Goal: Task Accomplishment & Management: Use online tool/utility

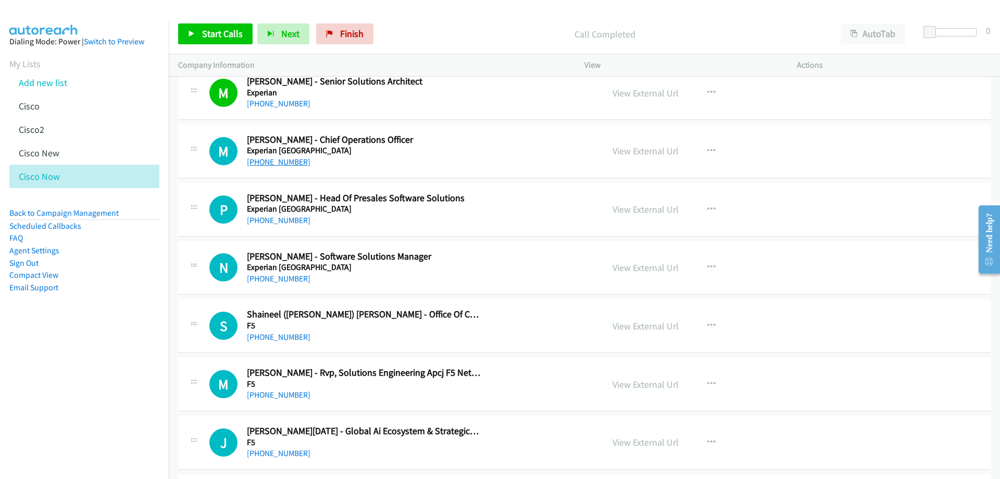
click at [286, 164] on link "+61 478 321 682" at bounding box center [279, 162] width 64 height 10
click at [624, 149] on link "View External Url" at bounding box center [646, 151] width 66 height 12
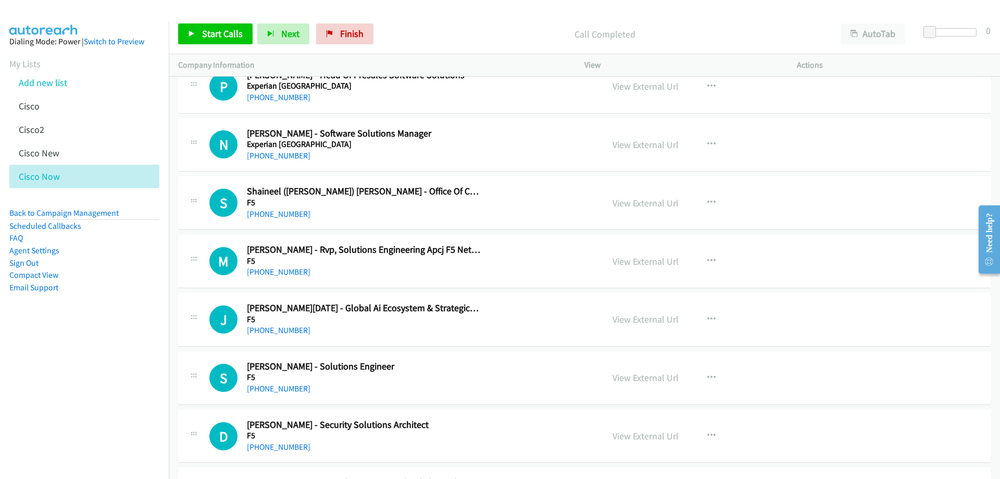
scroll to position [6409, 0]
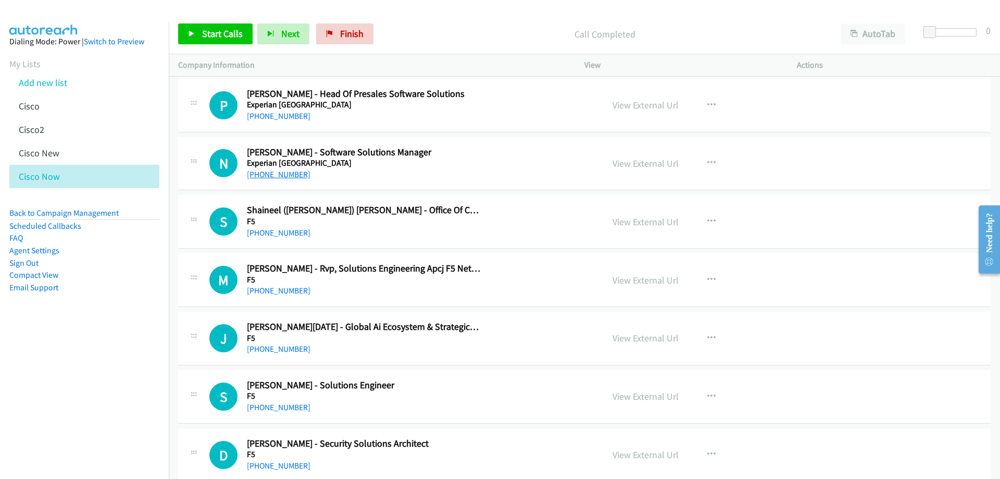
click at [294, 177] on link "+61 430 529 756" at bounding box center [279, 174] width 64 height 10
click at [619, 164] on link "View External Url" at bounding box center [646, 163] width 66 height 12
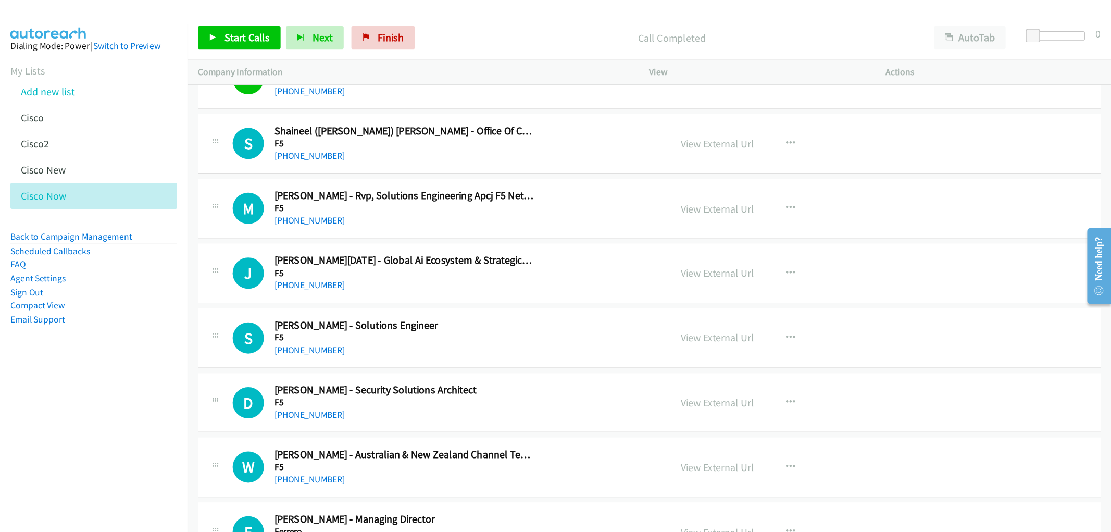
scroll to position [6513, 0]
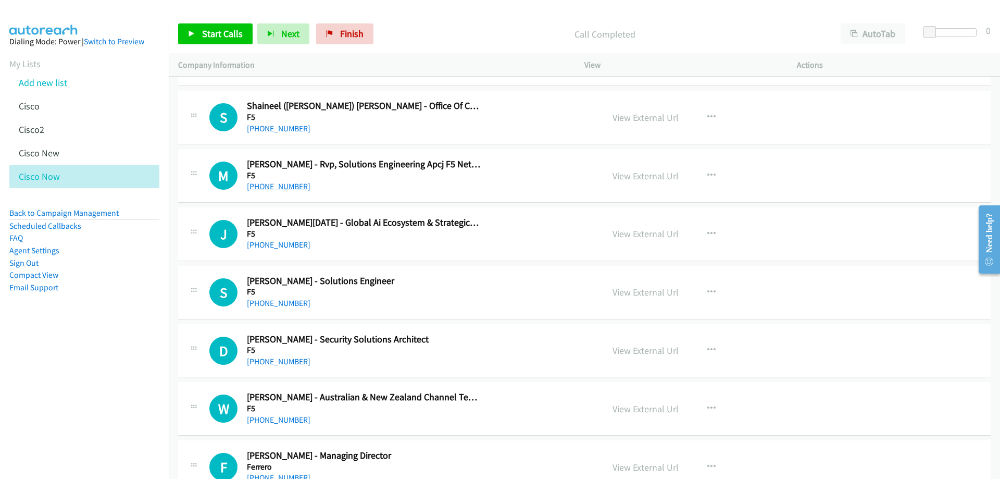
click at [295, 185] on link "+61 2 8003 3388" at bounding box center [279, 186] width 64 height 10
click at [627, 175] on link "View External Url" at bounding box center [646, 176] width 66 height 12
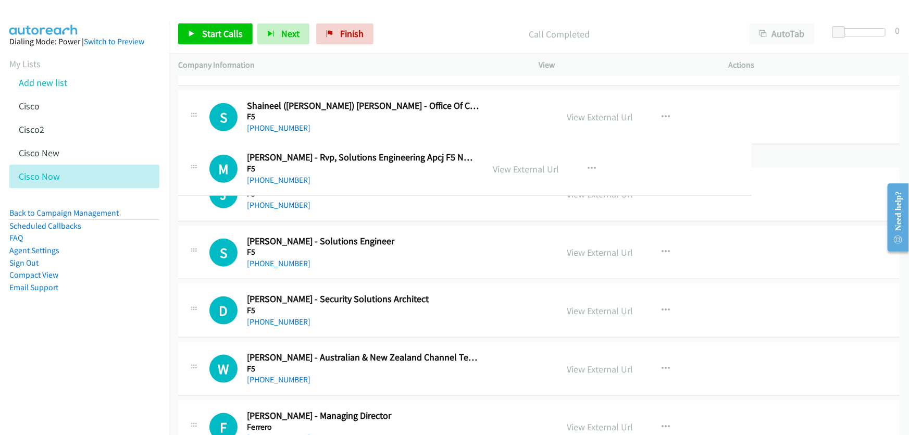
drag, startPoint x: 490, startPoint y: 157, endPoint x: 466, endPoint y: 153, distance: 24.3
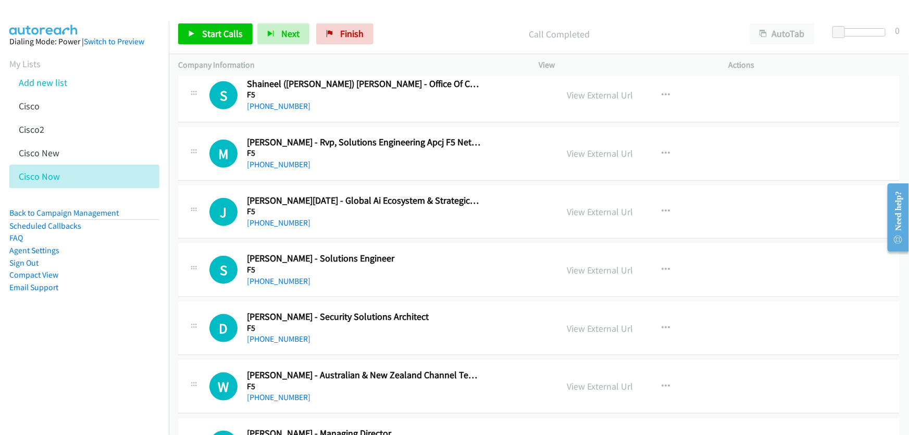
scroll to position [6560, 0]
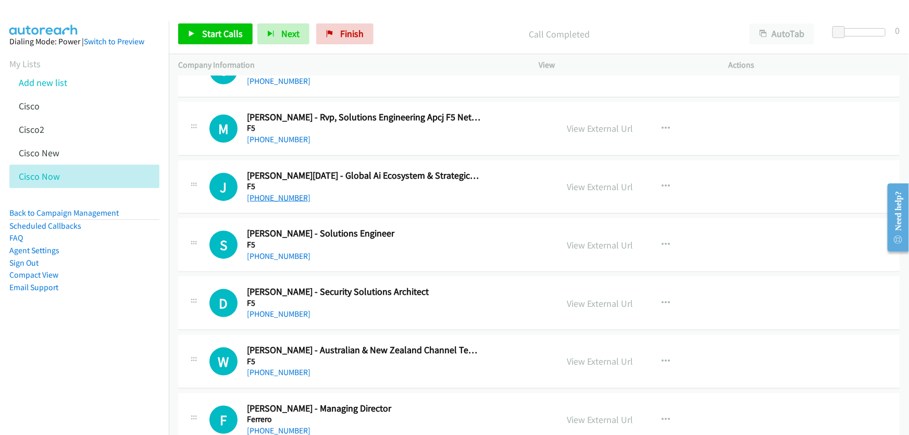
click at [292, 193] on link "+61 406 686 292" at bounding box center [279, 198] width 64 height 10
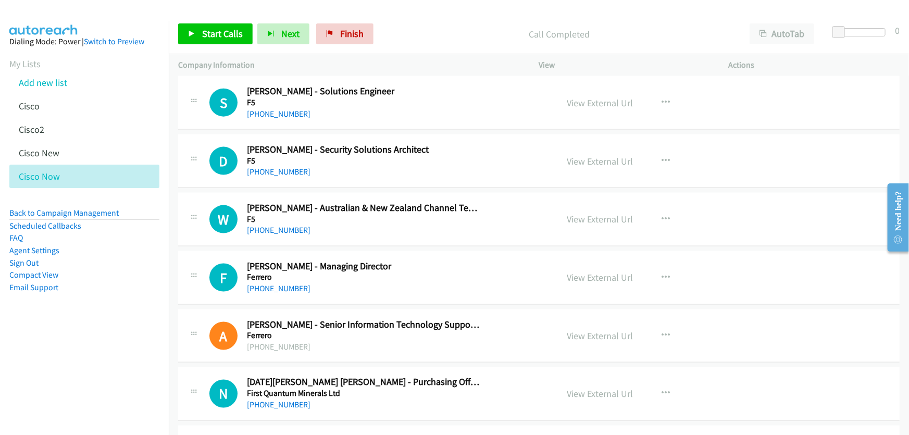
scroll to position [6654, 0]
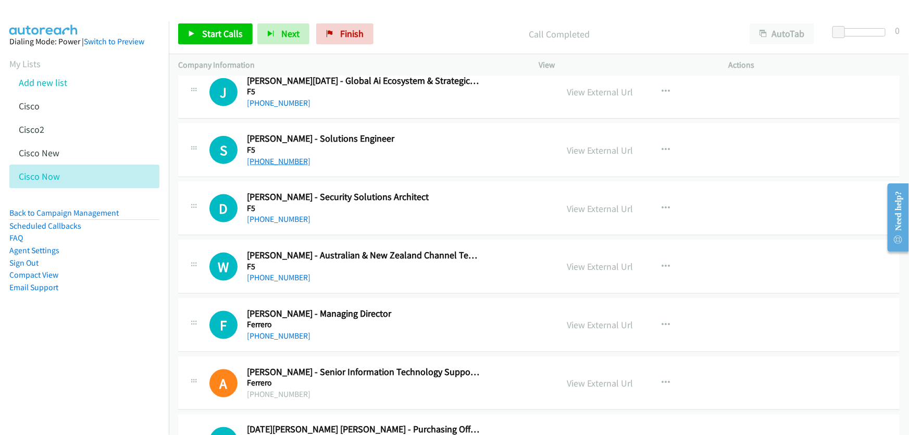
click at [277, 156] on link "+61 419 308 227" at bounding box center [279, 161] width 64 height 10
click at [587, 144] on link "View External Url" at bounding box center [600, 150] width 66 height 12
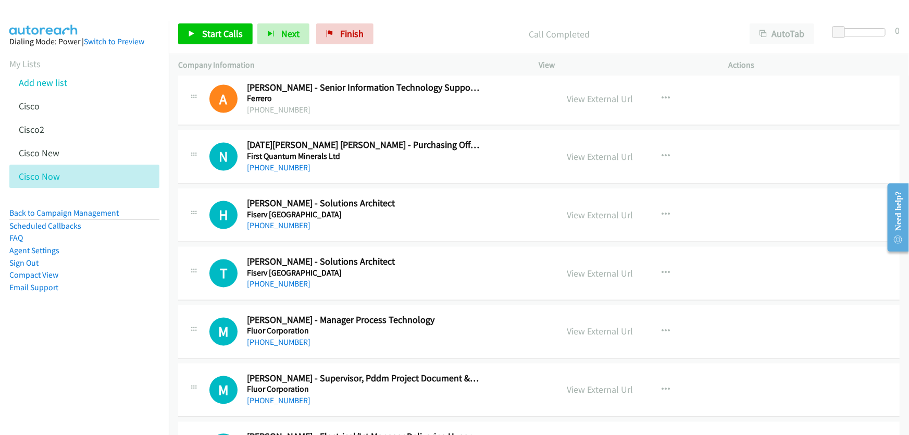
scroll to position [6986, 0]
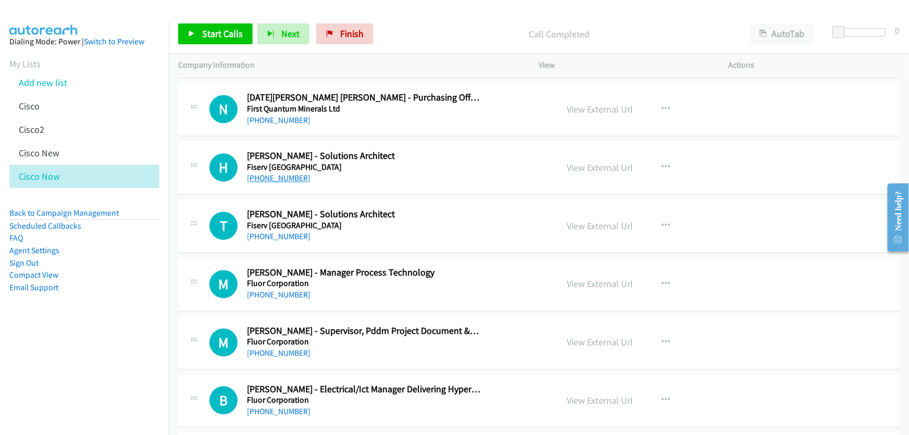
click at [275, 173] on link "+61 469 768 596" at bounding box center [279, 178] width 64 height 10
click at [601, 162] on link "View External Url" at bounding box center [600, 168] width 66 height 12
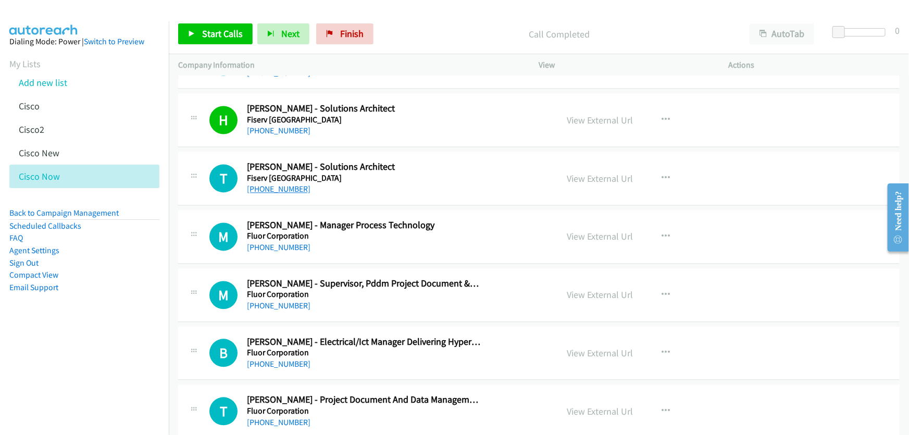
click at [264, 184] on link "+61 469 335 423" at bounding box center [279, 189] width 64 height 10
click at [594, 173] on link "View External Url" at bounding box center [600, 179] width 66 height 12
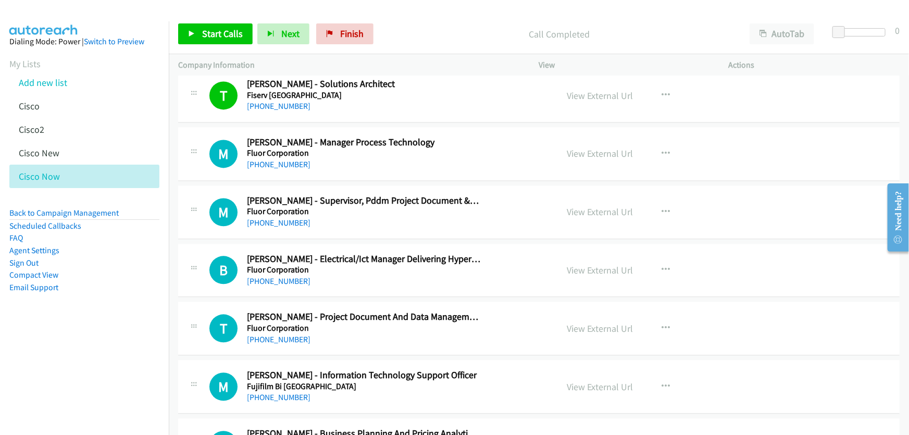
scroll to position [7128, 0]
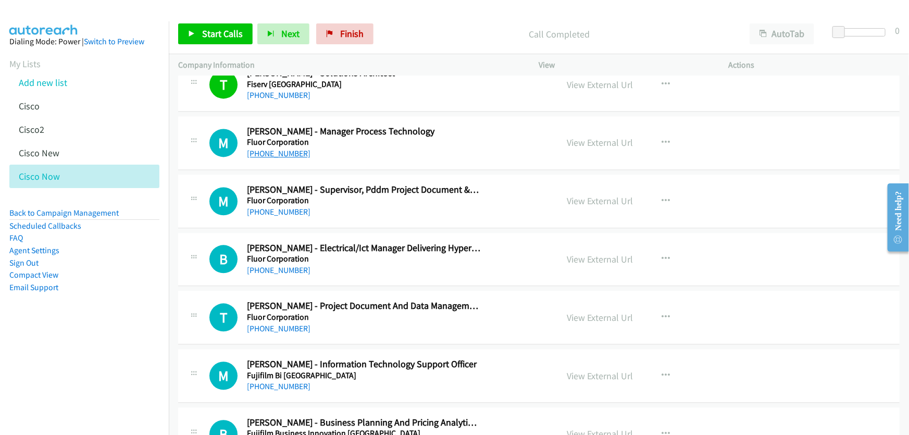
click at [283, 148] on link "+61 401 590 479" at bounding box center [279, 153] width 64 height 10
click at [584, 137] on link "View External Url" at bounding box center [600, 143] width 66 height 12
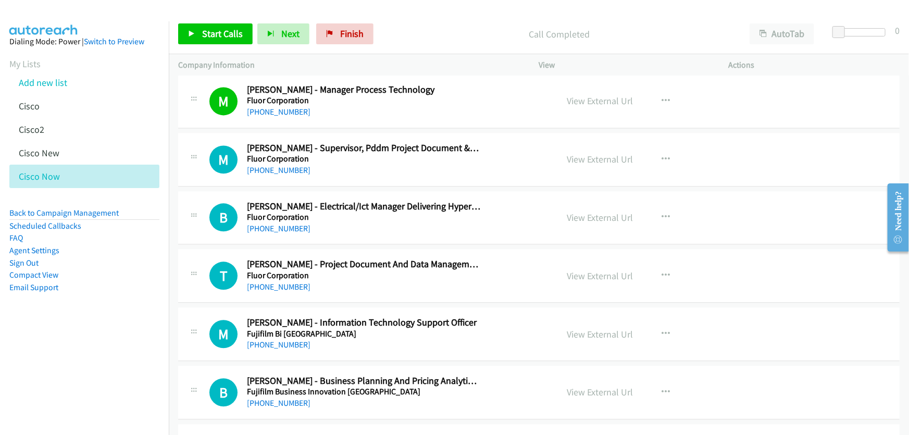
scroll to position [7175, 0]
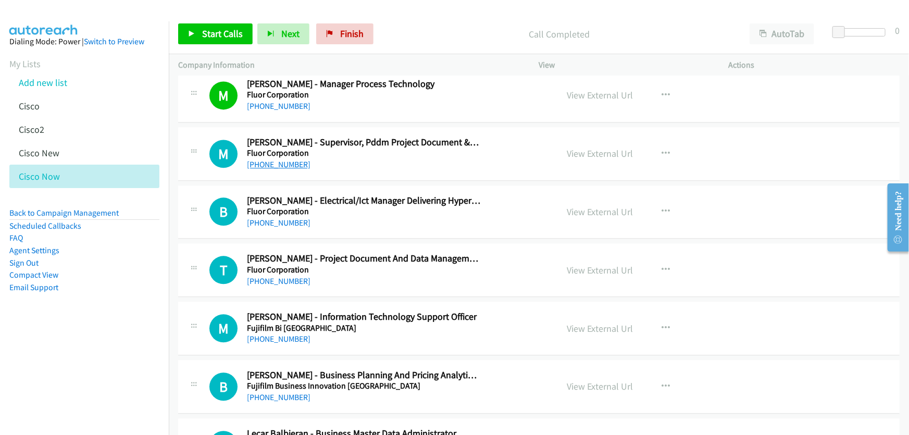
click at [268, 159] on link "+61 3 9225 2512" at bounding box center [279, 164] width 64 height 10
click at [577, 147] on link "View External Url" at bounding box center [600, 153] width 66 height 12
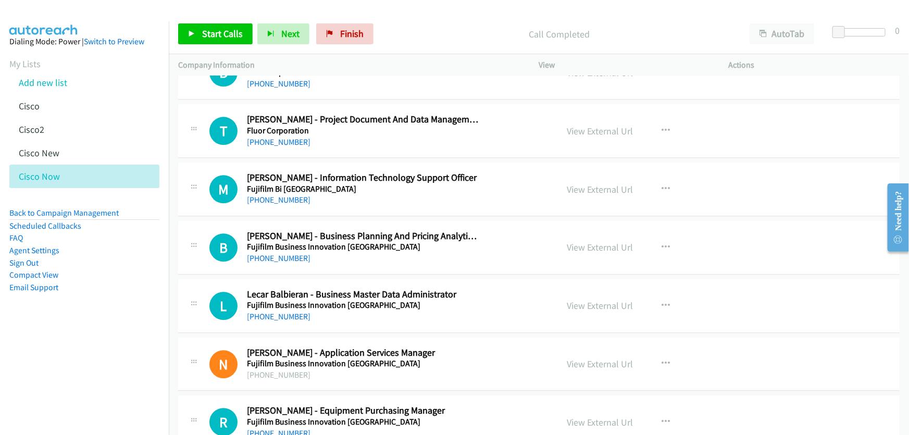
scroll to position [7318, 0]
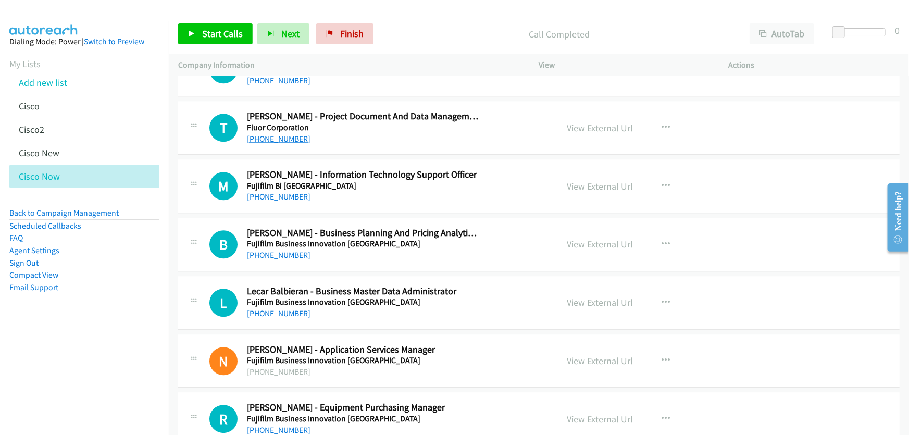
click at [281, 134] on link "+61 8 9278 7555" at bounding box center [279, 139] width 64 height 10
drag, startPoint x: 285, startPoint y: 188, endPoint x: 484, endPoint y: 193, distance: 199.1
click at [285, 192] on link "+61 434 242 593" at bounding box center [279, 197] width 64 height 10
click at [582, 180] on link "View External Url" at bounding box center [600, 186] width 66 height 12
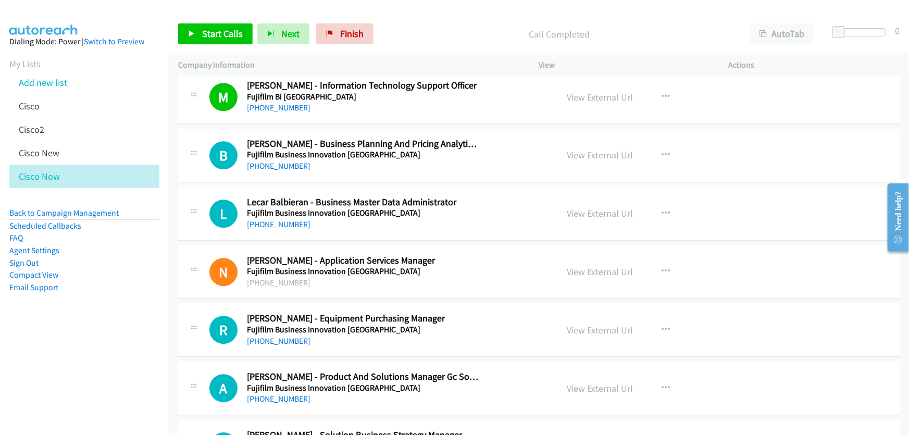
scroll to position [7413, 0]
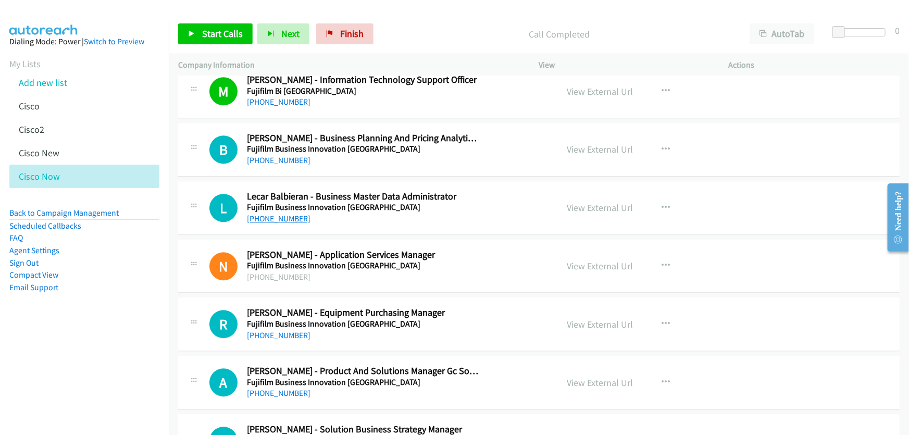
click at [290, 214] on link "+61 431 623 042" at bounding box center [279, 219] width 64 height 10
click at [578, 202] on link "View External Url" at bounding box center [600, 208] width 66 height 12
click at [264, 214] on link "+61 431 623 042" at bounding box center [279, 219] width 64 height 10
click at [576, 202] on link "View External Url" at bounding box center [600, 208] width 66 height 12
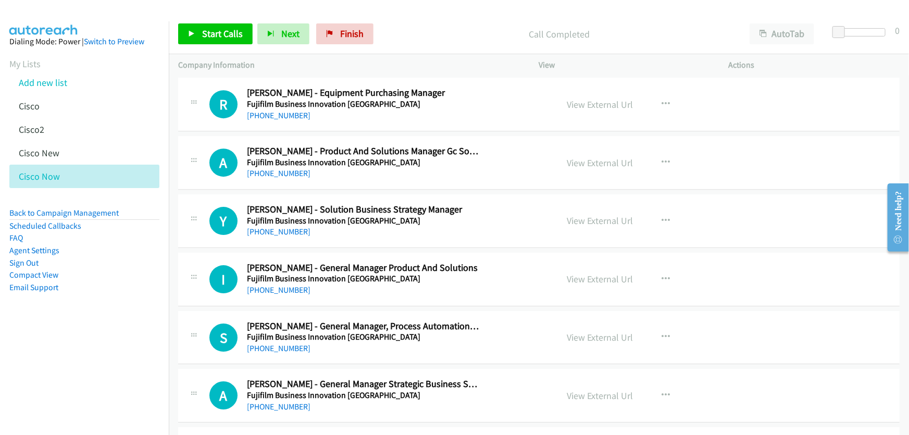
scroll to position [7649, 0]
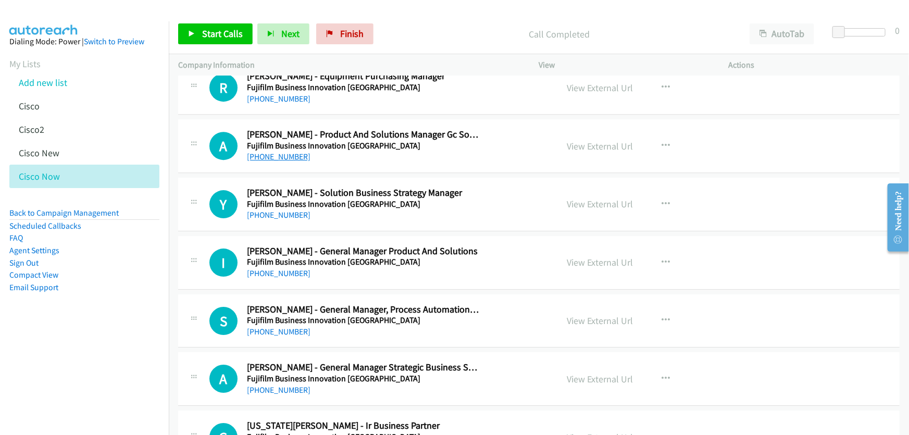
click at [284, 152] on link "+61 2 9856 5911" at bounding box center [279, 157] width 64 height 10
click at [576, 140] on link "View External Url" at bounding box center [600, 146] width 66 height 12
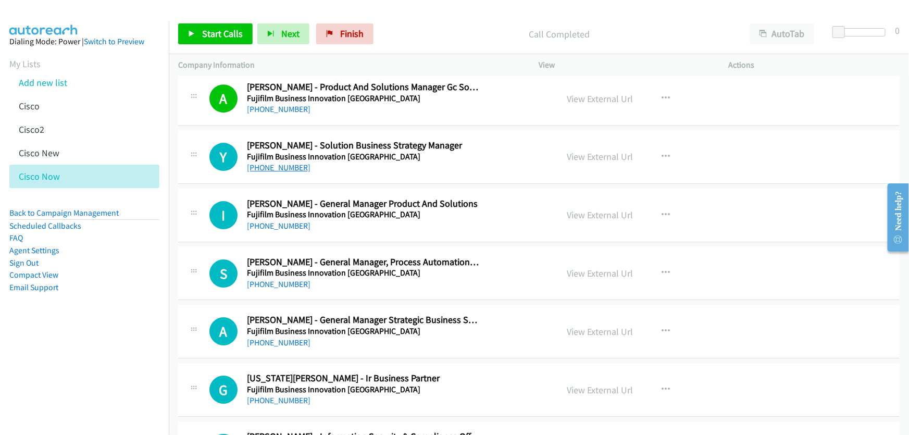
click at [291, 163] on link "+61 423 219 923" at bounding box center [279, 168] width 64 height 10
click at [599, 151] on link "View External Url" at bounding box center [600, 157] width 66 height 12
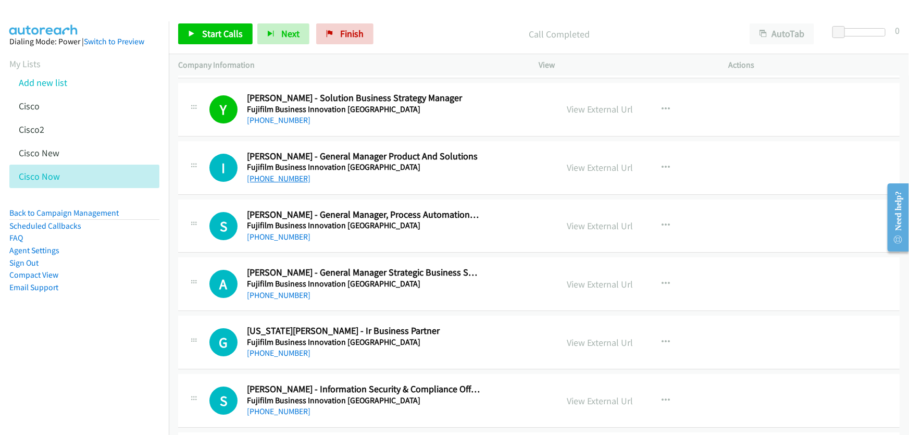
click at [290, 173] on link "+61 447 269 189" at bounding box center [279, 178] width 64 height 10
click at [593, 162] on link "View External Url" at bounding box center [600, 168] width 66 height 12
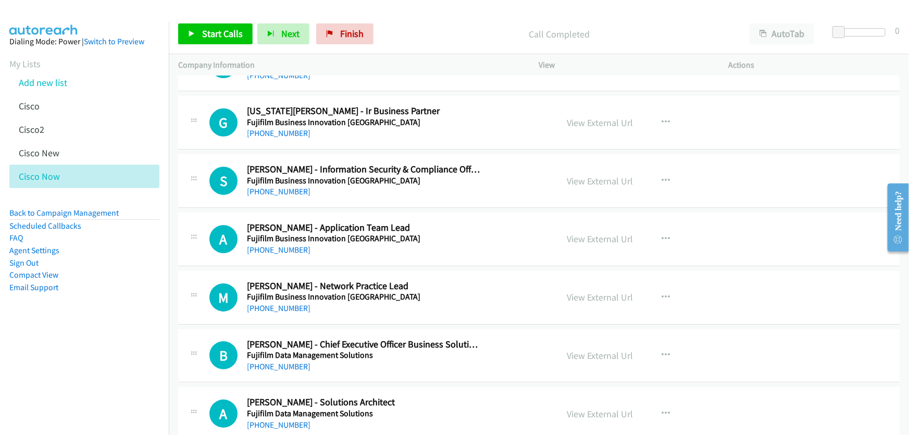
scroll to position [7981, 0]
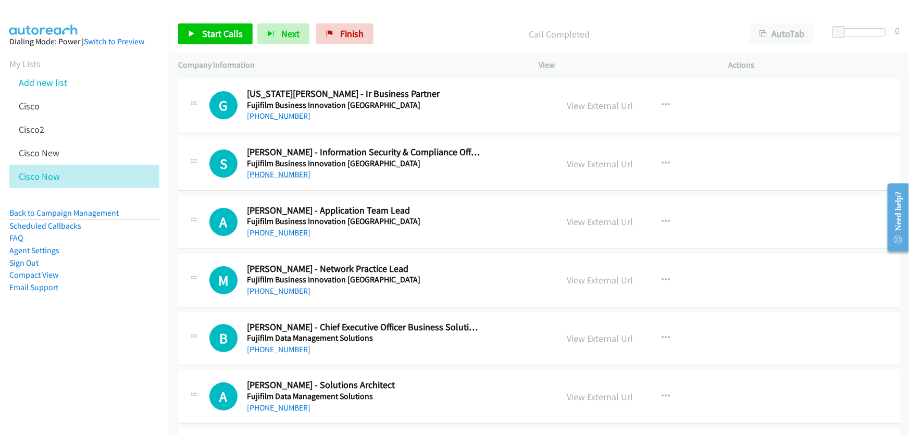
click at [288, 169] on link "+61 450 924 925" at bounding box center [279, 174] width 64 height 10
click at [574, 158] on link "View External Url" at bounding box center [600, 164] width 66 height 12
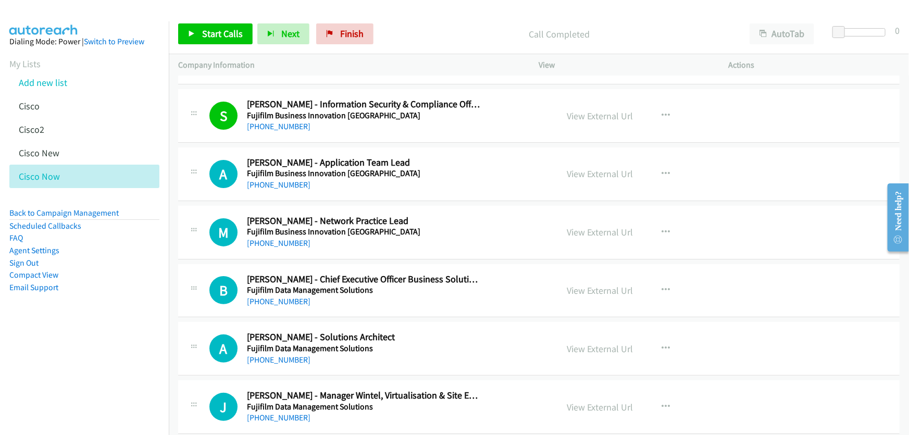
scroll to position [8076, 0]
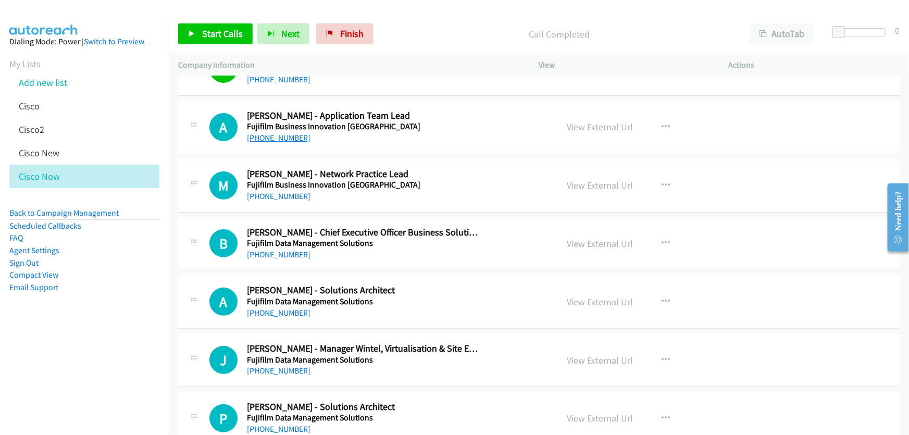
click at [267, 133] on link "+61 416 604 166" at bounding box center [279, 138] width 64 height 10
click at [593, 121] on link "View External Url" at bounding box center [600, 127] width 66 height 12
click at [292, 191] on link "+61 420 277 251" at bounding box center [279, 196] width 64 height 10
click at [590, 179] on link "View External Url" at bounding box center [600, 185] width 66 height 12
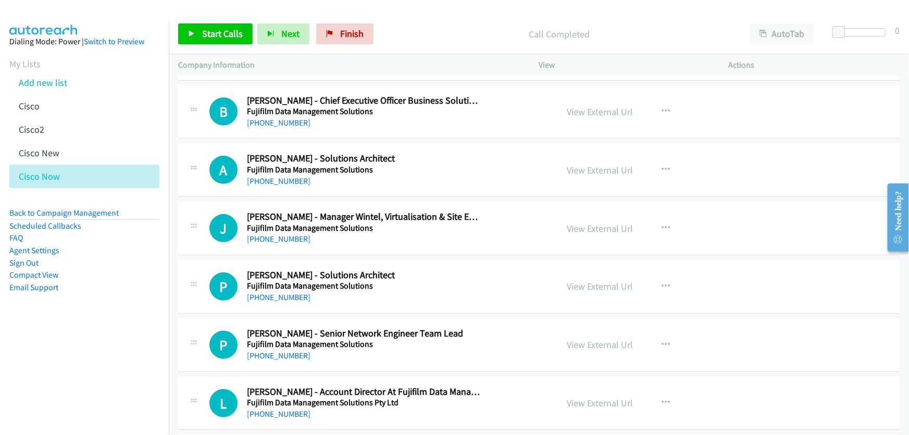
scroll to position [8217, 0]
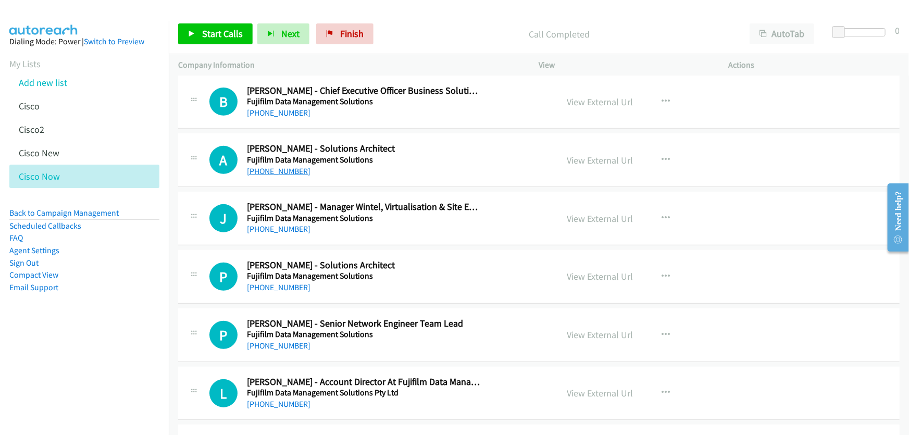
click at [281, 166] on link "+61 425 212 545" at bounding box center [279, 171] width 64 height 10
click at [601, 154] on link "View External Url" at bounding box center [600, 160] width 66 height 12
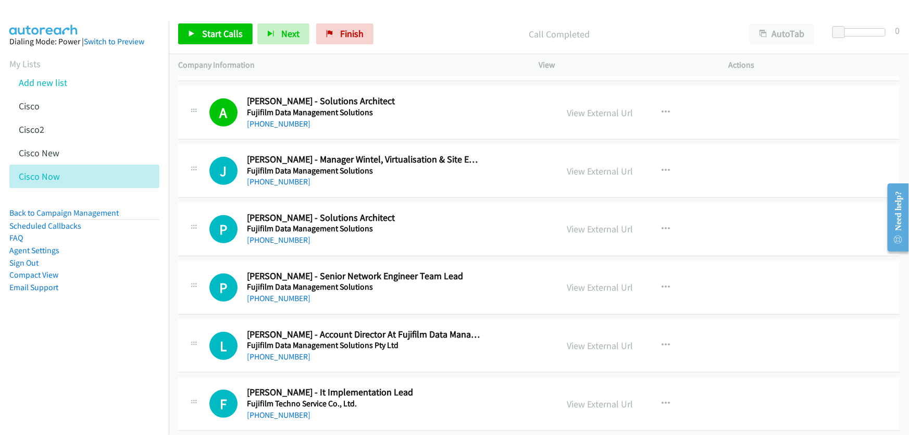
scroll to position [8312, 0]
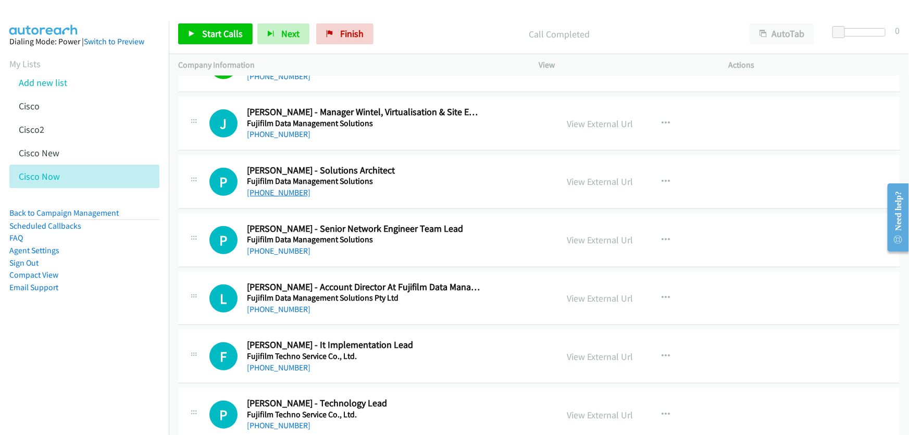
click at [290, 188] on link "+61 422 906 652" at bounding box center [279, 193] width 64 height 10
click at [603, 176] on link "View External Url" at bounding box center [600, 182] width 66 height 12
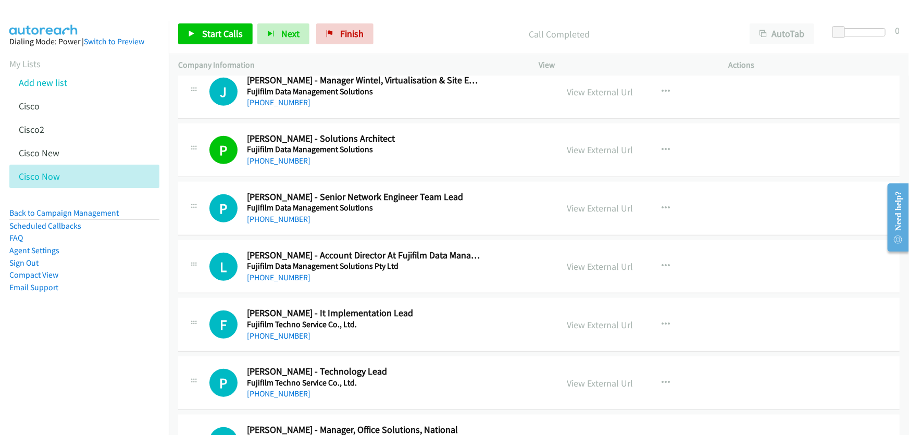
scroll to position [8360, 0]
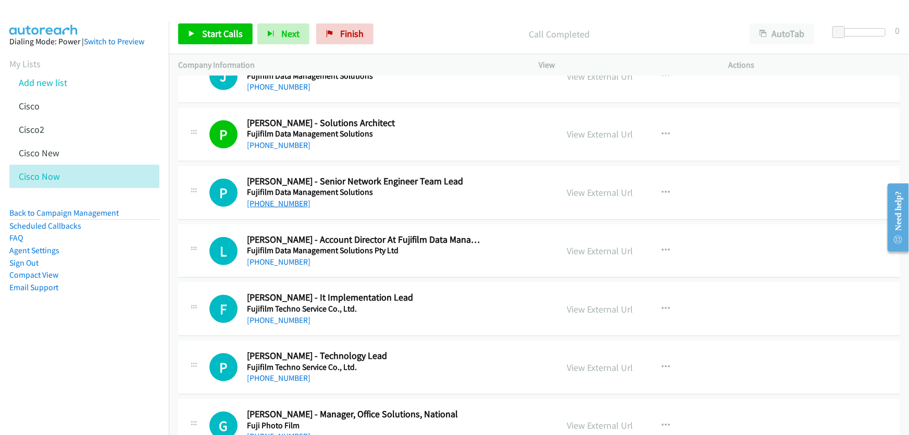
click at [283, 199] on link "+61 470 380 678" at bounding box center [279, 204] width 64 height 10
click at [618, 187] on link "View External Url" at bounding box center [600, 193] width 66 height 12
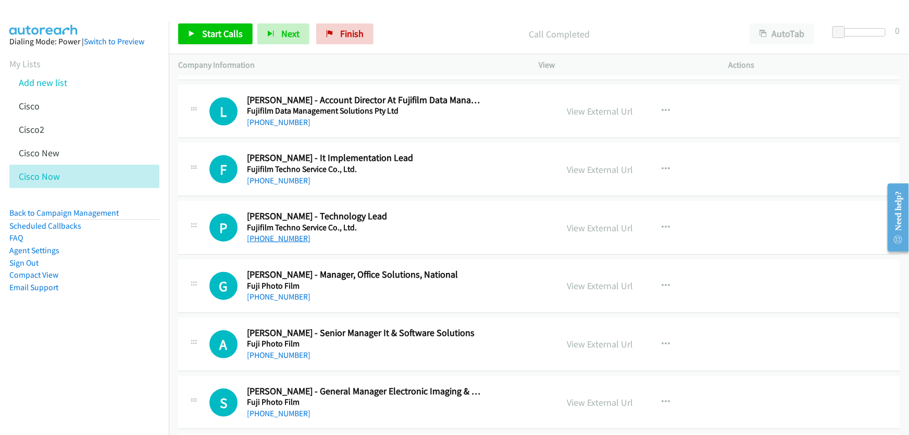
scroll to position [8502, 0]
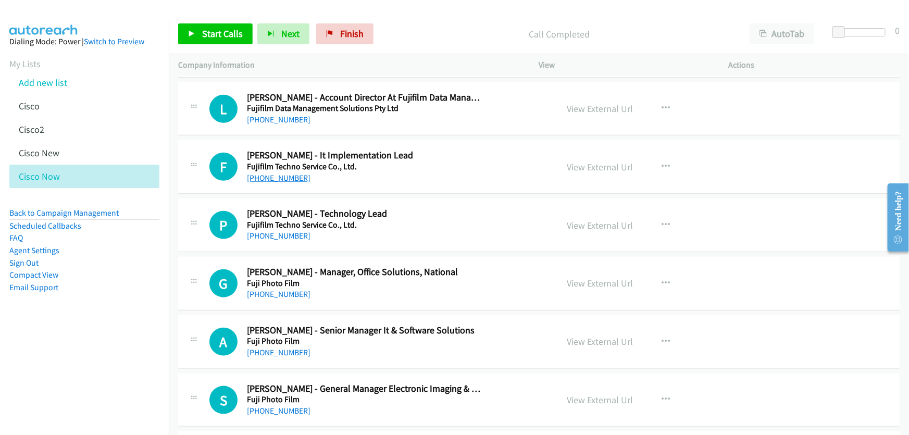
click at [274, 173] on link "+61 450 699 483" at bounding box center [279, 178] width 64 height 10
click at [603, 161] on link "View External Url" at bounding box center [600, 167] width 66 height 12
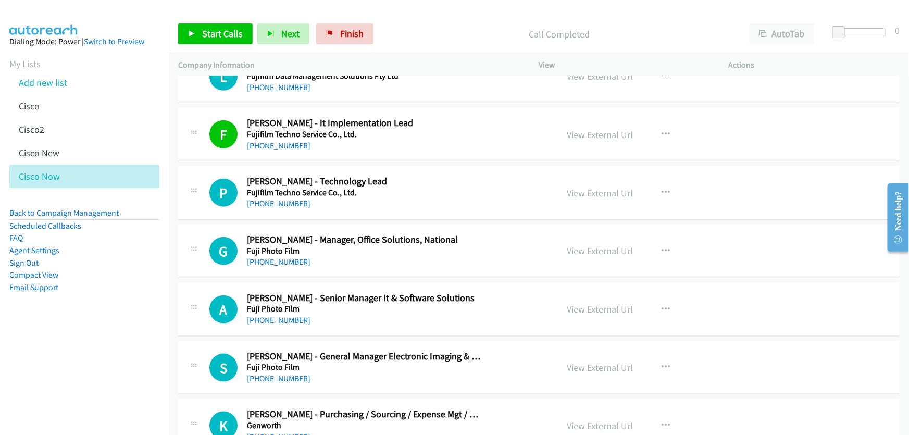
scroll to position [8549, 0]
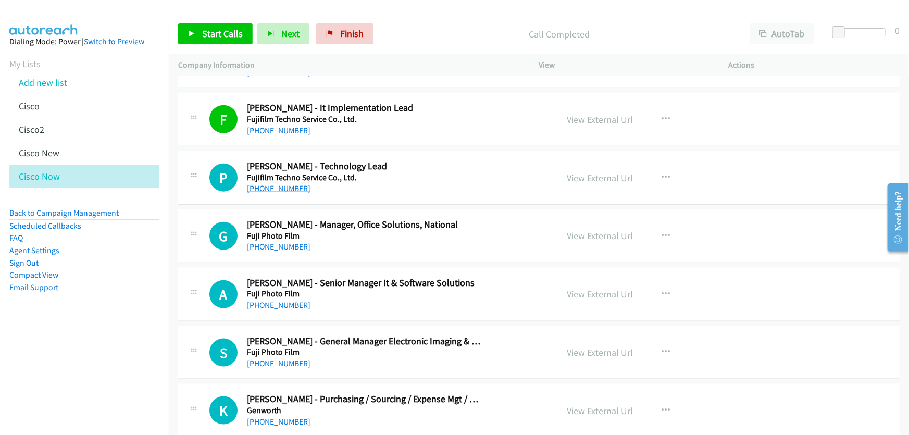
click at [286, 183] on link "+61 407 491 342" at bounding box center [279, 188] width 64 height 10
click at [595, 172] on link "View External Url" at bounding box center [600, 178] width 66 height 12
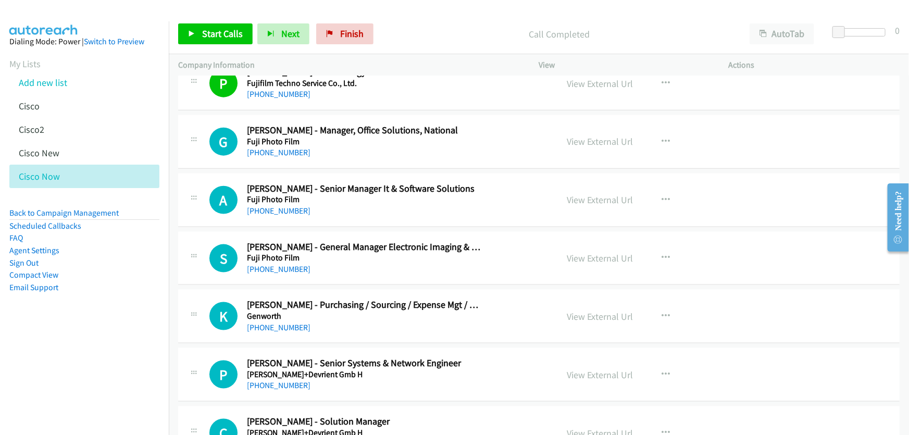
scroll to position [8691, 0]
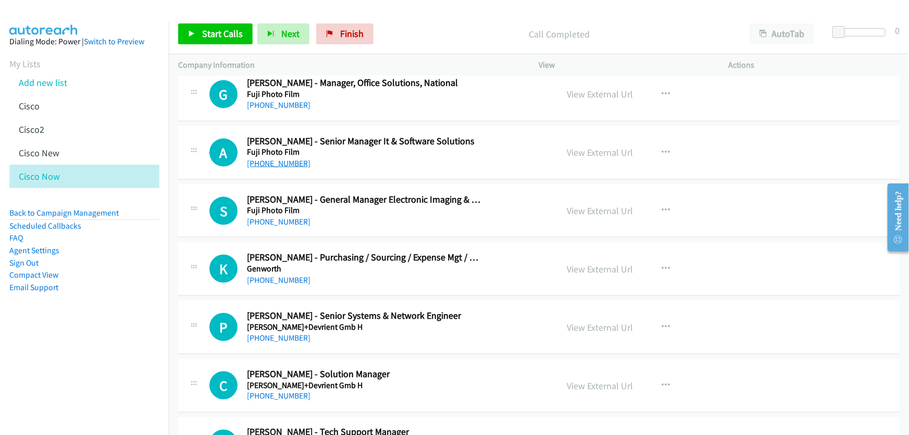
click at [281, 158] on link "+61 2 9466 2786" at bounding box center [279, 163] width 64 height 10
click at [576, 146] on link "View External Url" at bounding box center [600, 152] width 66 height 12
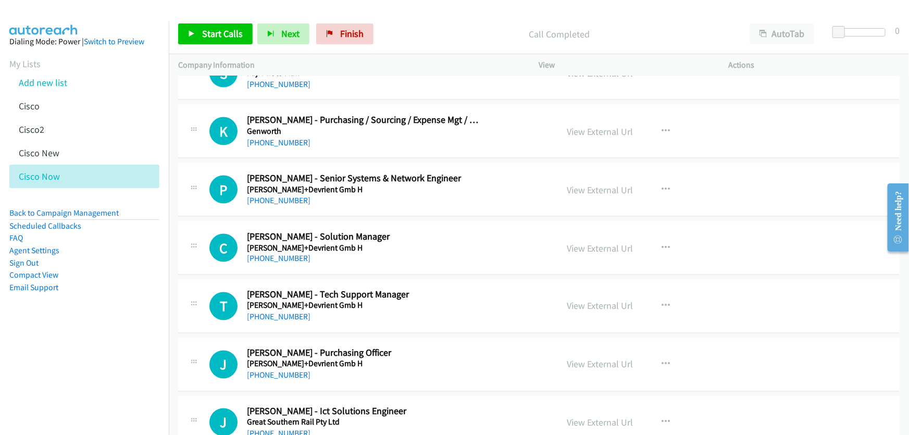
scroll to position [8833, 0]
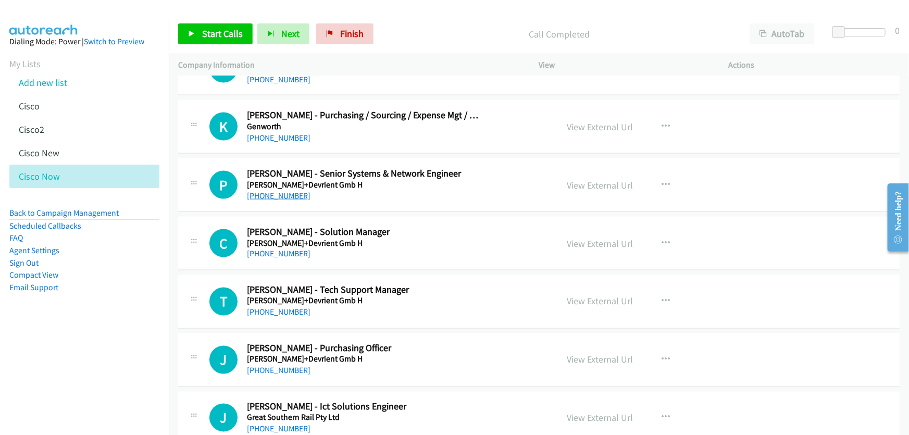
click at [291, 191] on link "+61 3 9765 1200" at bounding box center [279, 196] width 64 height 10
click at [579, 179] on link "View External Url" at bounding box center [600, 185] width 66 height 12
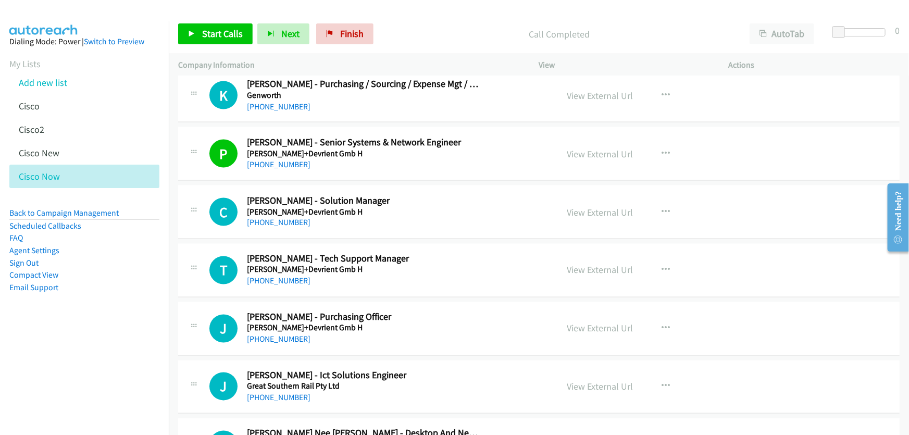
scroll to position [8881, 0]
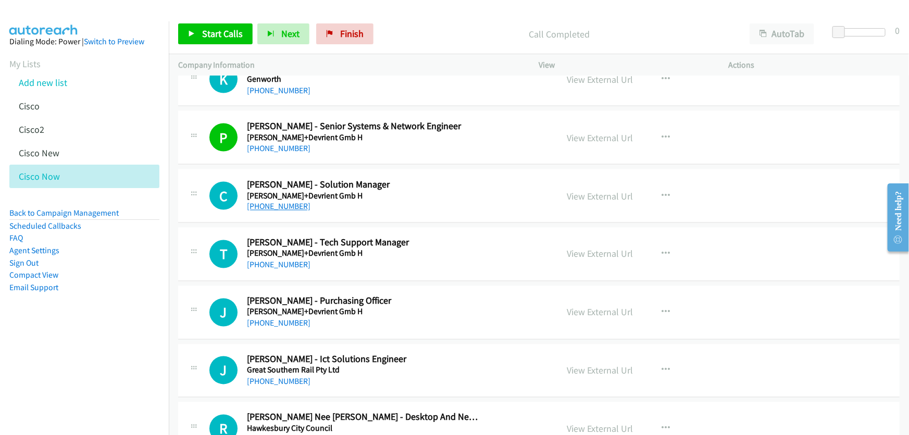
click at [281, 202] on link "+61 405 151 355" at bounding box center [279, 207] width 64 height 10
click at [599, 190] on link "View External Url" at bounding box center [600, 196] width 66 height 12
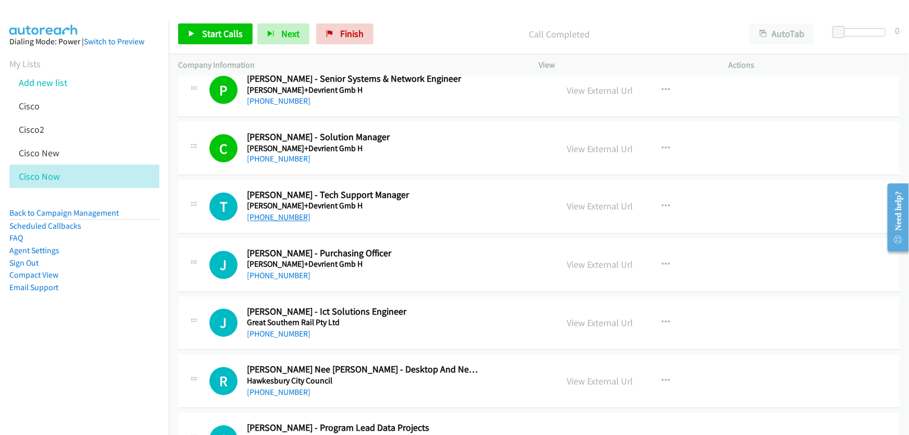
click at [285, 213] on link "+61 3 9995 0533" at bounding box center [279, 218] width 64 height 10
click at [604, 201] on link "View External Url" at bounding box center [600, 207] width 66 height 12
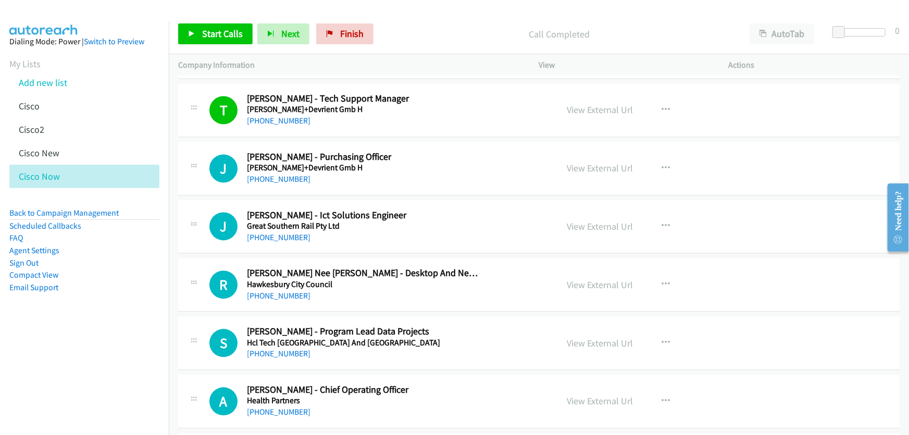
scroll to position [9070, 0]
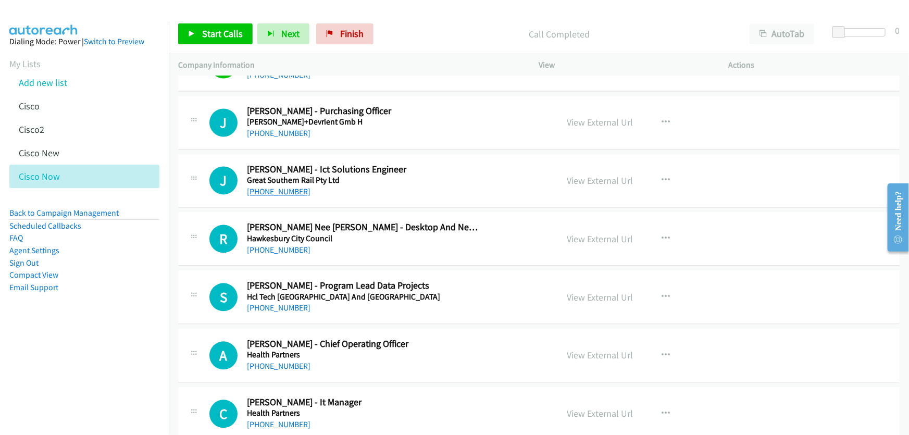
click at [287, 187] on link "+61 8 8213 4304" at bounding box center [279, 192] width 64 height 10
click at [595, 175] on link "View External Url" at bounding box center [600, 181] width 66 height 12
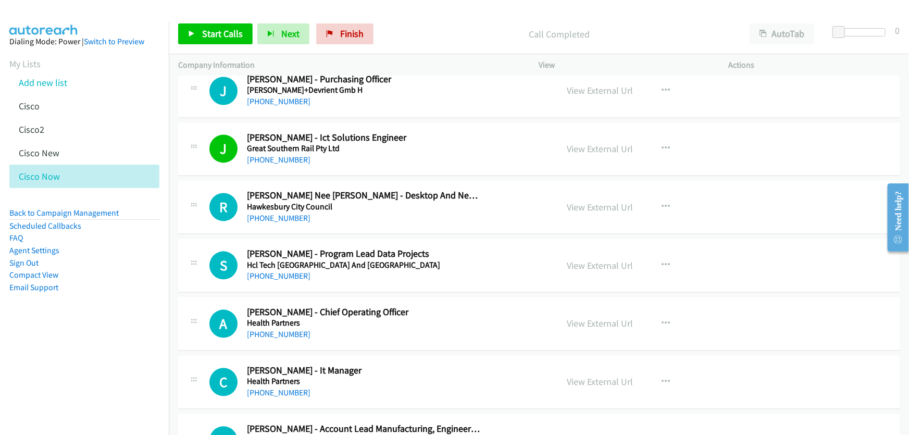
scroll to position [9118, 0]
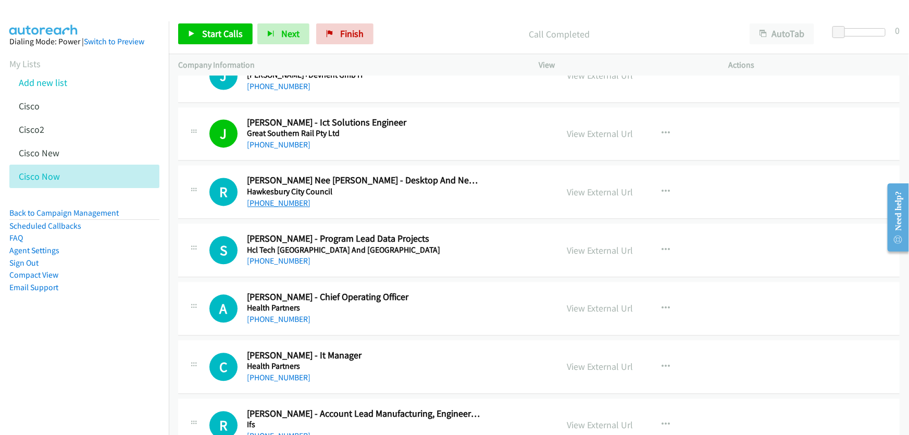
click at [276, 198] on link "+61 423 223 459" at bounding box center [279, 203] width 64 height 10
click at [596, 186] on link "View External Url" at bounding box center [600, 192] width 66 height 12
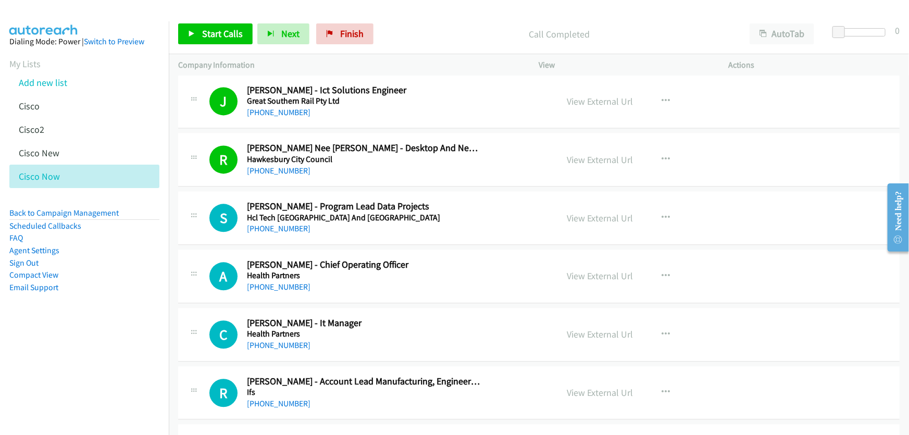
scroll to position [9165, 0]
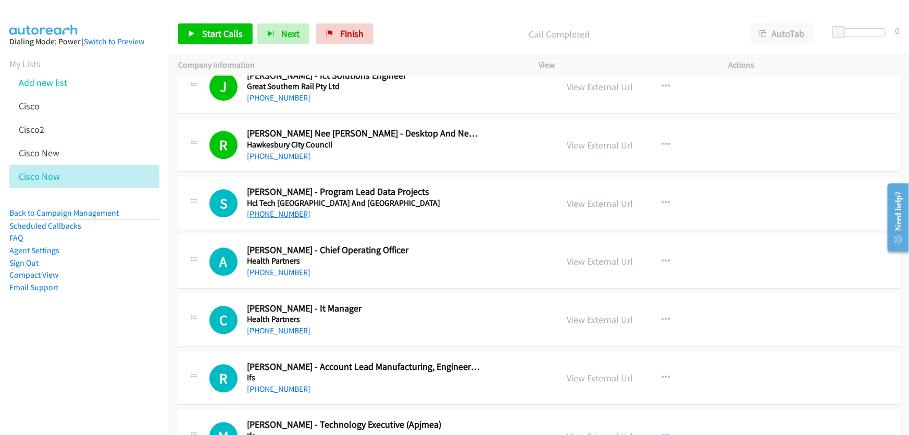
click at [286, 209] on link "+61 450 879 194" at bounding box center [279, 214] width 64 height 10
click at [605, 197] on link "View External Url" at bounding box center [600, 203] width 66 height 12
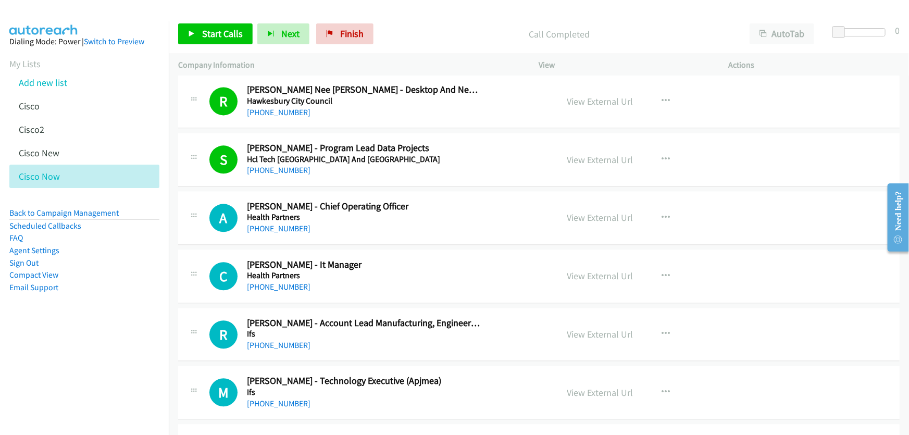
scroll to position [9260, 0]
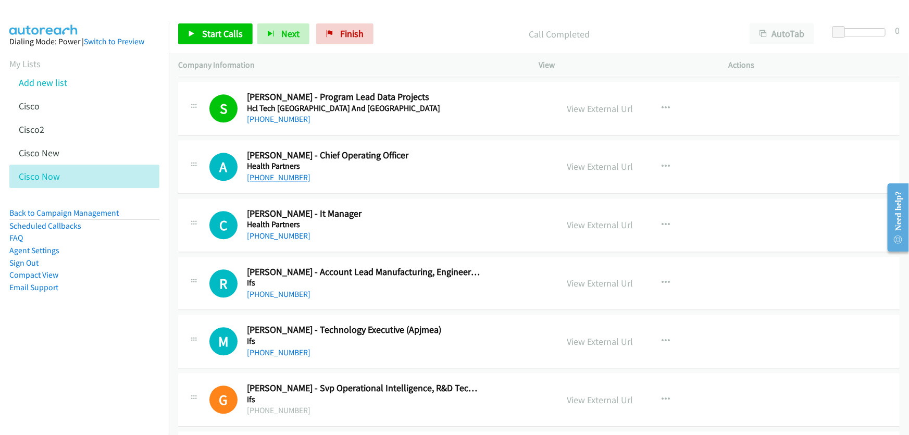
click at [276, 172] on link "+61 8 8236 4539" at bounding box center [279, 177] width 64 height 10
click at [605, 160] on link "View External Url" at bounding box center [600, 166] width 66 height 12
click at [333, 31] on link "Finish" at bounding box center [344, 33] width 57 height 21
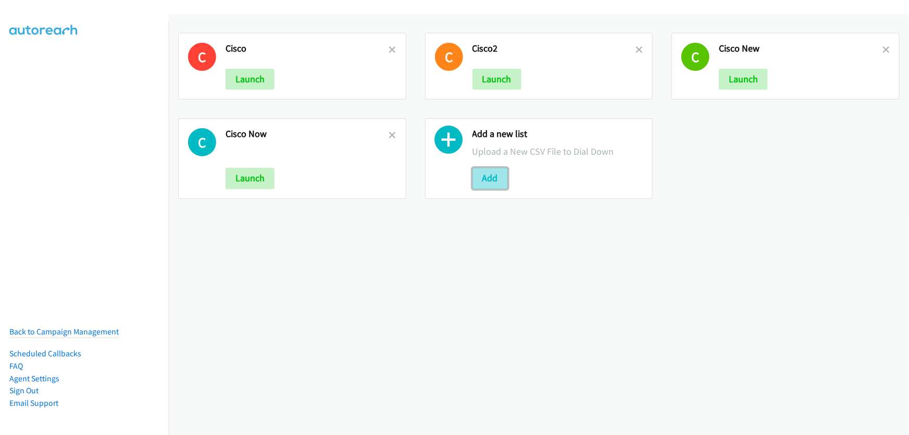
click at [487, 175] on button "Add" at bounding box center [490, 178] width 35 height 21
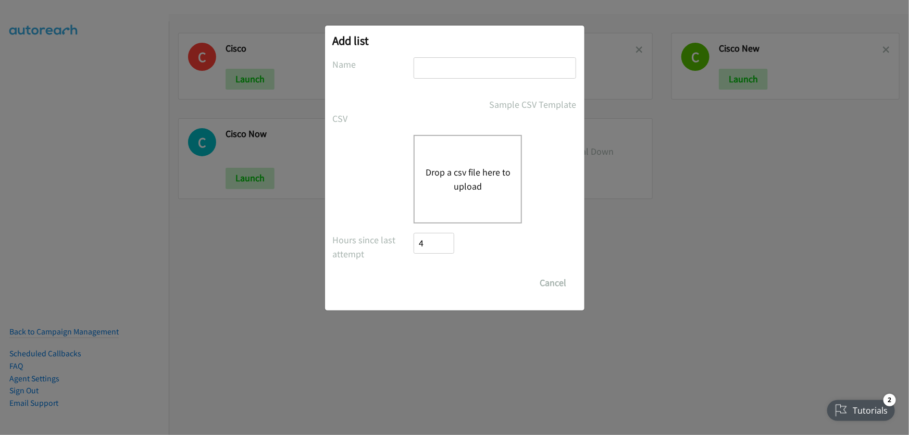
click at [470, 173] on button "Drop a csv file here to upload" at bounding box center [467, 179] width 85 height 28
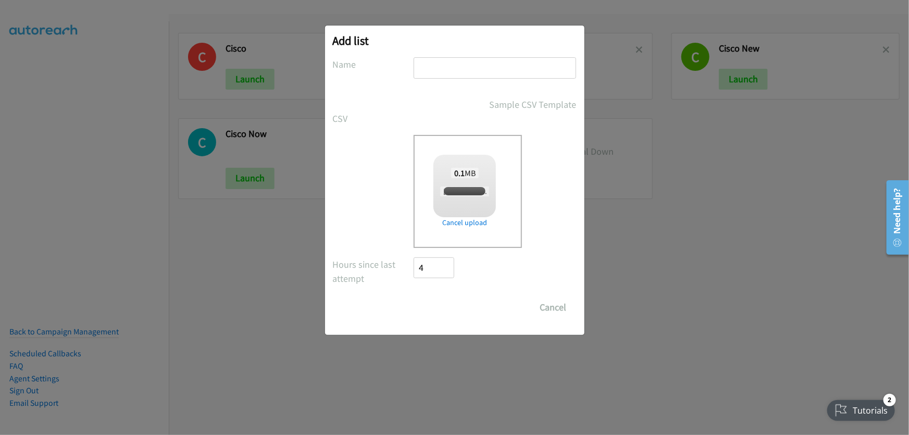
checkbox input "true"
click at [418, 65] on input "text" at bounding box center [495, 67] width 163 height 21
type input "Ciscow"
click at [432, 309] on input "Save List" at bounding box center [441, 307] width 55 height 21
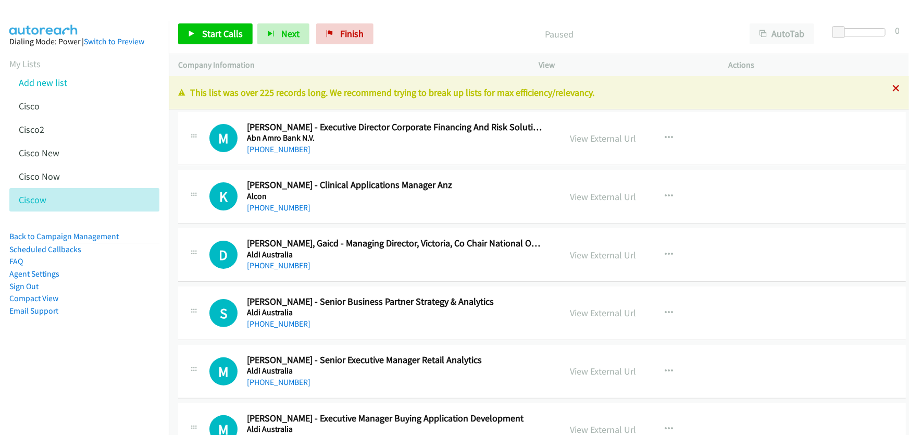
click at [893, 88] on icon at bounding box center [896, 88] width 7 height 7
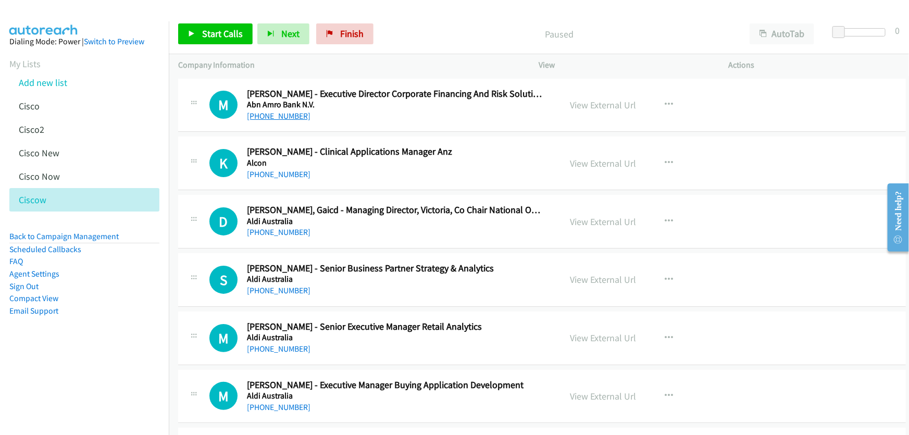
click at [291, 118] on link "+61 421 584 062" at bounding box center [279, 116] width 64 height 10
click at [608, 107] on link "View External Url" at bounding box center [604, 105] width 66 height 12
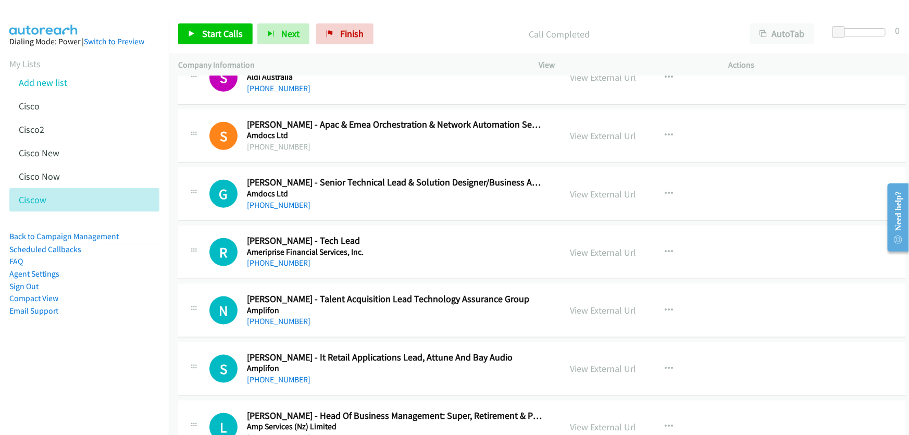
scroll to position [568, 0]
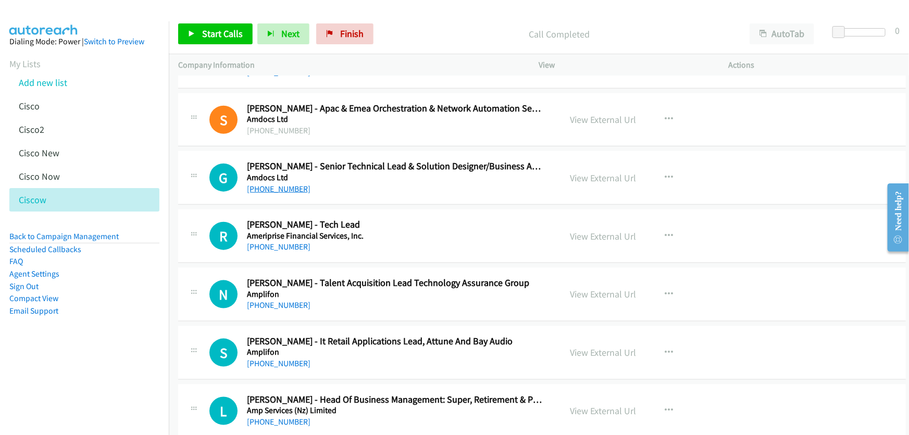
click at [275, 187] on link "+61 411 275 205" at bounding box center [279, 189] width 64 height 10
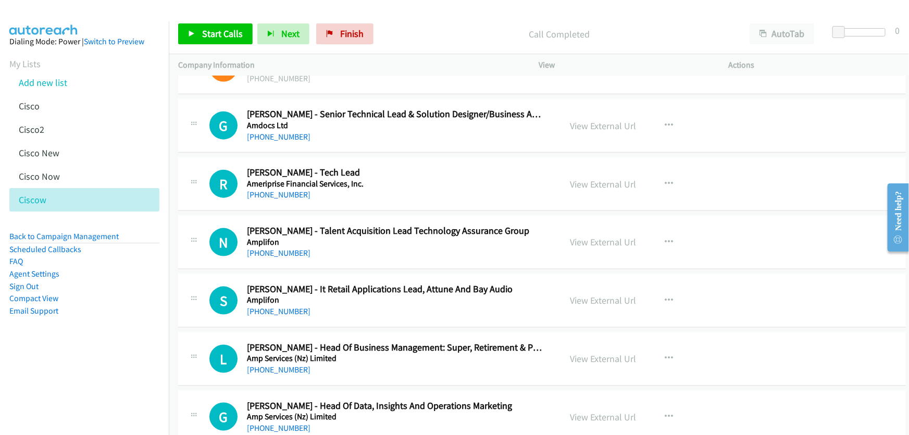
scroll to position [663, 0]
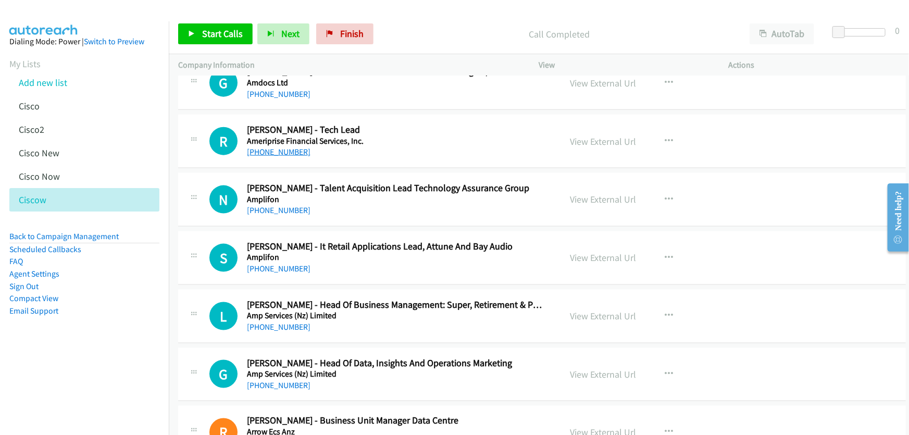
click at [289, 152] on link "+61 450 327 728" at bounding box center [279, 152] width 64 height 10
click at [579, 140] on link "View External Url" at bounding box center [604, 141] width 66 height 12
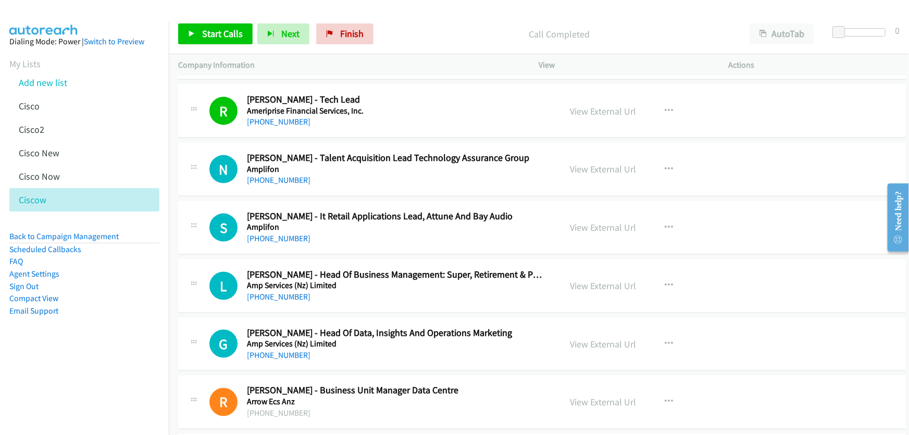
scroll to position [710, 0]
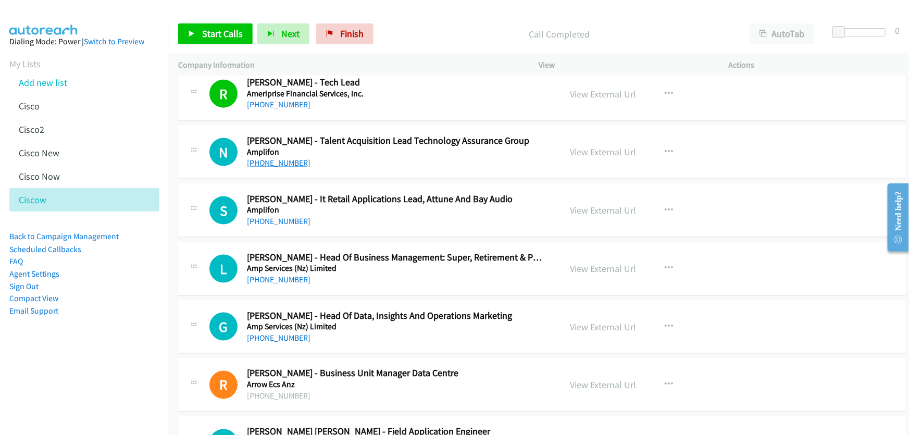
click at [284, 161] on link "+61 466 990 560" at bounding box center [279, 163] width 64 height 10
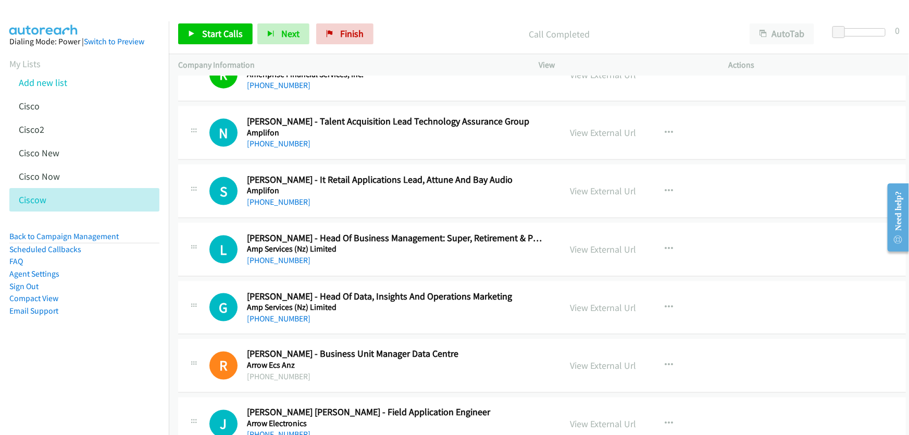
scroll to position [758, 0]
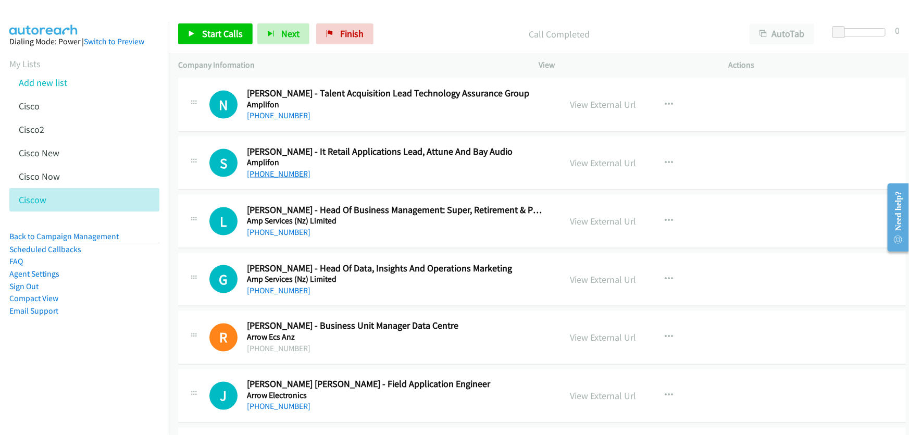
click at [284, 172] on link "+61 3 9264 9140" at bounding box center [279, 174] width 64 height 10
click at [603, 160] on link "View External Url" at bounding box center [604, 163] width 66 height 12
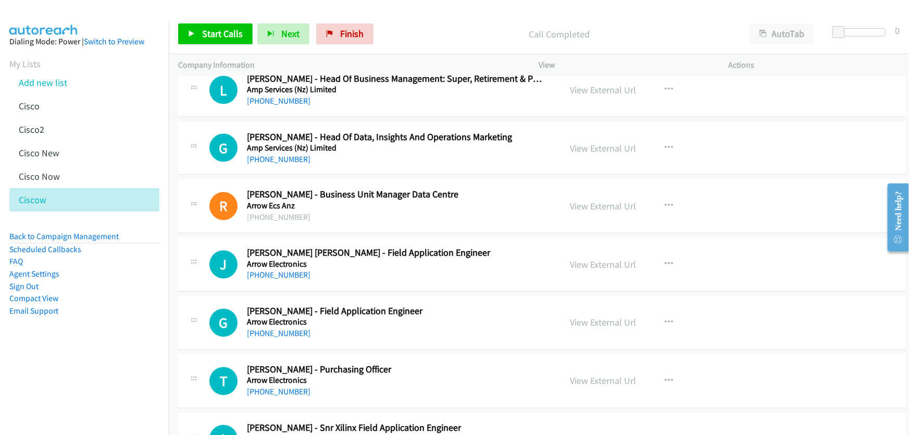
scroll to position [900, 0]
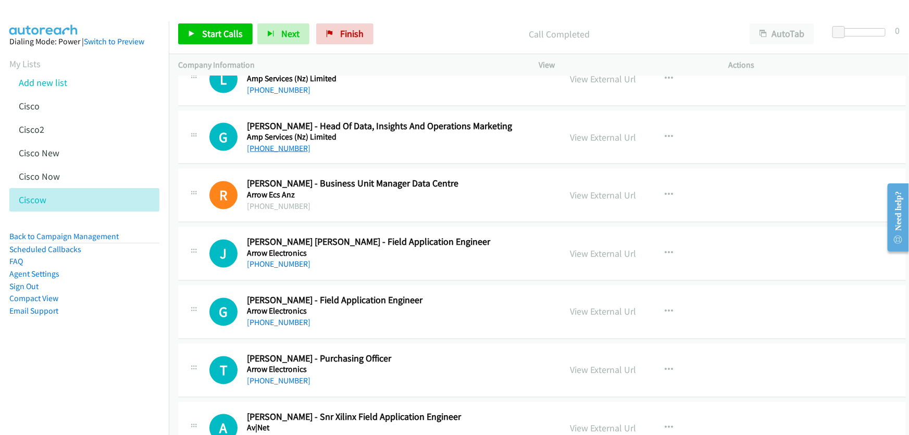
click at [262, 143] on link "+61 475 824 717" at bounding box center [279, 148] width 64 height 10
click at [588, 135] on link "View External Url" at bounding box center [604, 137] width 66 height 12
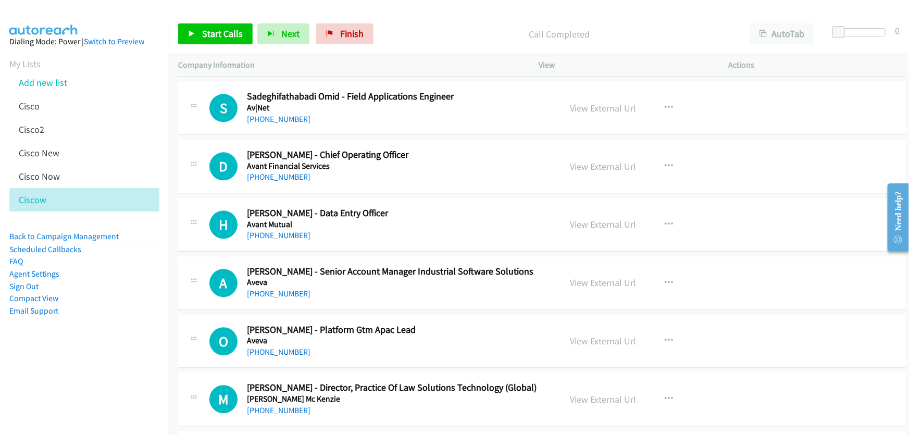
scroll to position [1326, 0]
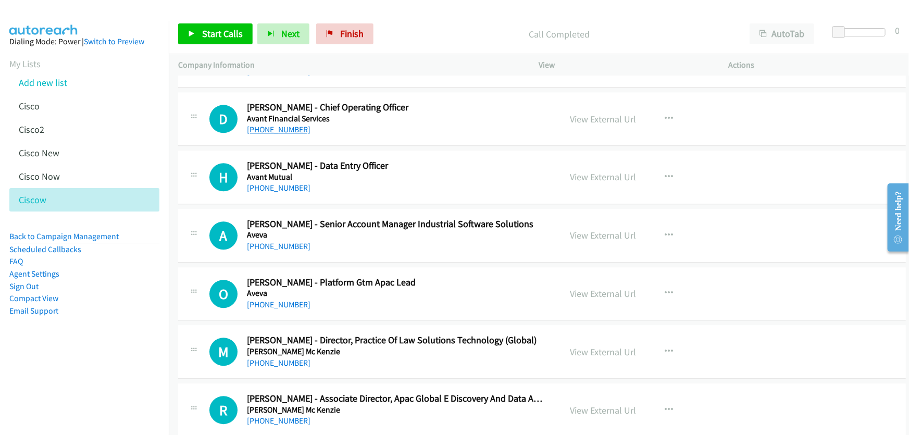
click at [287, 129] on link "+61 414 686 278" at bounding box center [279, 130] width 64 height 10
click at [607, 117] on link "View External Url" at bounding box center [604, 119] width 66 height 12
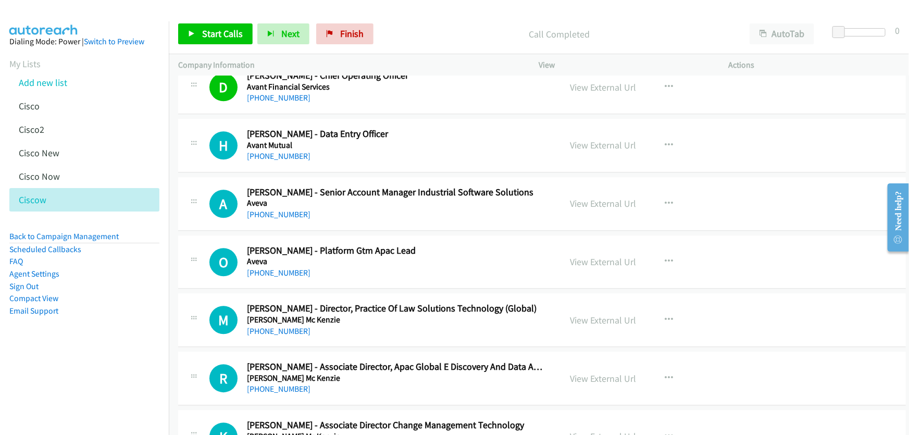
scroll to position [1373, 0]
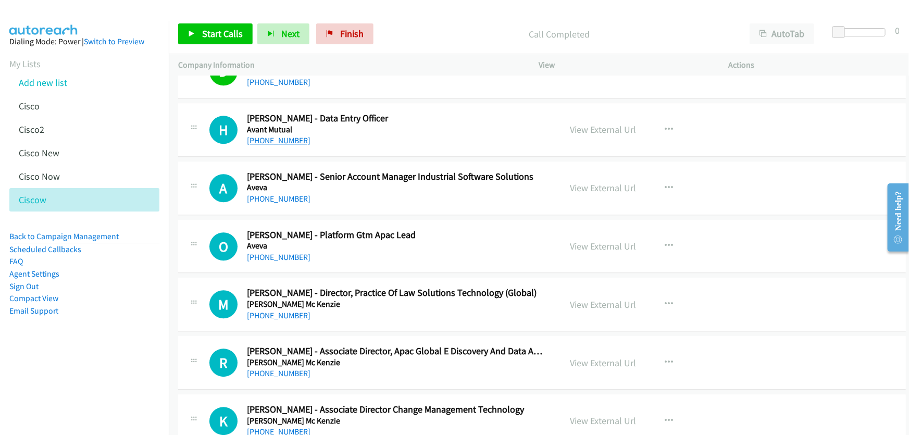
click at [265, 141] on link "+61 452 229 840" at bounding box center [279, 140] width 64 height 10
click at [625, 126] on link "View External Url" at bounding box center [604, 129] width 66 height 12
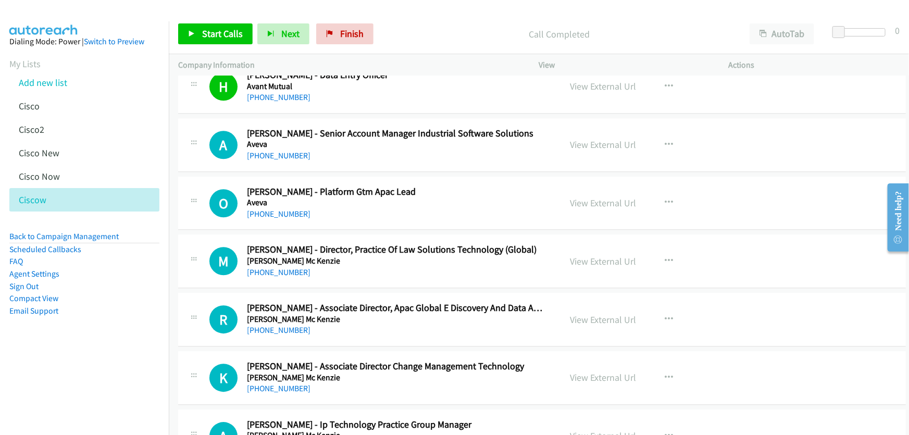
scroll to position [1421, 0]
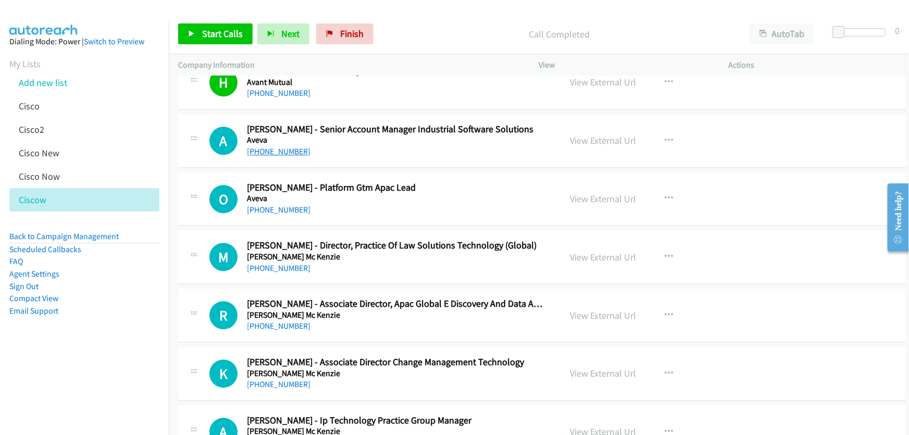
click at [275, 150] on link "+61 423 798 215" at bounding box center [279, 151] width 64 height 10
click at [590, 139] on link "View External Url" at bounding box center [604, 140] width 66 height 12
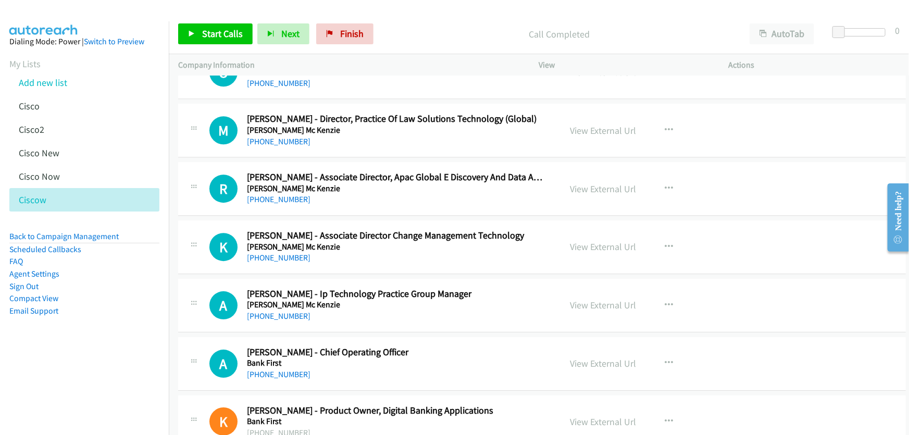
scroll to position [1563, 0]
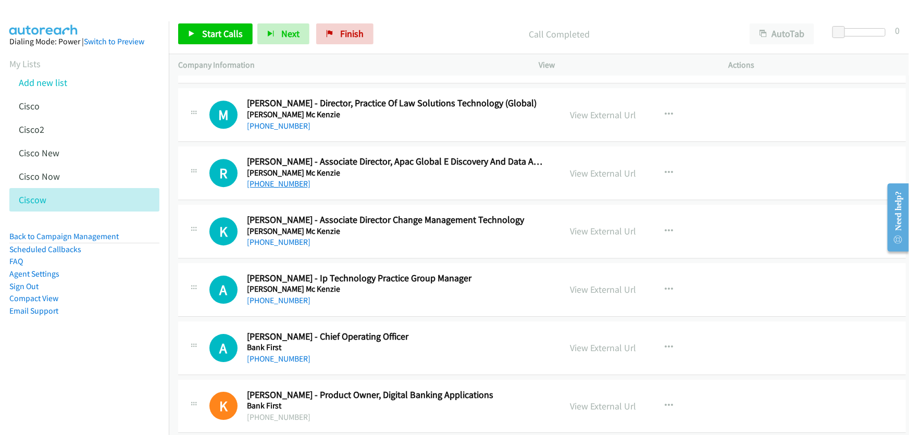
click at [286, 179] on link "+61 2 8922 5763" at bounding box center [279, 184] width 64 height 10
click at [592, 169] on link "View External Url" at bounding box center [604, 173] width 66 height 12
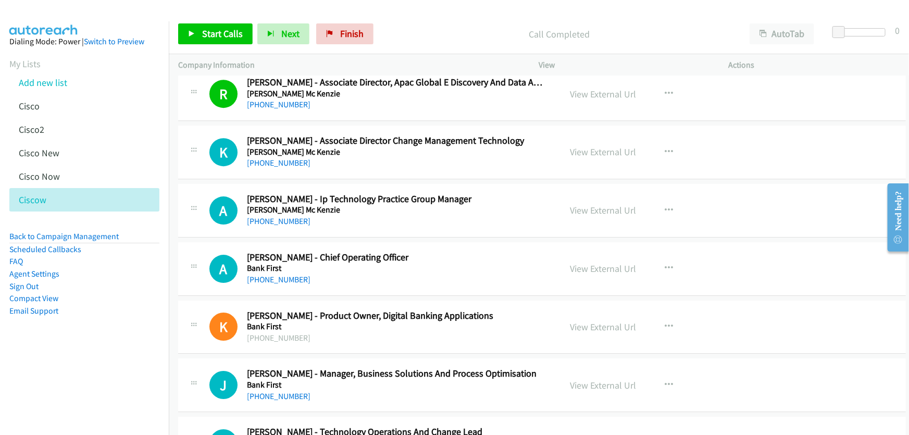
scroll to position [1657, 0]
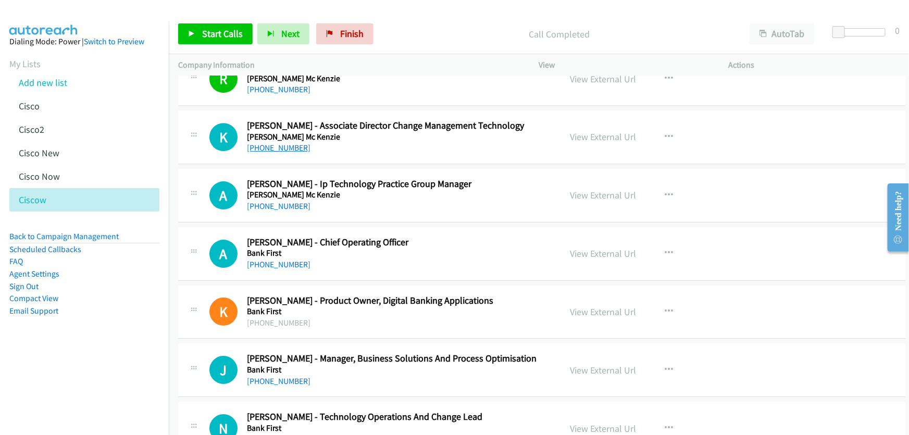
click at [290, 146] on link "+61 3 9617 4483" at bounding box center [279, 148] width 64 height 10
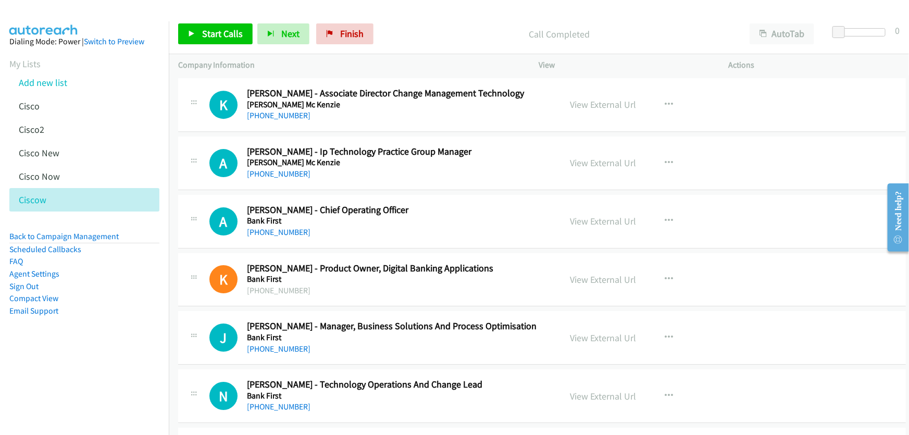
scroll to position [1705, 0]
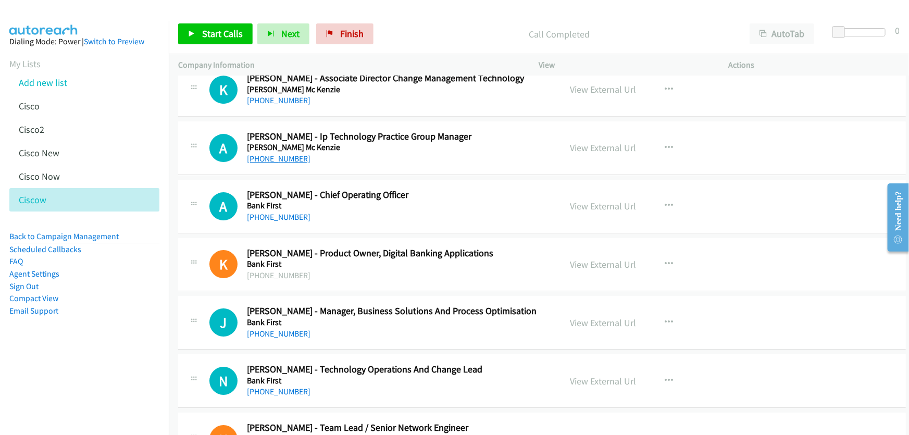
click at [291, 158] on link "+61 411 535 162" at bounding box center [279, 159] width 64 height 10
click at [580, 146] on link "View External Url" at bounding box center [604, 148] width 66 height 12
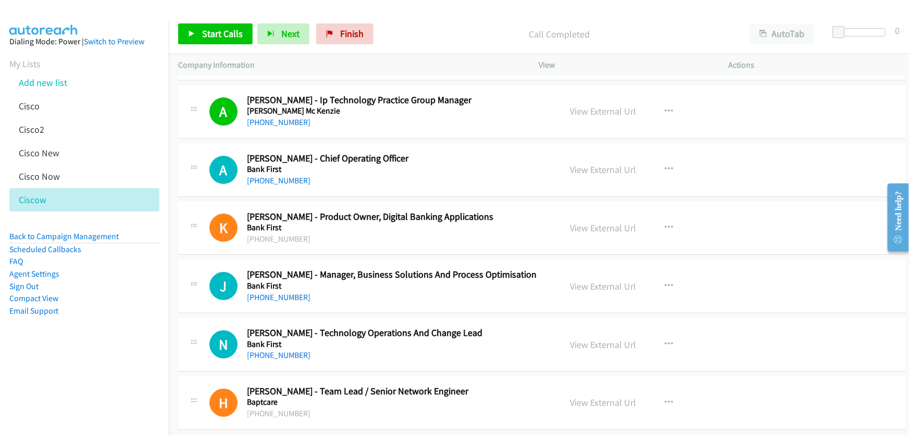
scroll to position [1752, 0]
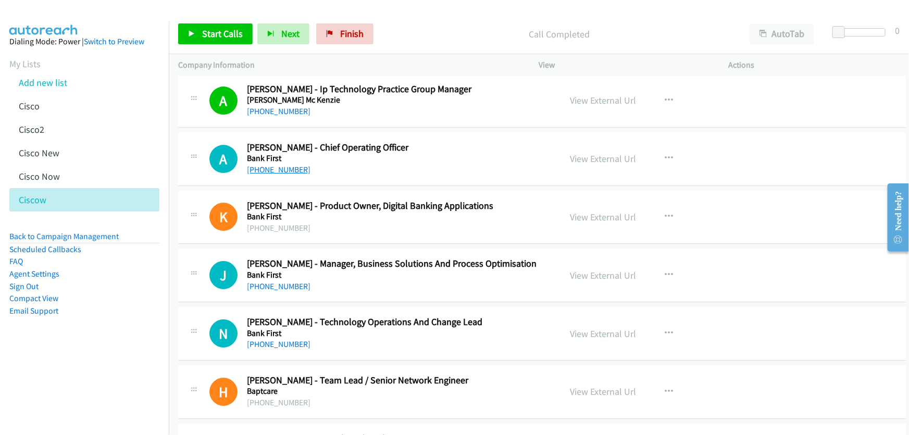
click at [288, 167] on link "+61 409 054 942" at bounding box center [279, 170] width 64 height 10
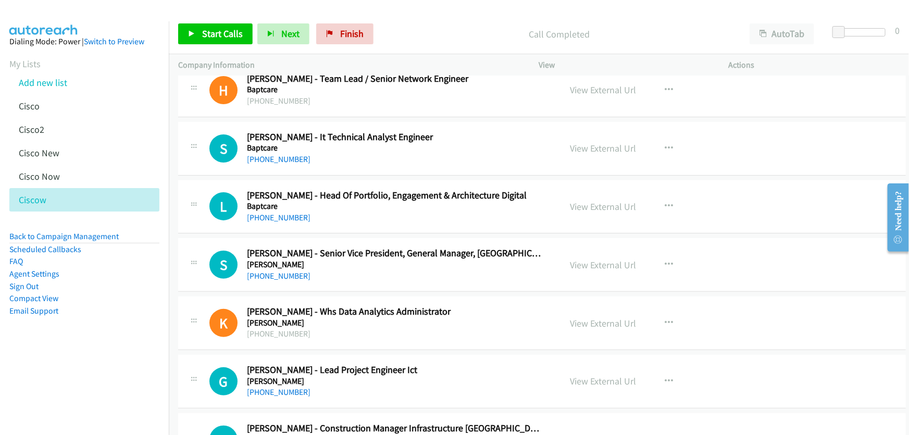
scroll to position [2084, 0]
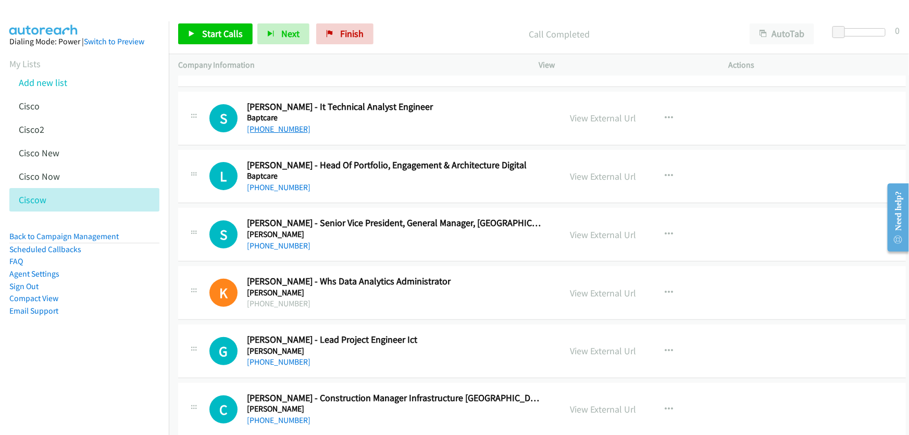
click at [292, 128] on link "+61 3 9834 4000" at bounding box center [279, 129] width 64 height 10
click at [284, 188] on link "+61 3 8855 4827" at bounding box center [279, 187] width 64 height 10
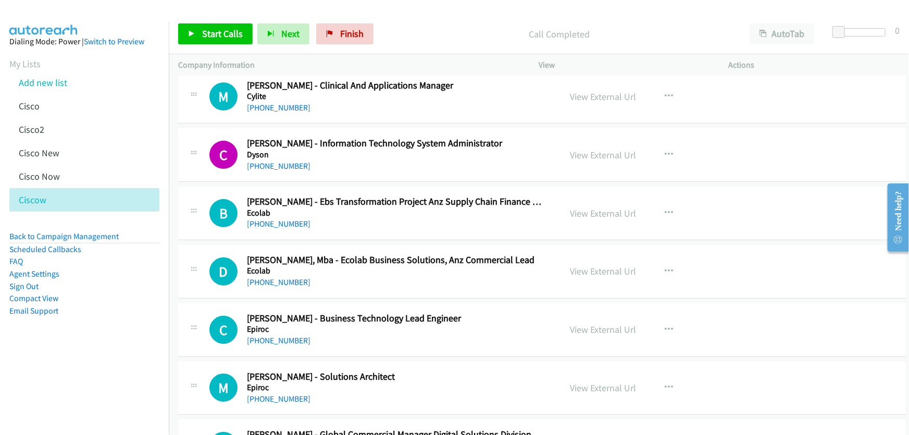
scroll to position [3741, 0]
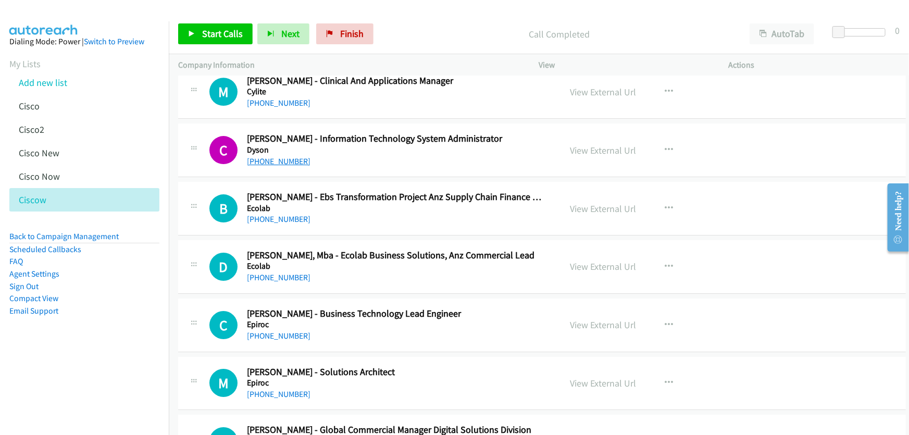
click at [289, 158] on link "+61 3 9463 3800" at bounding box center [279, 161] width 64 height 10
click at [600, 146] on link "View External Url" at bounding box center [604, 150] width 66 height 12
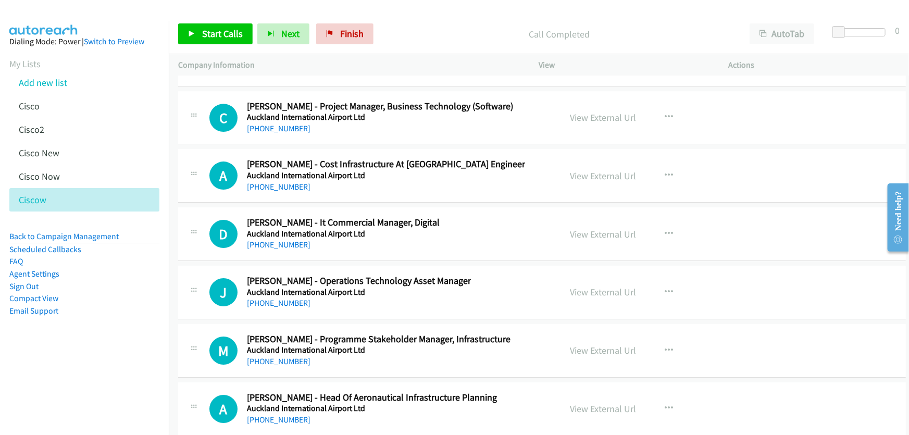
scroll to position [28571, 0]
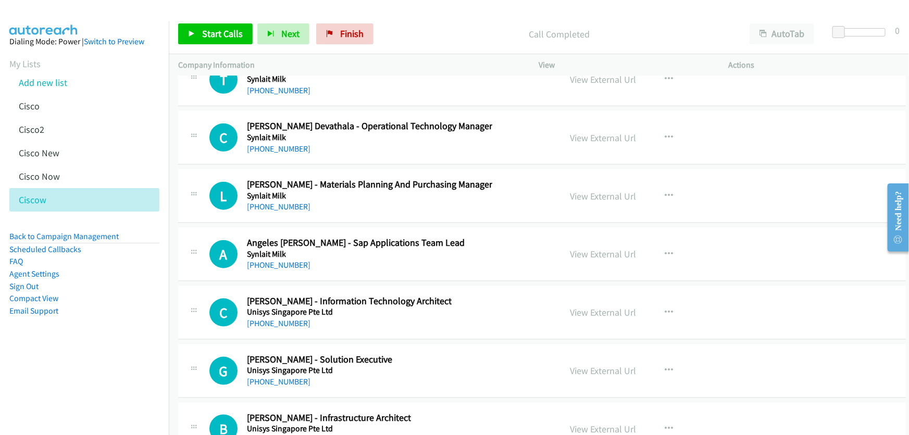
click at [288, 435] on link "+64 21 228 4492" at bounding box center [279, 440] width 64 height 10
click at [594, 423] on link "View External Url" at bounding box center [604, 429] width 66 height 12
click at [276, 377] on link "+64 21 323 106" at bounding box center [279, 382] width 64 height 10
click at [592, 365] on link "View External Url" at bounding box center [604, 371] width 66 height 12
click at [277, 318] on link "+64 21 380 384" at bounding box center [279, 323] width 64 height 10
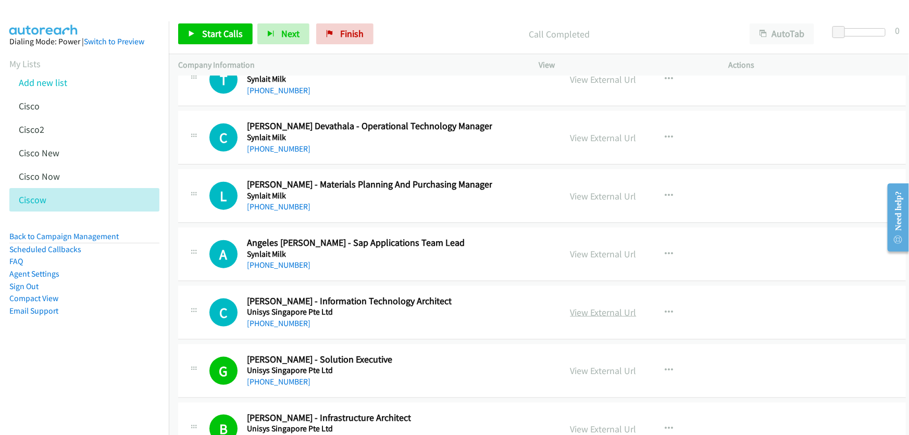
click at [582, 306] on link "View External Url" at bounding box center [604, 312] width 66 height 12
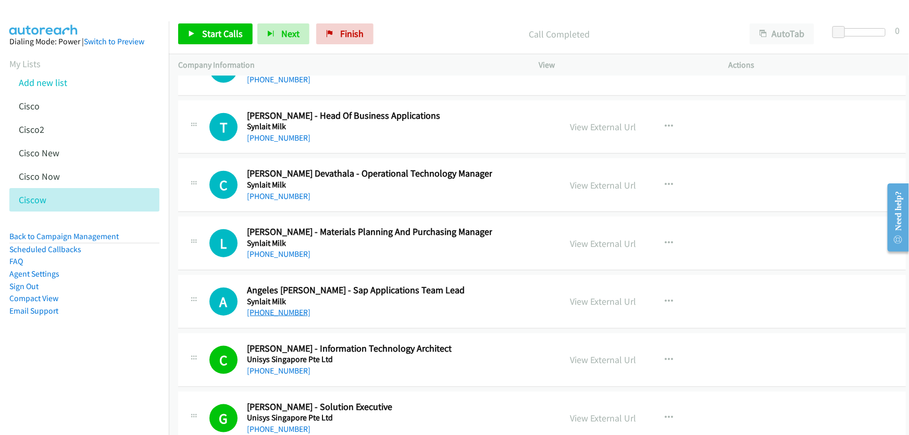
click at [288, 307] on link "+64 21 487 176" at bounding box center [279, 312] width 64 height 10
click at [594, 295] on link "View External Url" at bounding box center [604, 301] width 66 height 12
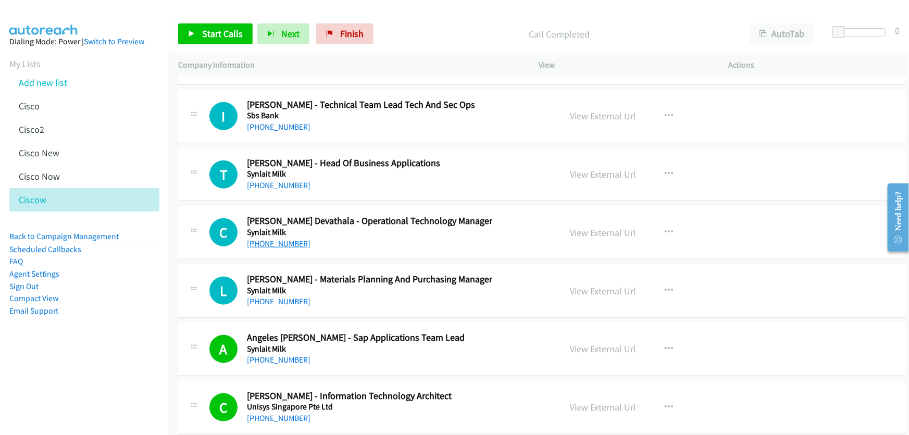
click at [281, 239] on link "+64 21 488 739" at bounding box center [279, 244] width 64 height 10
click at [609, 227] on link "View External Url" at bounding box center [604, 233] width 66 height 12
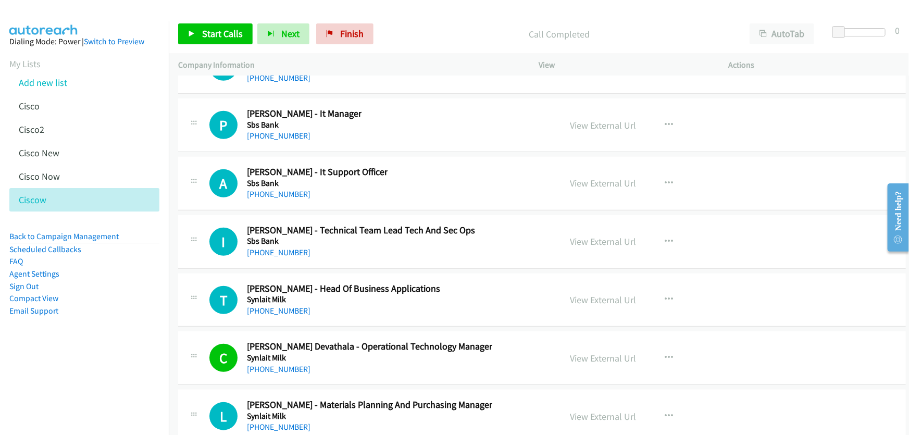
scroll to position [28334, 0]
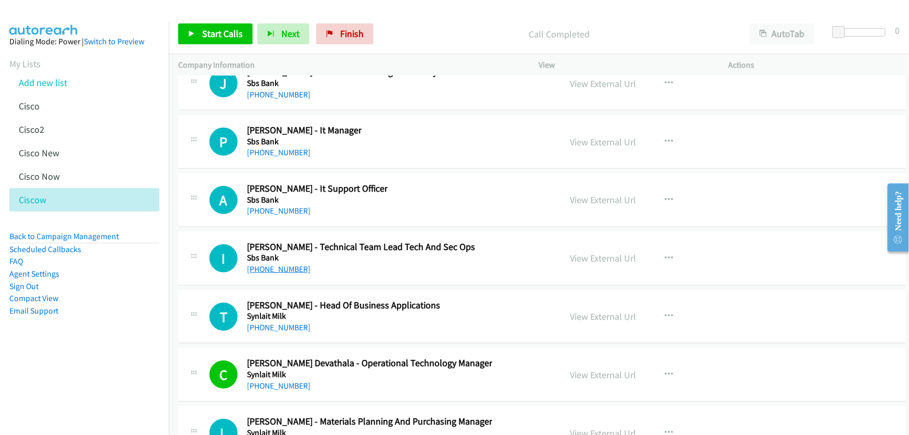
click at [282, 264] on link "+64 3 215 8521" at bounding box center [279, 269] width 64 height 10
click at [584, 252] on link "View External Url" at bounding box center [604, 258] width 66 height 12
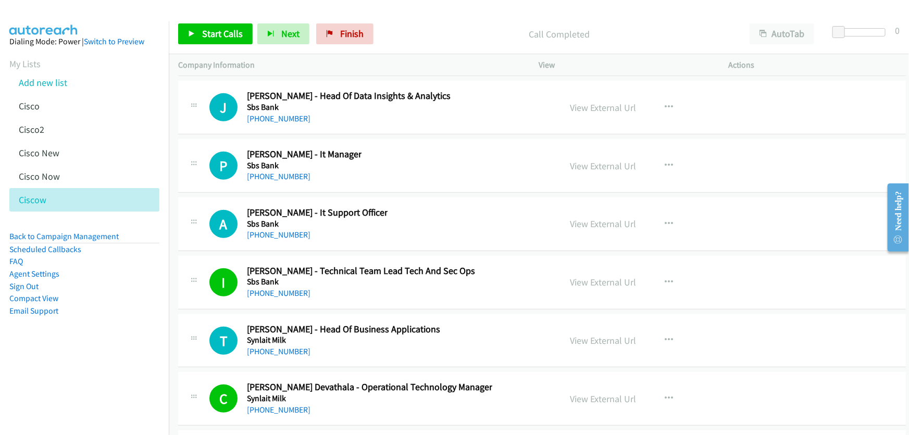
scroll to position [28287, 0]
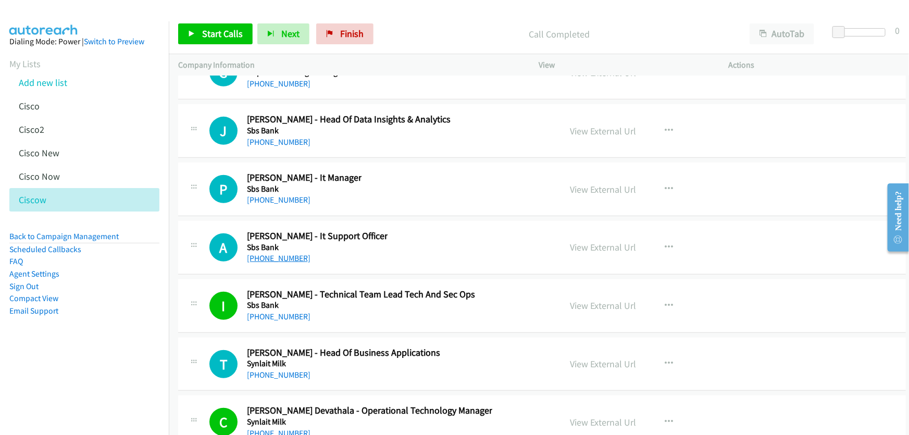
click at [290, 253] on link "+64 27 293 2354" at bounding box center [279, 258] width 64 height 10
click at [610, 241] on link "View External Url" at bounding box center [604, 247] width 66 height 12
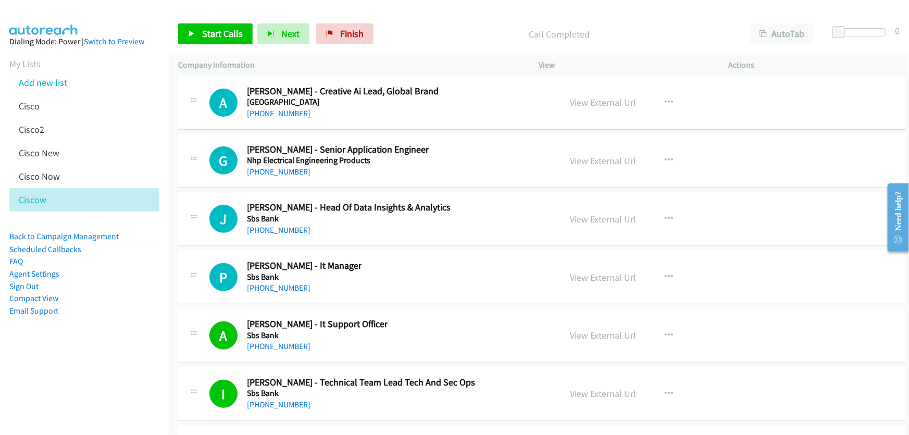
scroll to position [28192, 0]
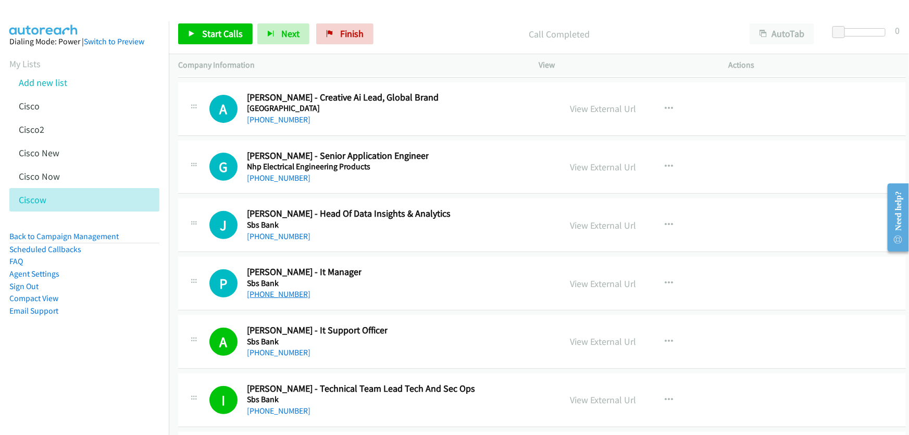
click at [284, 289] on link "+64 21 776 800" at bounding box center [279, 294] width 64 height 10
click at [606, 278] on link "View External Url" at bounding box center [604, 284] width 66 height 12
click at [283, 231] on link "+44 7979 312160" at bounding box center [279, 236] width 64 height 10
click at [612, 219] on link "View External Url" at bounding box center [604, 225] width 66 height 12
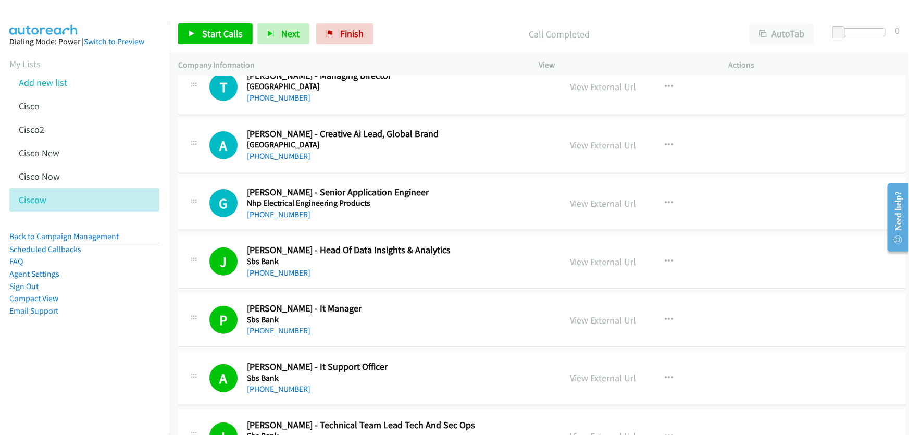
scroll to position [28097, 0]
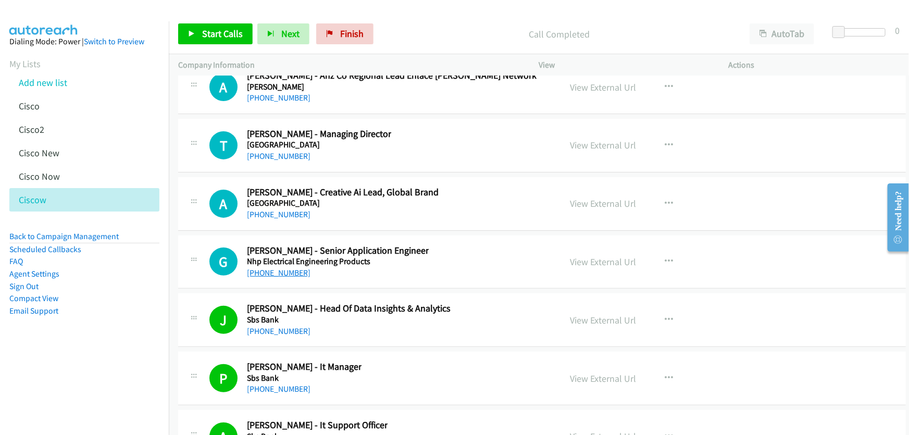
click at [276, 268] on link "+64 27 564 7042" at bounding box center [279, 273] width 64 height 10
click at [603, 256] on link "View External Url" at bounding box center [604, 262] width 66 height 12
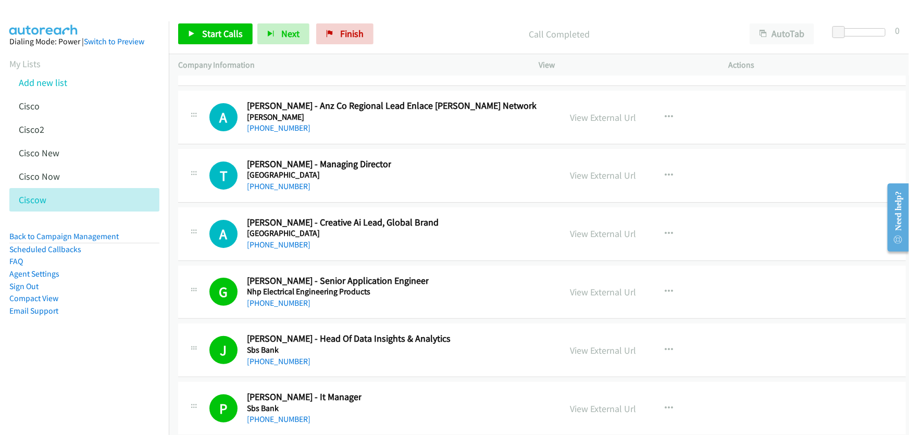
scroll to position [28050, 0]
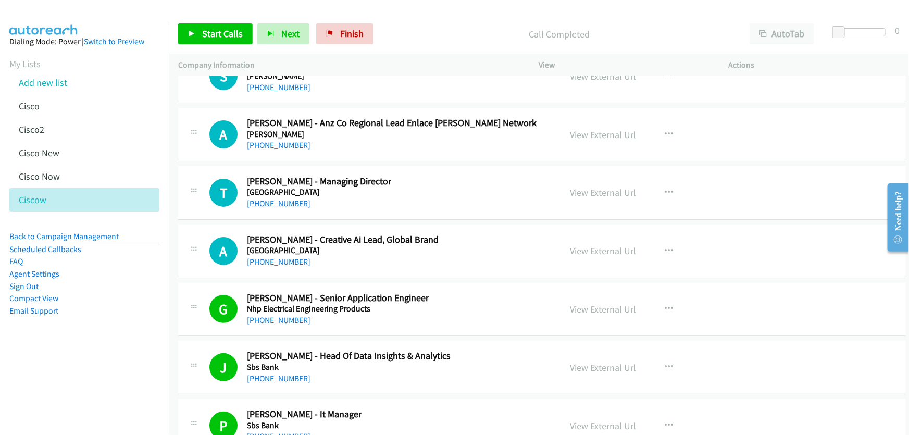
click at [281, 199] on link "+64 21 652 517" at bounding box center [279, 204] width 64 height 10
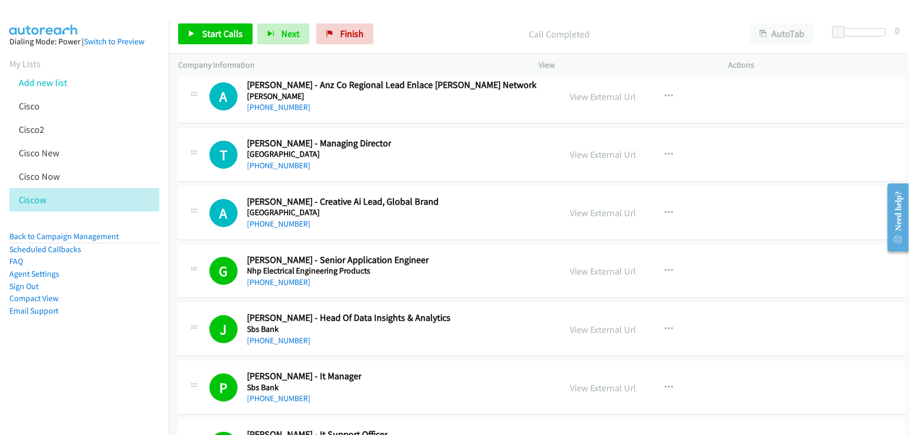
scroll to position [28097, 0]
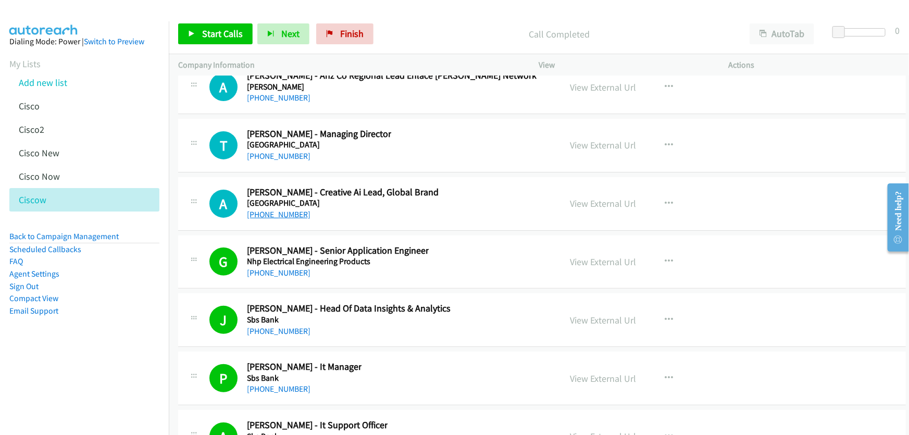
click at [282, 209] on link "+64 27 523 3434" at bounding box center [279, 214] width 64 height 10
click at [584, 197] on link "View External Url" at bounding box center [604, 203] width 66 height 12
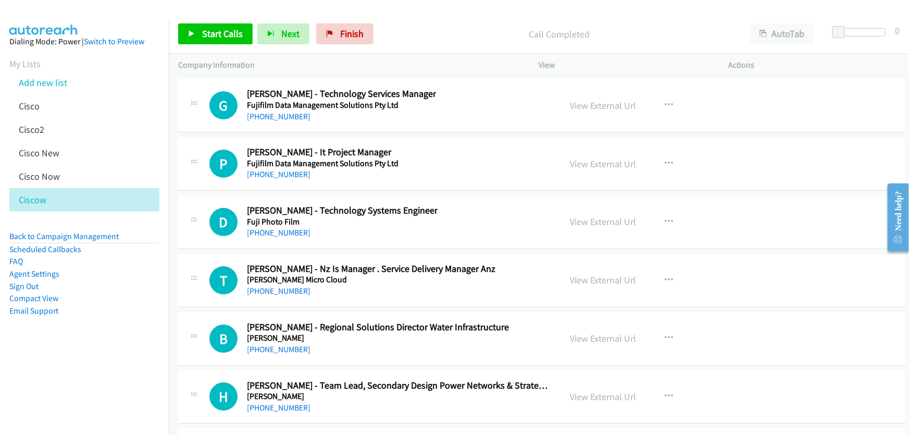
scroll to position [27671, 0]
click at [288, 228] on link "+64 27 703 5503" at bounding box center [279, 233] width 64 height 10
click at [585, 216] on link "View External Url" at bounding box center [604, 222] width 66 height 12
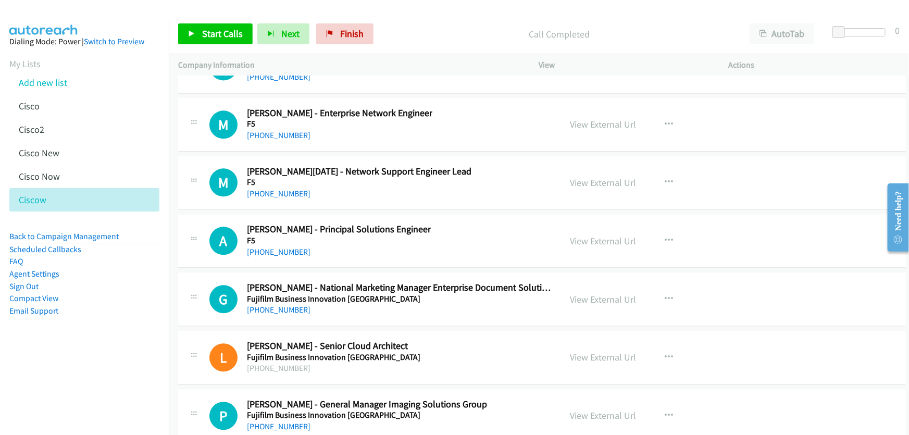
scroll to position [27197, 0]
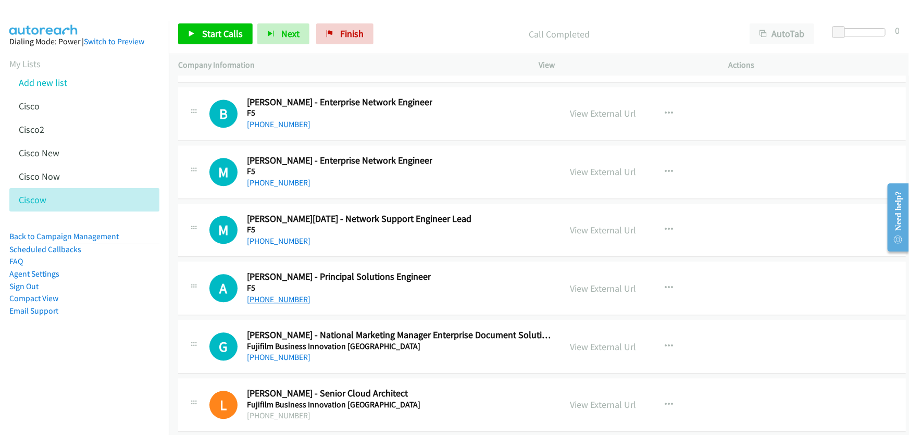
click at [296, 294] on link "+64 210 247 8045" at bounding box center [279, 299] width 64 height 10
click at [589, 282] on link "View External Url" at bounding box center [604, 288] width 66 height 12
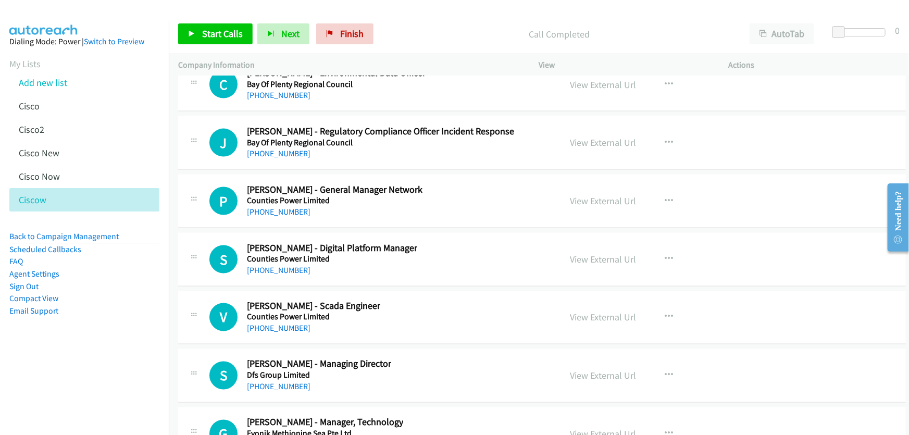
scroll to position [26866, 0]
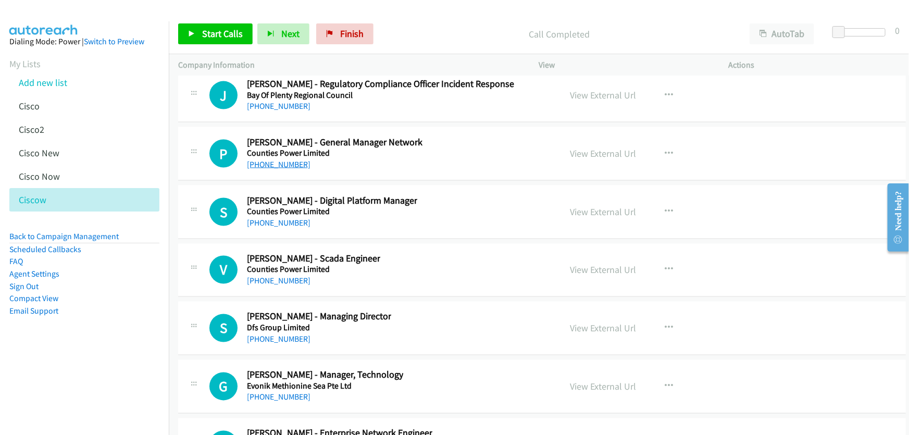
click at [284, 159] on link "+64 7 850 3161" at bounding box center [279, 164] width 64 height 10
click at [600, 147] on link "View External Url" at bounding box center [604, 153] width 66 height 12
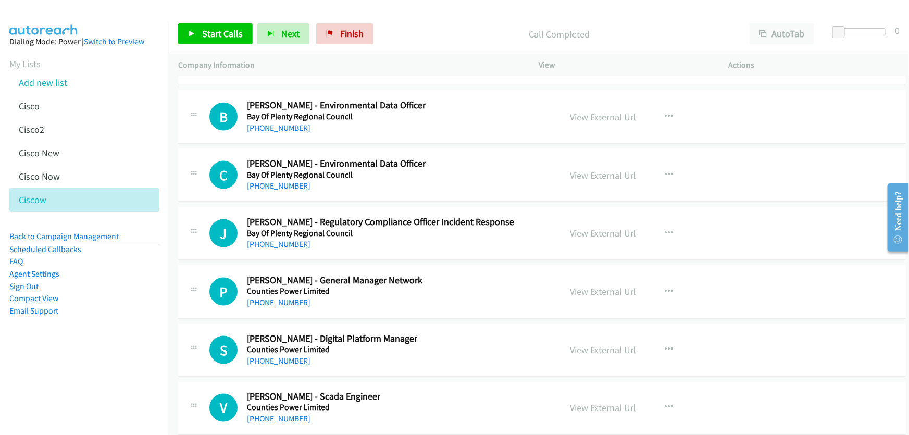
scroll to position [26723, 0]
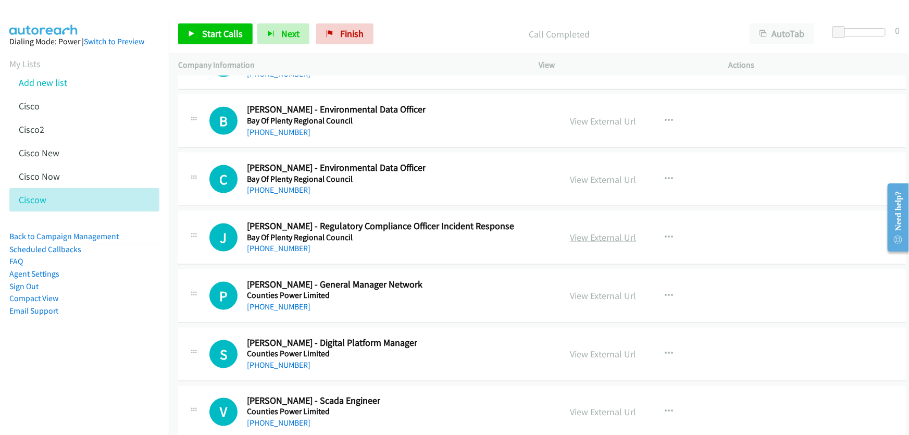
click at [586, 231] on link "View External Url" at bounding box center [604, 237] width 66 height 12
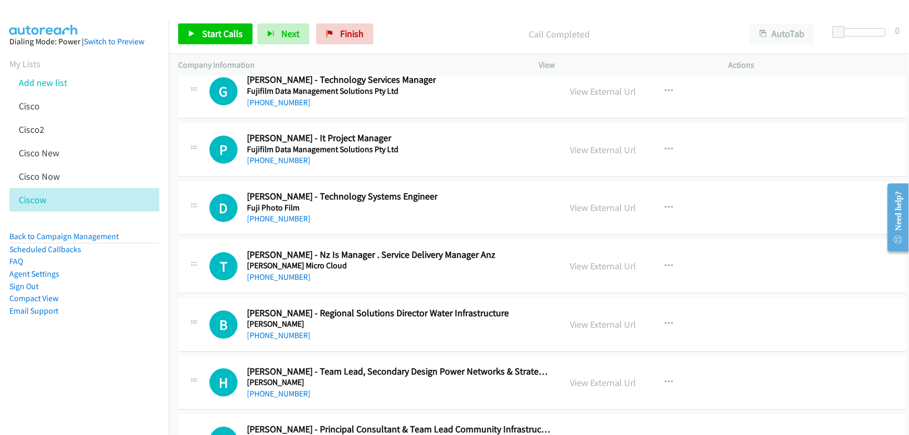
scroll to position [27671, 0]
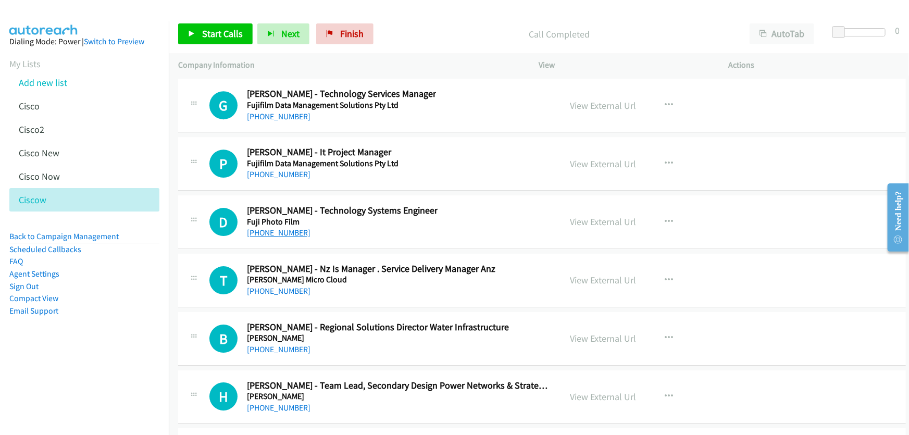
click at [284, 228] on link "+64 27 703 5503" at bounding box center [279, 233] width 64 height 10
click at [610, 216] on link "View External Url" at bounding box center [604, 222] width 66 height 12
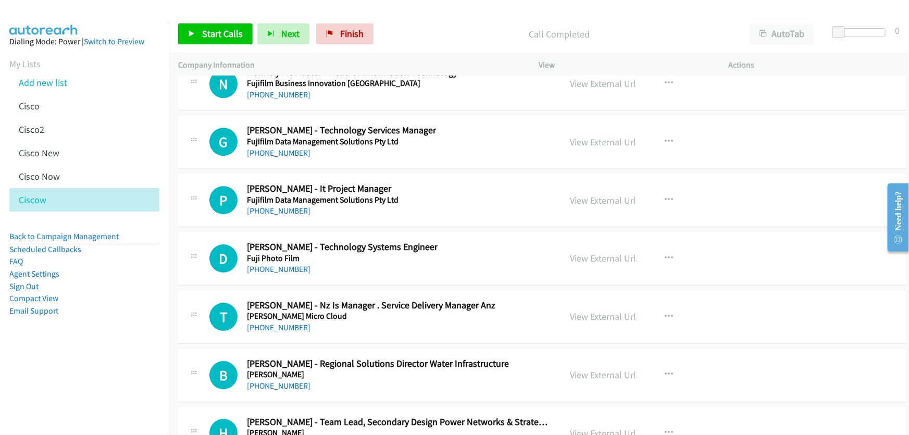
scroll to position [27624, 0]
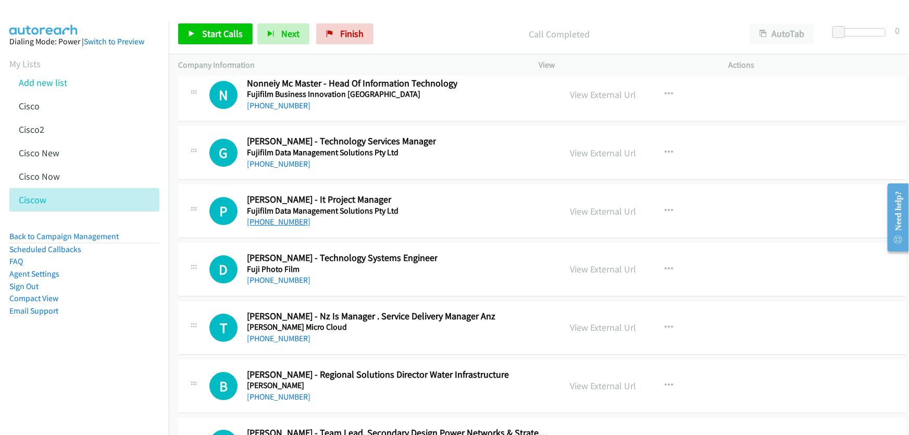
click at [280, 217] on link "+64 27 585 5545" at bounding box center [279, 222] width 64 height 10
click at [596, 205] on link "View External Url" at bounding box center [604, 211] width 66 height 12
click at [271, 275] on link "+64 27 703 5503" at bounding box center [279, 280] width 64 height 10
click at [571, 263] on link "View External Url" at bounding box center [604, 269] width 66 height 12
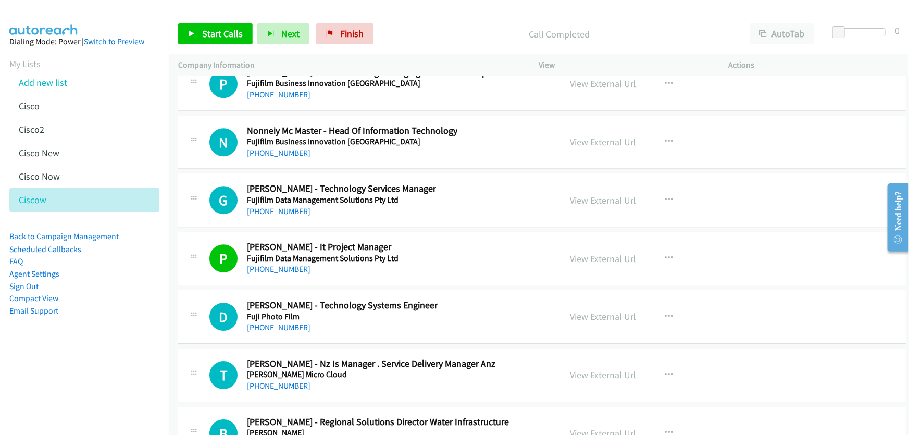
scroll to position [27529, 0]
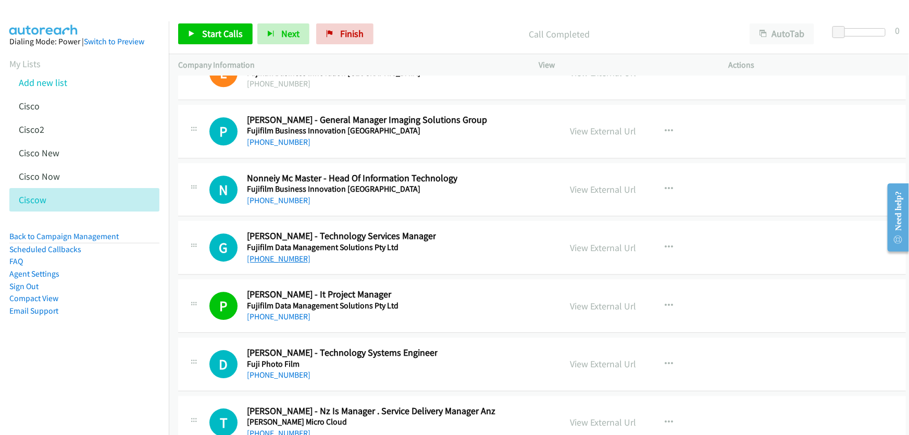
click at [281, 254] on link "+64 27 704 9154" at bounding box center [279, 259] width 64 height 10
click at [589, 242] on link "View External Url" at bounding box center [604, 248] width 66 height 12
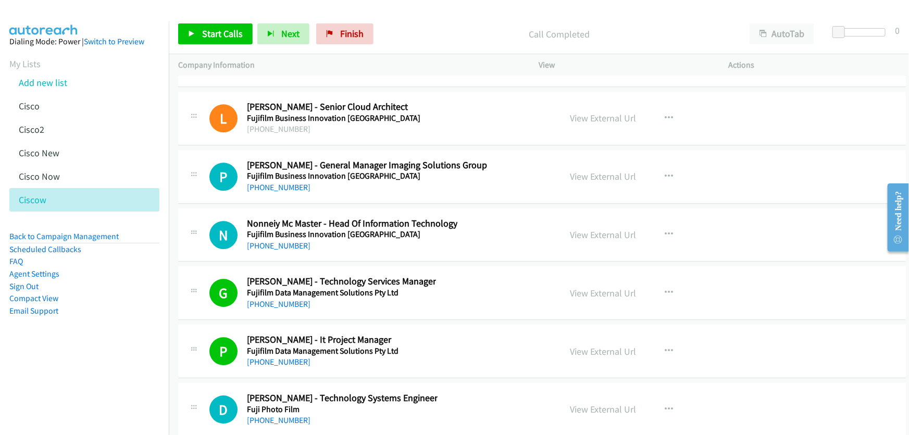
scroll to position [27482, 0]
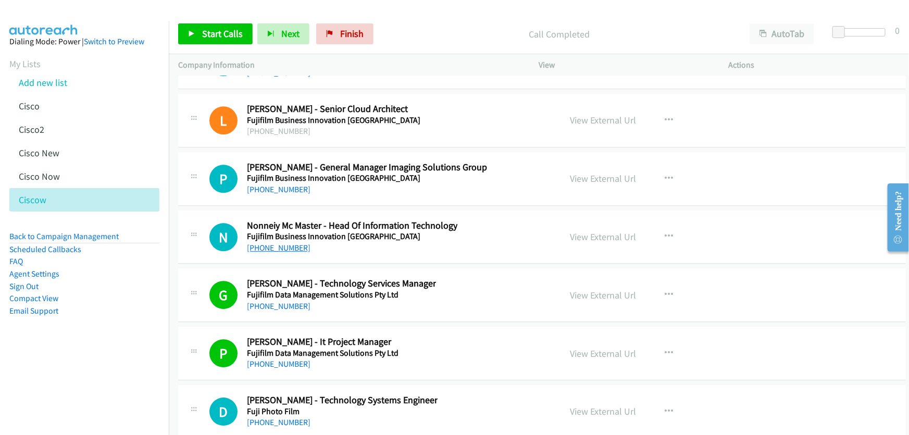
click at [273, 243] on link "+64 9 272 6996" at bounding box center [279, 248] width 64 height 10
click at [590, 231] on link "View External Url" at bounding box center [604, 237] width 66 height 12
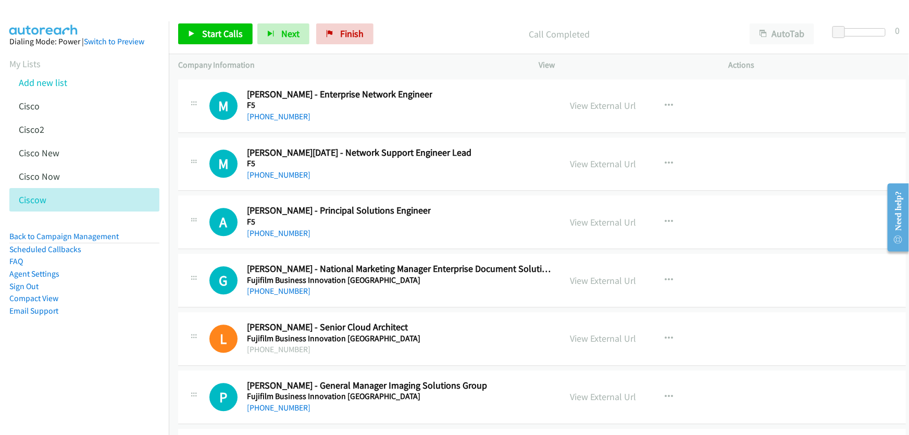
scroll to position [27245, 0]
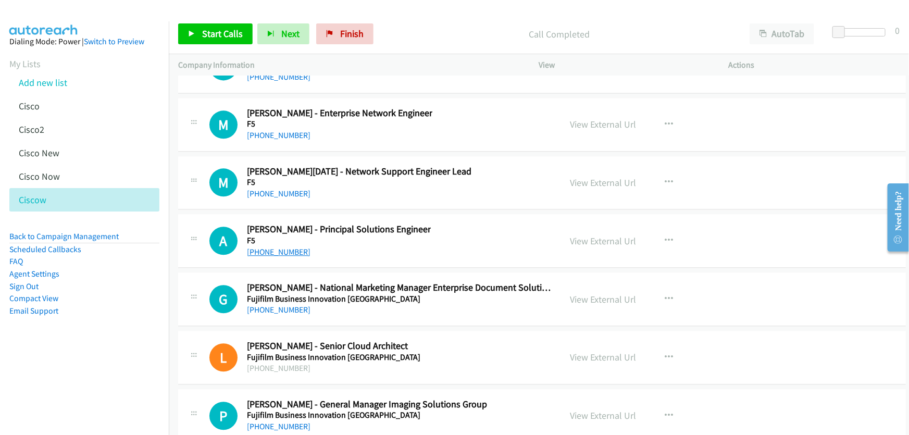
click at [286, 247] on link "+64 210 247 8045" at bounding box center [279, 252] width 64 height 10
click at [579, 235] on link "View External Url" at bounding box center [604, 241] width 66 height 12
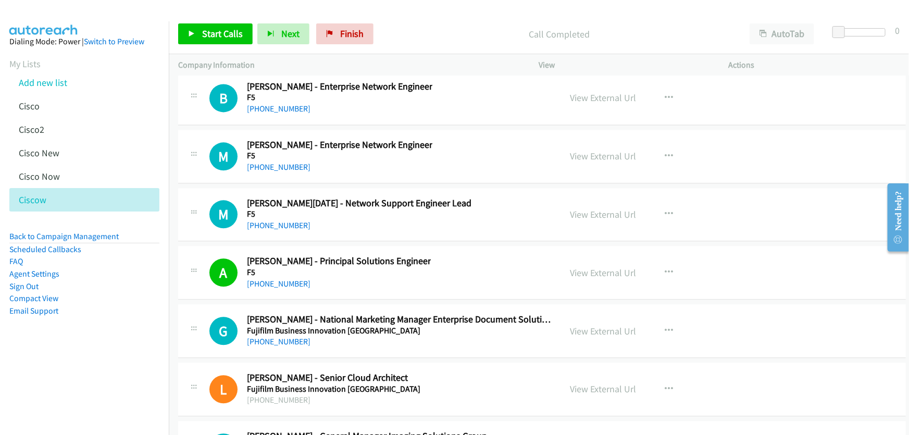
scroll to position [27197, 0]
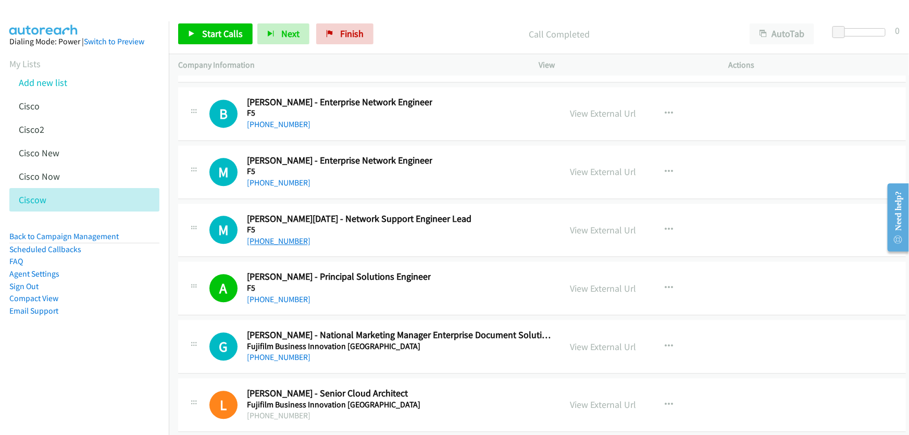
click at [287, 236] on link "+64 20 6272 7288" at bounding box center [279, 241] width 64 height 10
click at [588, 224] on link "View External Url" at bounding box center [604, 230] width 66 height 12
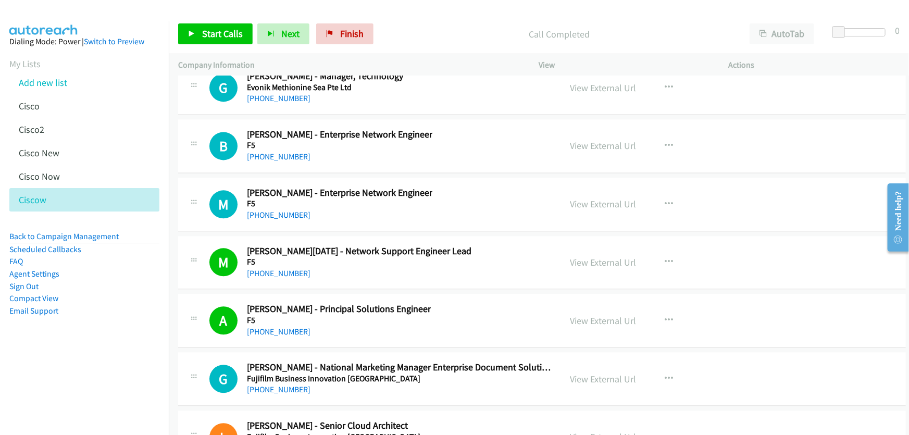
scroll to position [27150, 0]
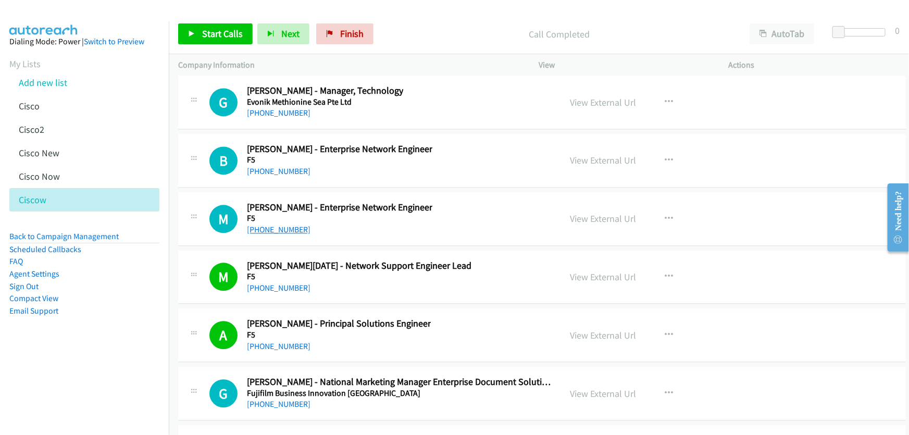
click at [296, 225] on link "+64 20 6390 1245" at bounding box center [279, 230] width 64 height 10
click at [590, 213] on link "View External Url" at bounding box center [604, 219] width 66 height 12
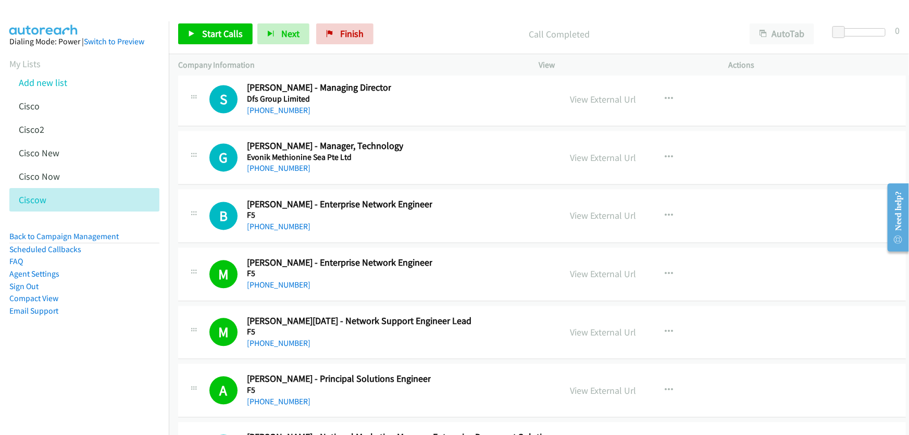
scroll to position [27055, 0]
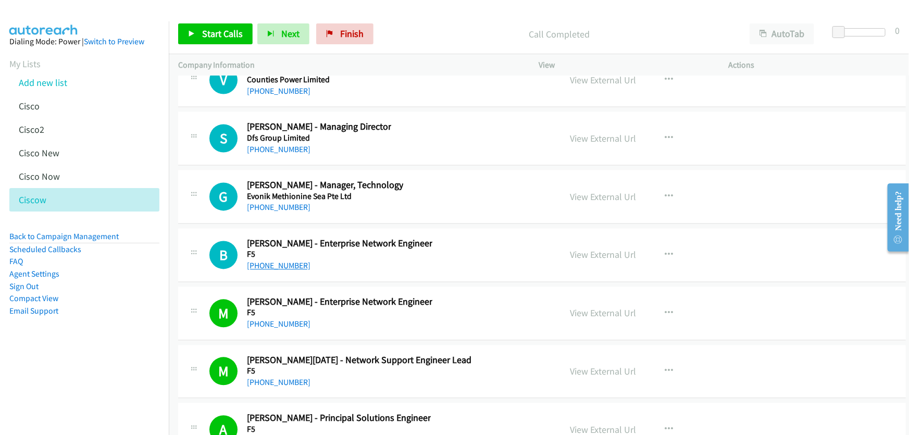
click at [288, 261] on link "+64 210 837 3352" at bounding box center [279, 266] width 64 height 10
click at [604, 249] on link "View External Url" at bounding box center [604, 255] width 66 height 12
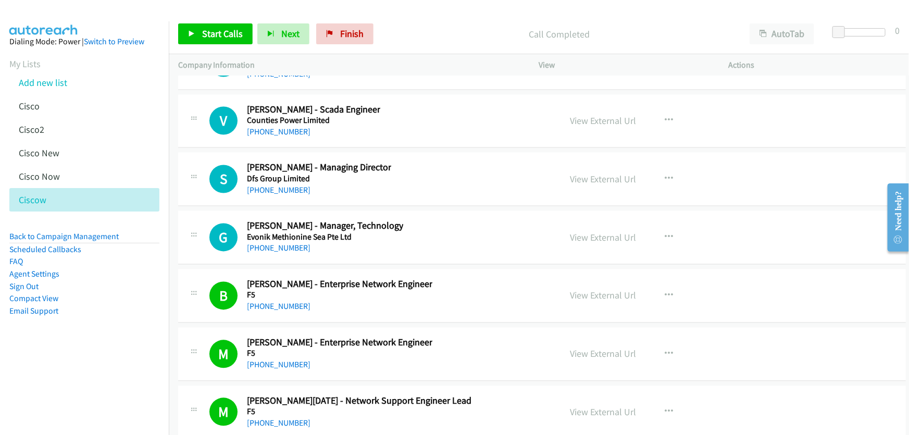
scroll to position [26961, 0]
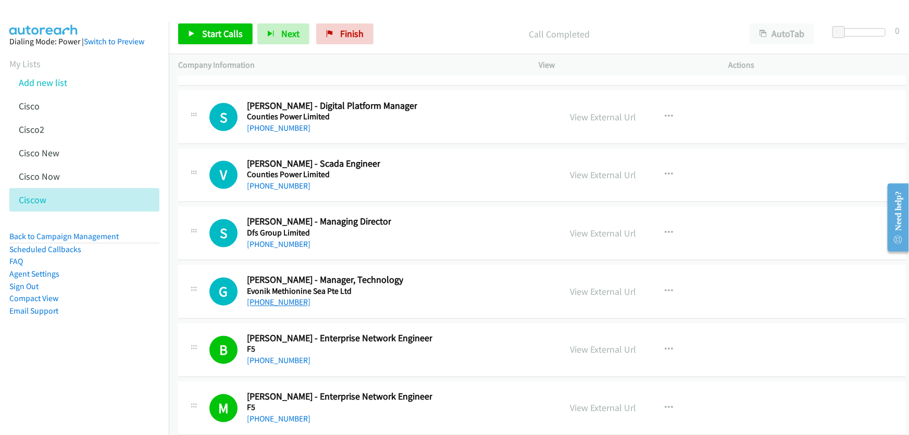
click at [286, 298] on link "+64 7 889 8102" at bounding box center [279, 303] width 64 height 10
click at [600, 286] on link "View External Url" at bounding box center [604, 292] width 66 height 12
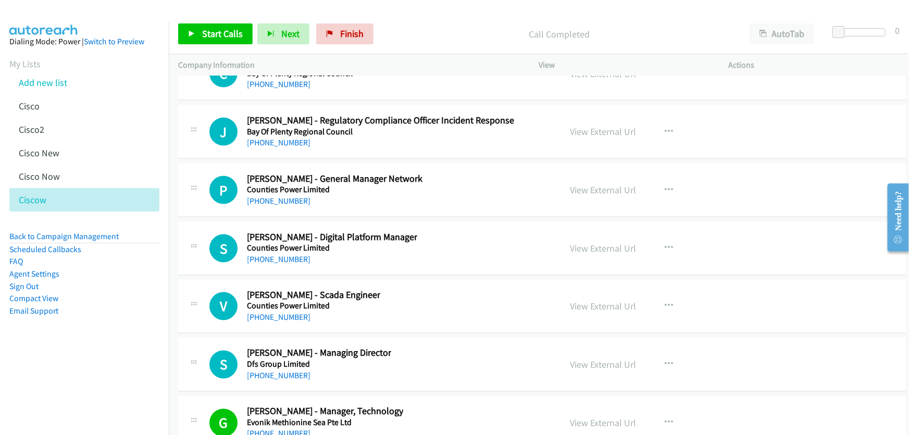
scroll to position [26818, 0]
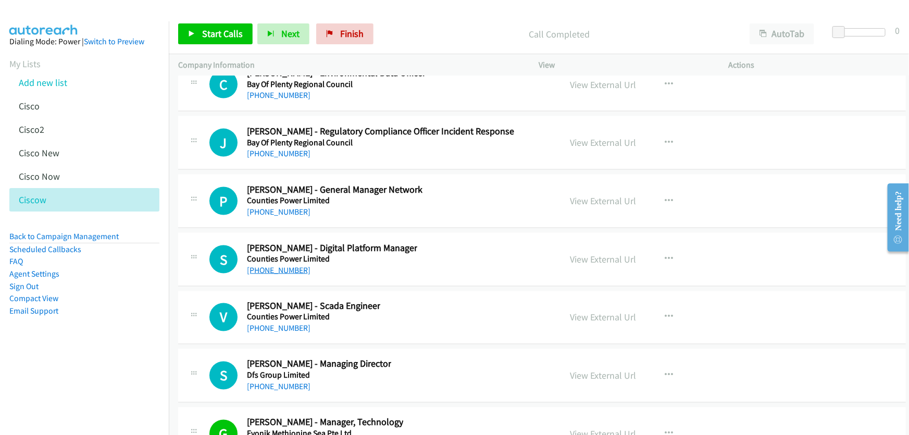
click at [288, 265] on link "+64 21 174 7882" at bounding box center [279, 270] width 64 height 10
click at [578, 253] on link "View External Url" at bounding box center [604, 259] width 66 height 12
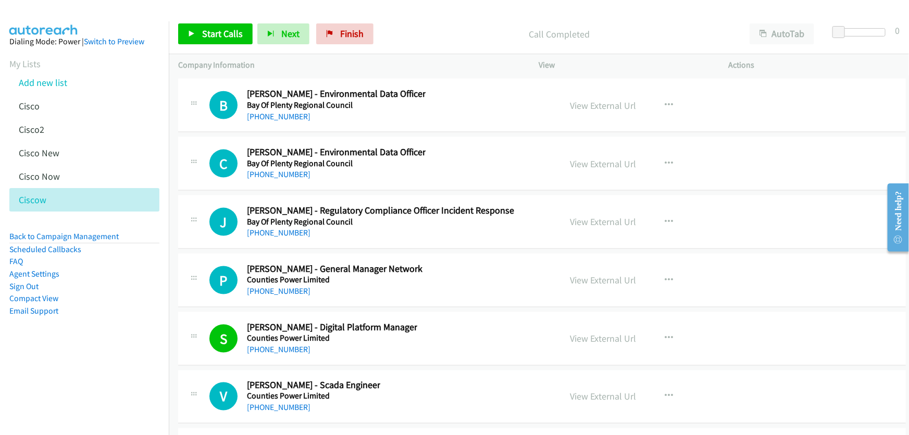
scroll to position [26723, 0]
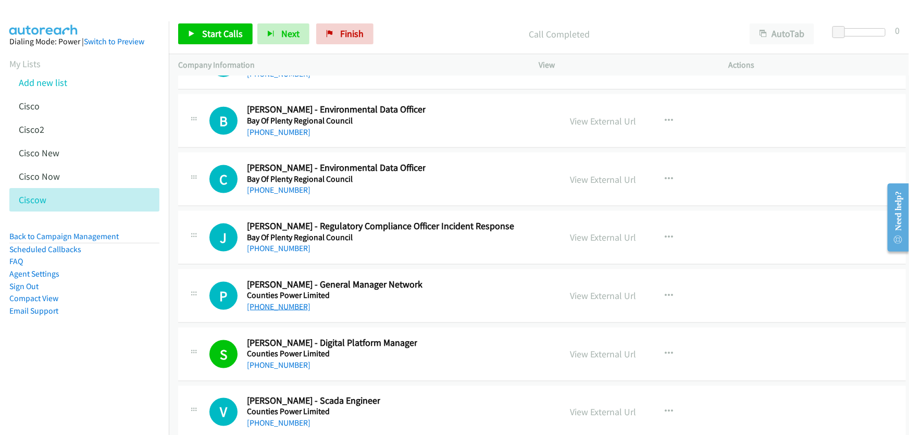
click at [285, 302] on link "+64 7 850 3161" at bounding box center [279, 307] width 64 height 10
drag, startPoint x: 612, startPoint y: 260, endPoint x: 423, endPoint y: 2, distance: 319.5
click at [589, 290] on link "View External Url" at bounding box center [604, 296] width 66 height 12
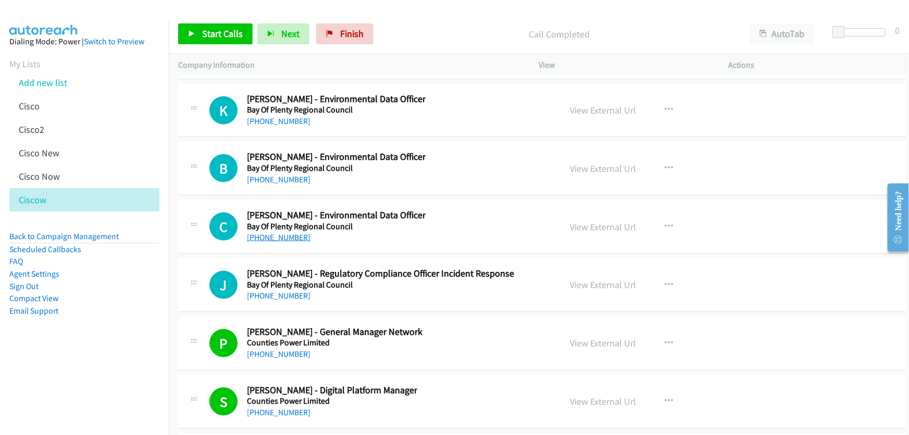
click at [281, 232] on link "+64 29 368 7579" at bounding box center [279, 237] width 64 height 10
click at [584, 221] on link "View External Url" at bounding box center [604, 227] width 66 height 12
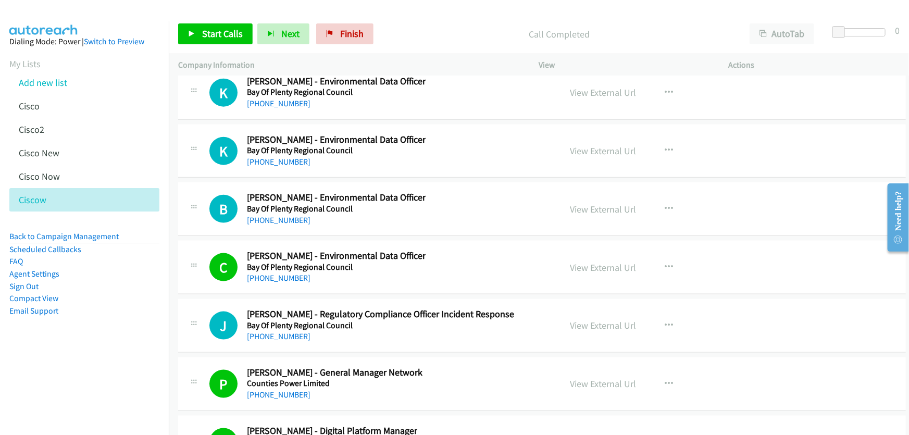
scroll to position [26582, 0]
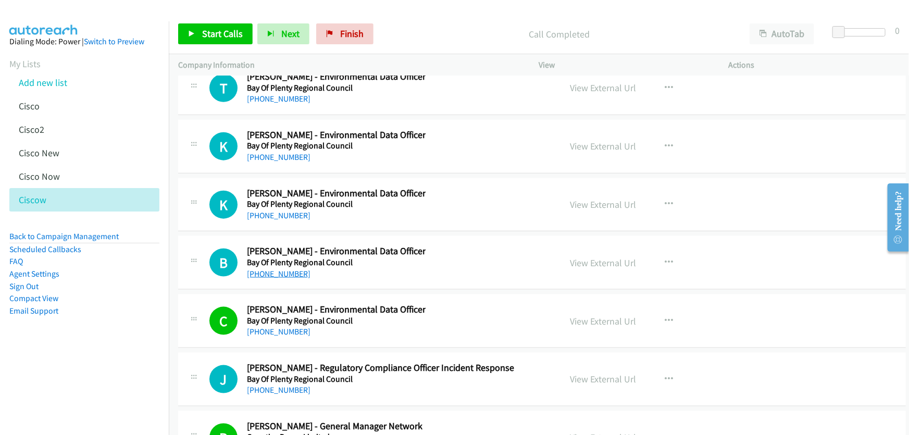
click at [298, 269] on link "+64 27 509 0328" at bounding box center [279, 274] width 64 height 10
click at [599, 257] on link "View External Url" at bounding box center [604, 263] width 66 height 12
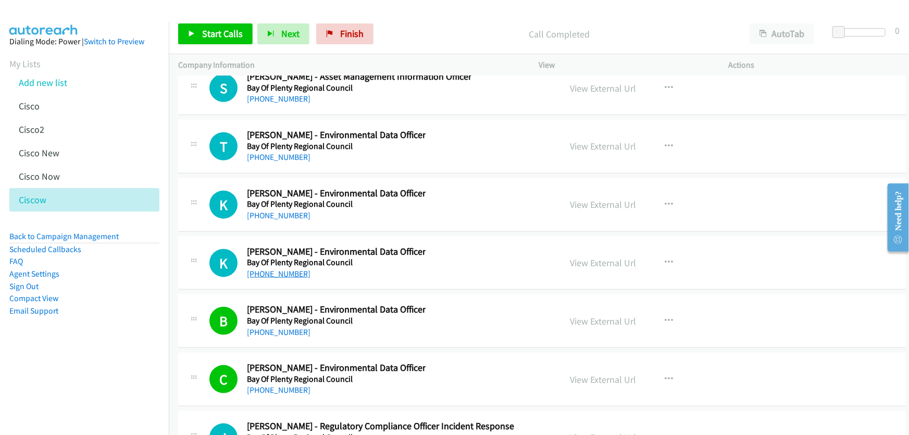
scroll to position [26534, 0]
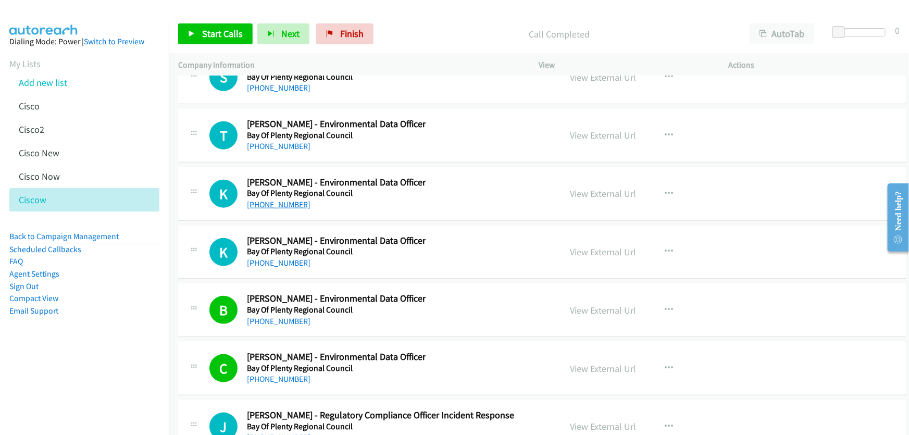
click at [278, 200] on link "+64 27 262 3083" at bounding box center [279, 205] width 64 height 10
click at [616, 188] on link "View External Url" at bounding box center [604, 194] width 66 height 12
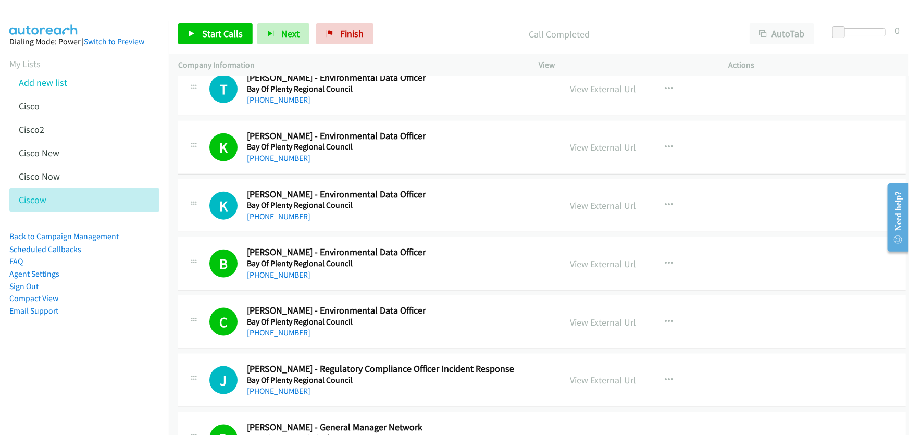
scroll to position [26582, 0]
click at [269, 210] on link "+64 27 606 8897" at bounding box center [279, 215] width 64 height 10
click at [609, 199] on link "View External Url" at bounding box center [604, 205] width 66 height 12
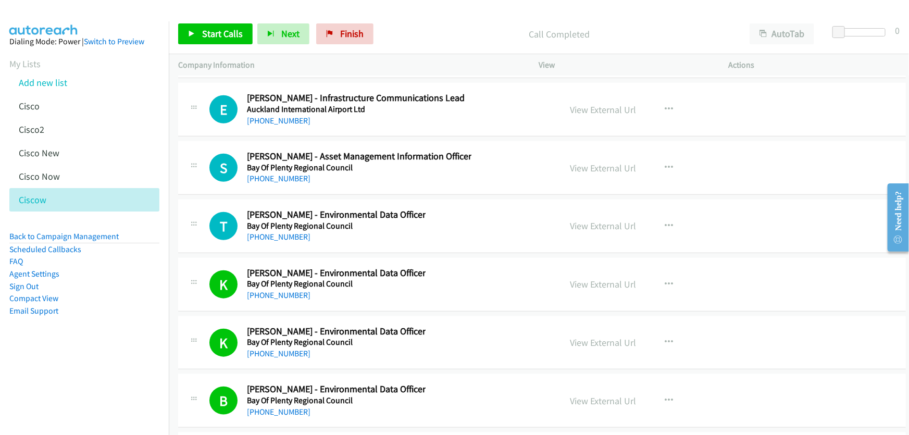
scroll to position [26392, 0]
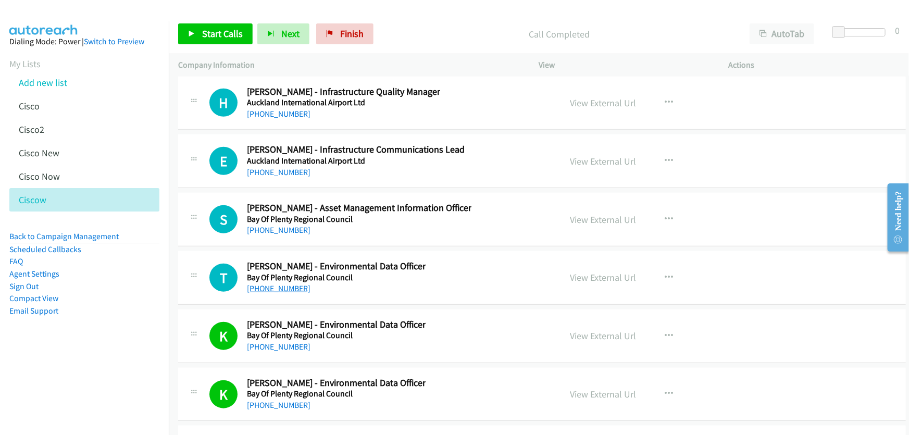
click at [276, 283] on link "+64 27 948 1708" at bounding box center [279, 288] width 64 height 10
click at [593, 271] on link "View External Url" at bounding box center [604, 277] width 66 height 12
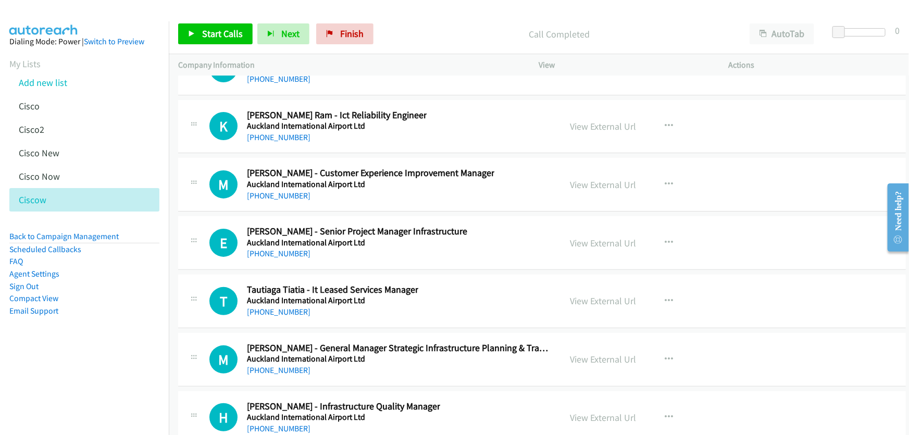
scroll to position [26061, 0]
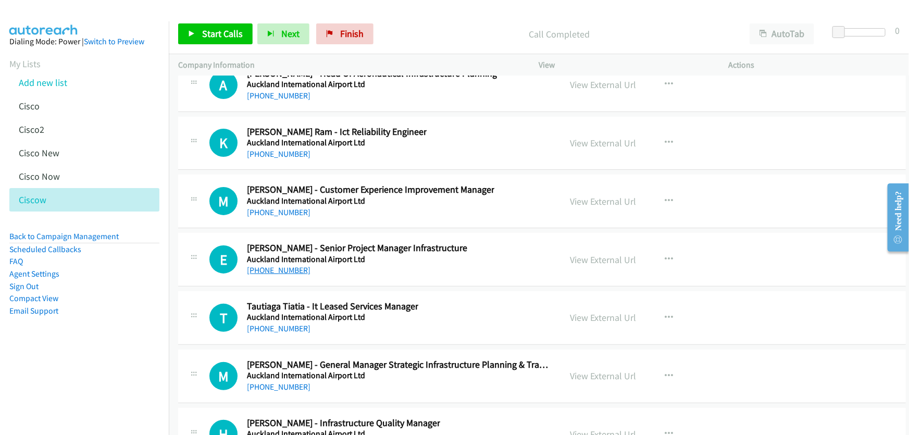
click at [281, 265] on link "+64 21 155 4233" at bounding box center [279, 270] width 64 height 10
click at [573, 254] on link "View External Url" at bounding box center [604, 260] width 66 height 12
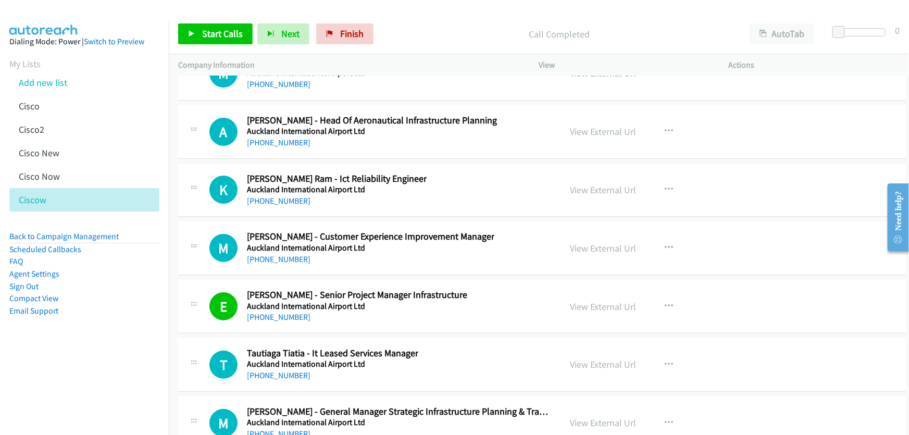
scroll to position [26013, 0]
click at [281, 255] on link "+64 21 728 232" at bounding box center [279, 260] width 64 height 10
click at [589, 243] on link "View External Url" at bounding box center [604, 249] width 66 height 12
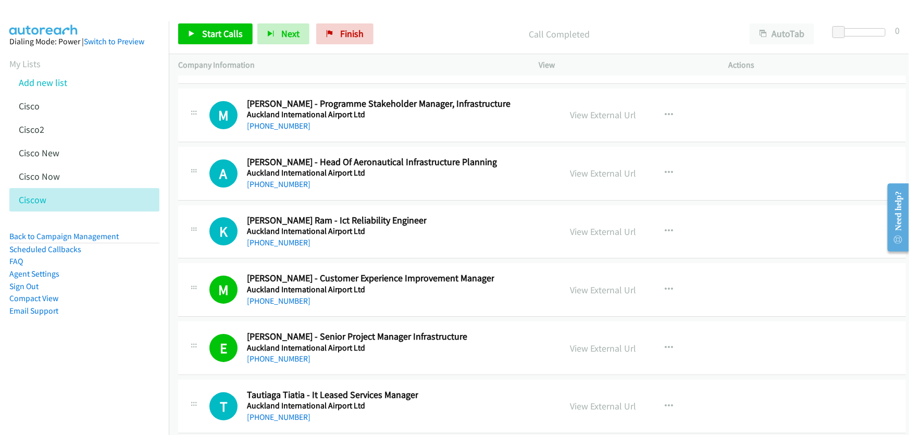
scroll to position [25919, 0]
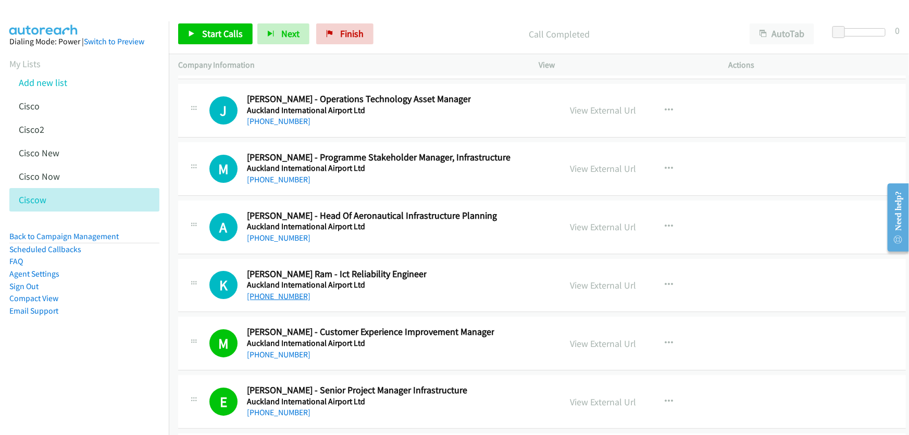
click at [276, 291] on link "+64 22 038 8987" at bounding box center [279, 296] width 64 height 10
click at [587, 279] on link "View External Url" at bounding box center [604, 285] width 66 height 12
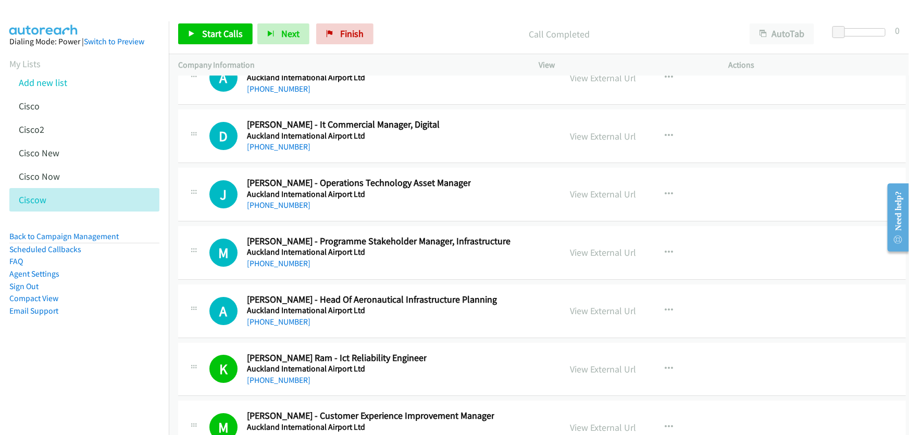
scroll to position [25824, 0]
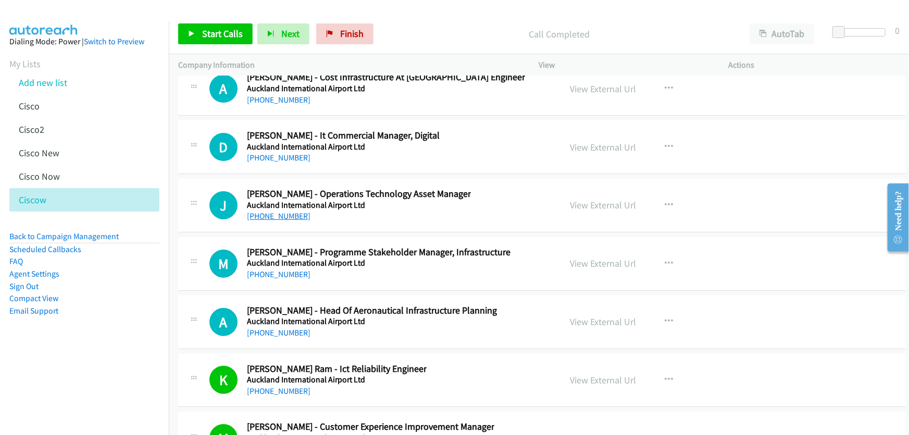
click at [276, 211] on link "+64 27 366 4554" at bounding box center [279, 216] width 64 height 10
click at [605, 199] on link "View External Url" at bounding box center [604, 205] width 66 height 12
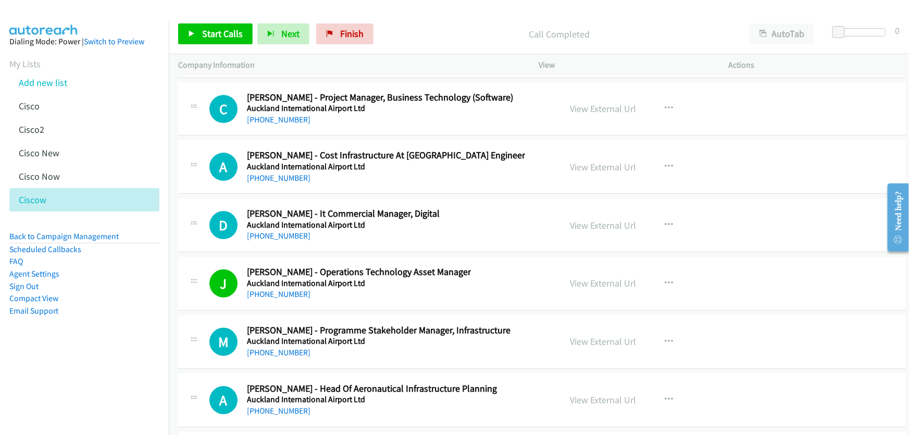
scroll to position [25729, 0]
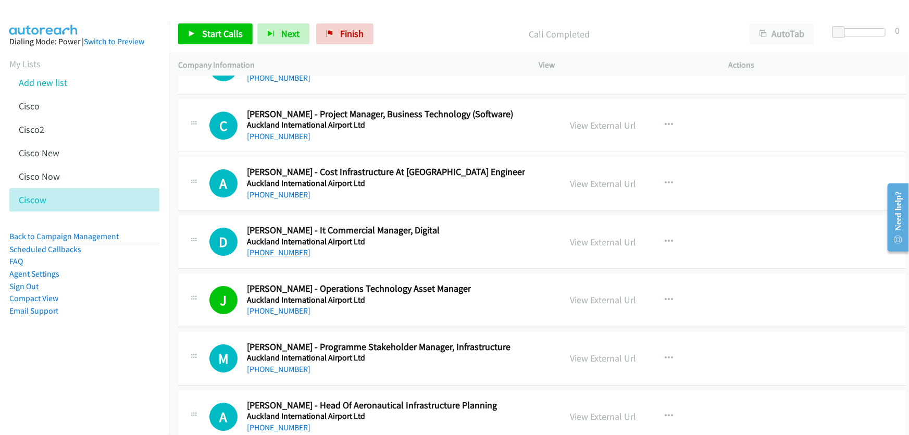
click at [276, 247] on link "+64 21 146 3904" at bounding box center [279, 252] width 64 height 10
click at [587, 236] on link "View External Url" at bounding box center [604, 242] width 66 height 12
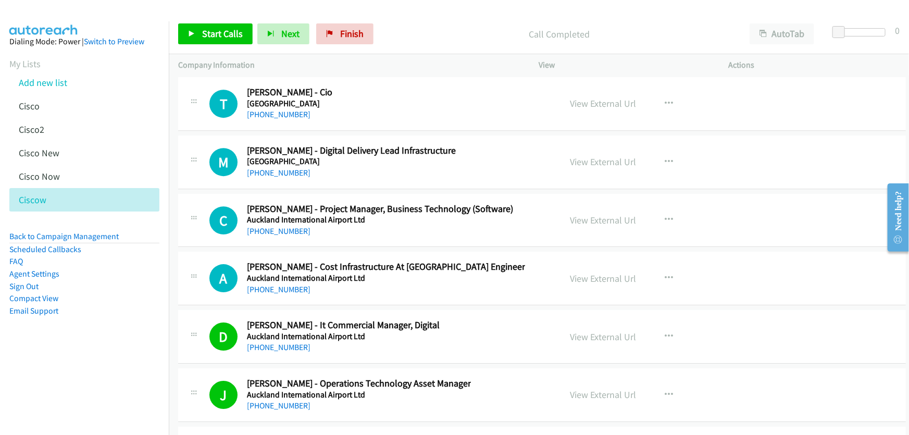
scroll to position [25587, 0]
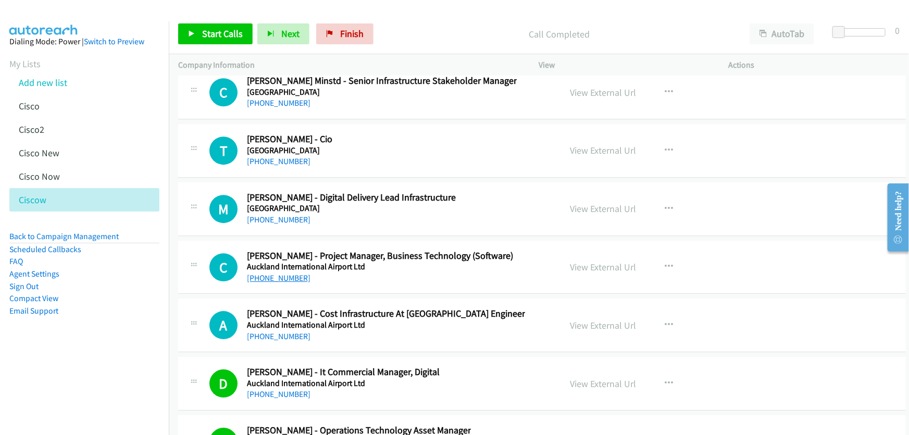
click at [274, 273] on link "+1 219-256-9223" at bounding box center [279, 278] width 64 height 10
click at [598, 261] on link "View External Url" at bounding box center [604, 267] width 66 height 12
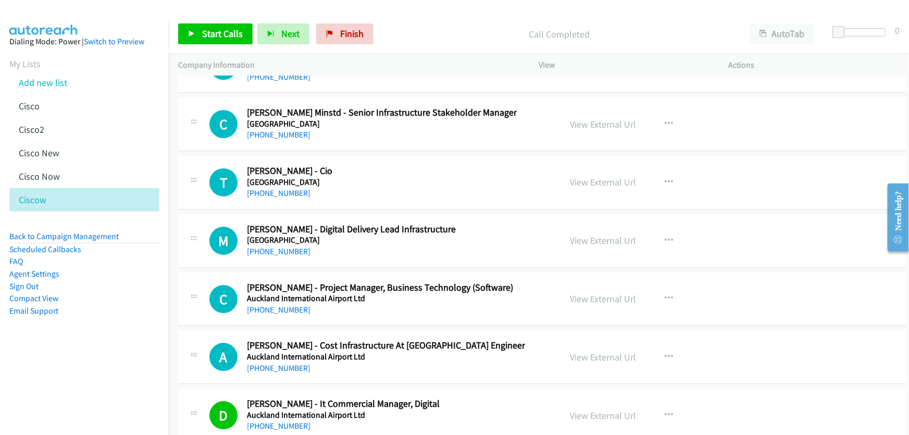
scroll to position [25540, 0]
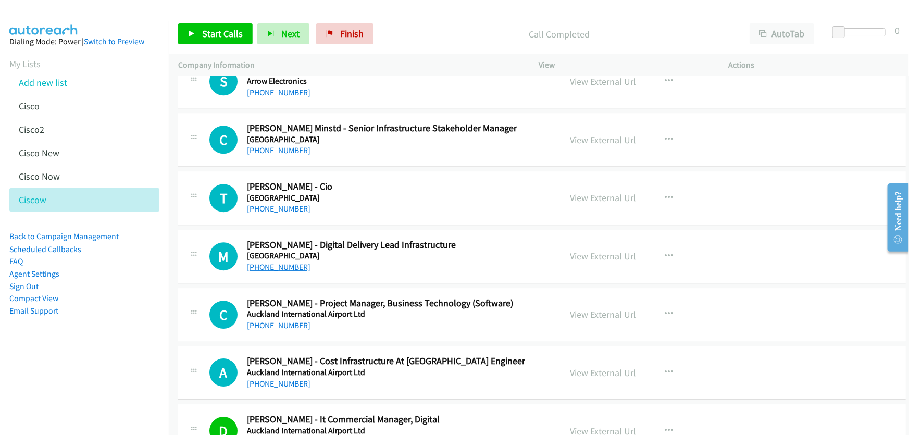
click at [282, 262] on link "+64 274 994 452" at bounding box center [279, 267] width 64 height 10
click at [574, 250] on link "View External Url" at bounding box center [604, 256] width 66 height 12
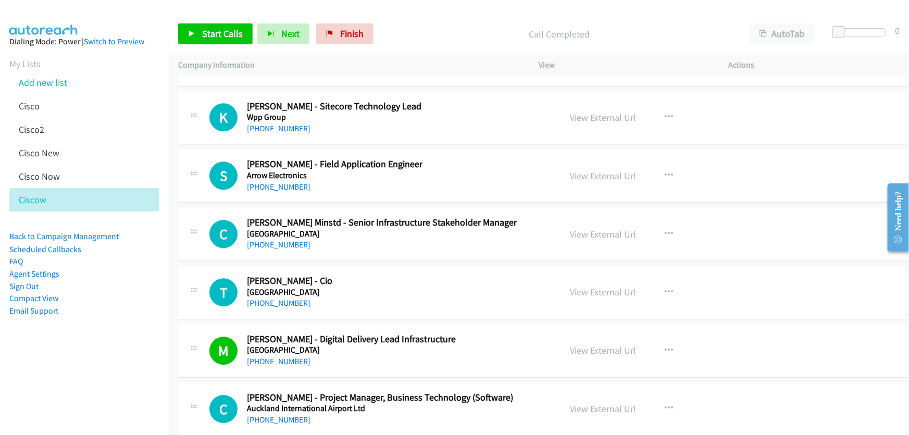
scroll to position [25445, 0]
click at [271, 299] on link "+64 274 890 227" at bounding box center [279, 304] width 64 height 10
click at [581, 287] on link "View External Url" at bounding box center [604, 293] width 66 height 12
click at [287, 240] on link "+64 21 894 867" at bounding box center [279, 245] width 64 height 10
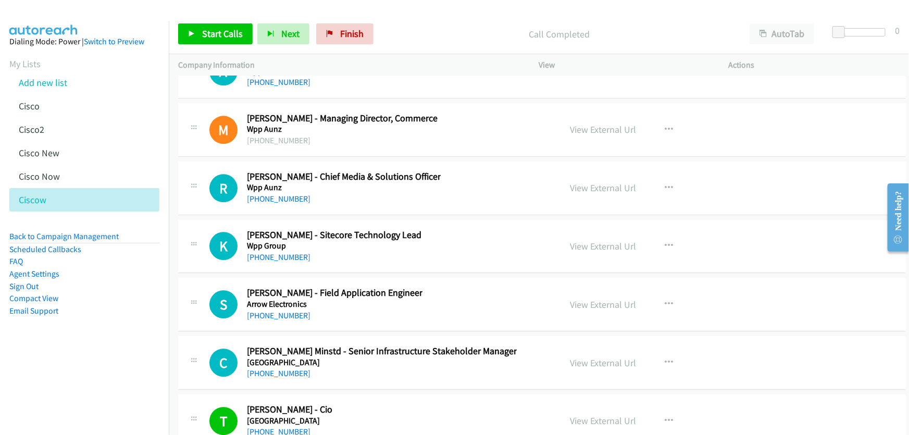
scroll to position [25303, 0]
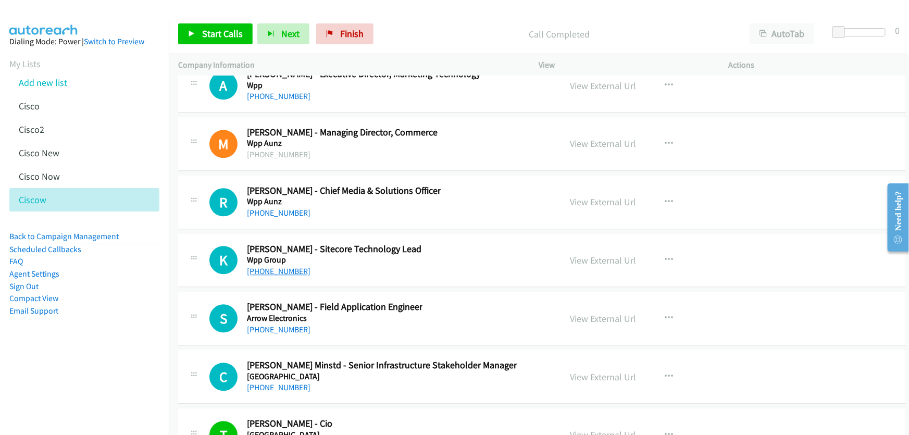
drag, startPoint x: 281, startPoint y: 239, endPoint x: 292, endPoint y: 239, distance: 10.4
click at [281, 266] on link "+61 2 9909 4623" at bounding box center [279, 271] width 64 height 10
click at [577, 254] on link "View External Url" at bounding box center [604, 260] width 66 height 12
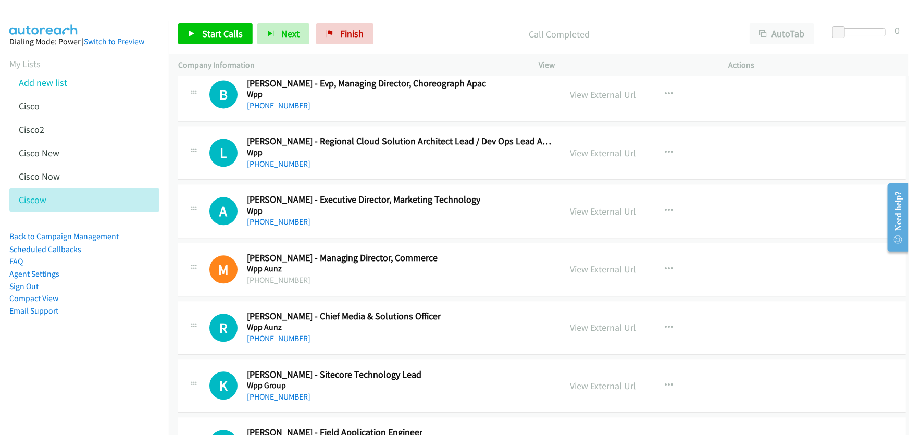
scroll to position [25160, 0]
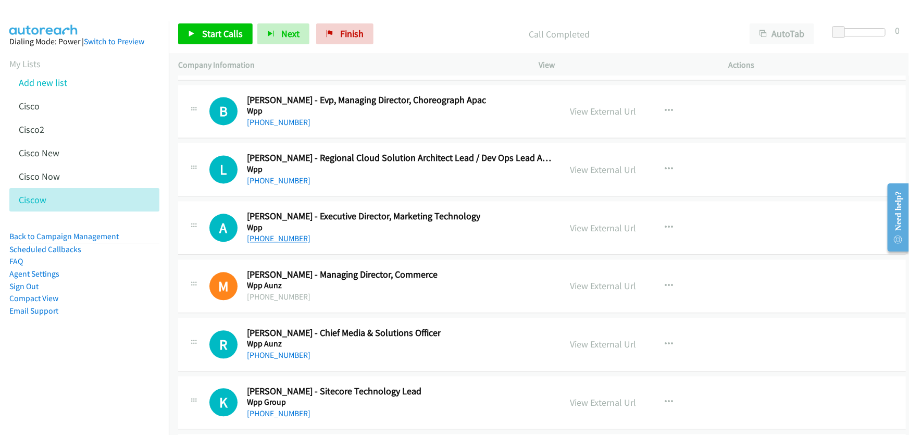
click at [290, 233] on link "+61 418 812 515" at bounding box center [279, 238] width 64 height 10
click at [585, 222] on link "View External Url" at bounding box center [604, 228] width 66 height 12
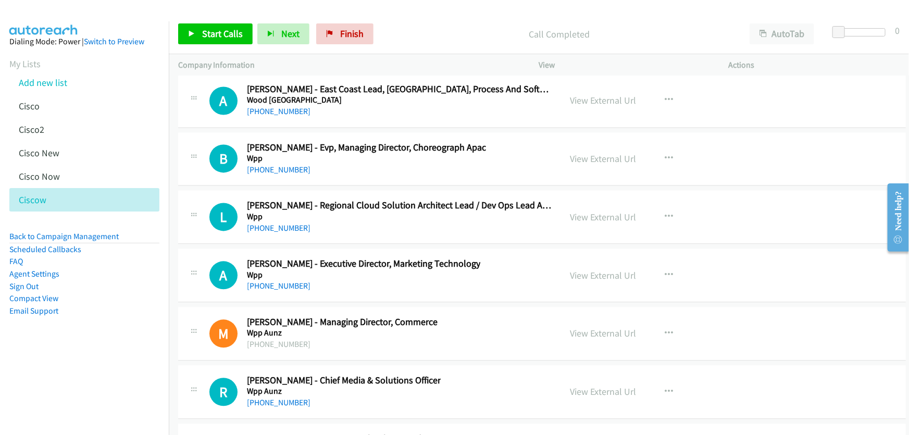
scroll to position [25066, 0]
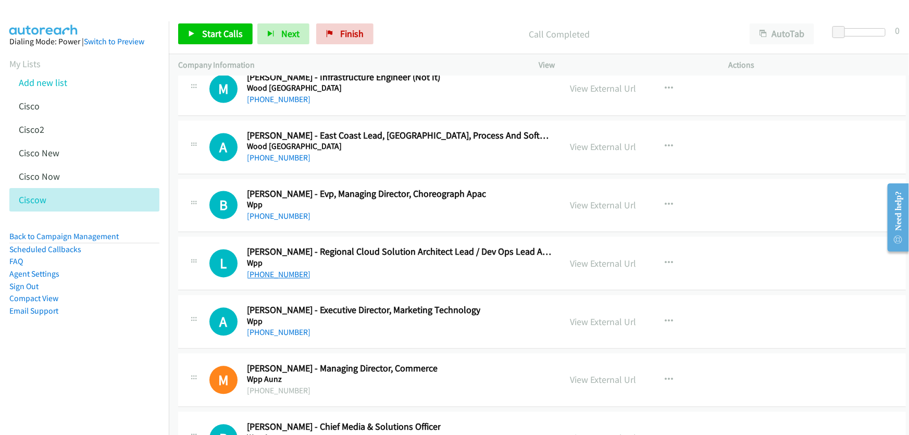
click at [275, 270] on link "+61 2 9778 7232" at bounding box center [279, 275] width 64 height 10
click at [596, 258] on link "View External Url" at bounding box center [604, 264] width 66 height 12
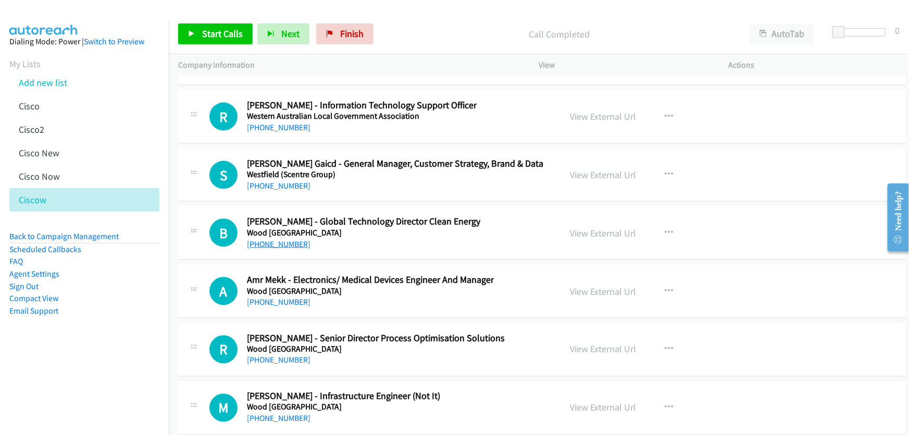
scroll to position [24734, 0]
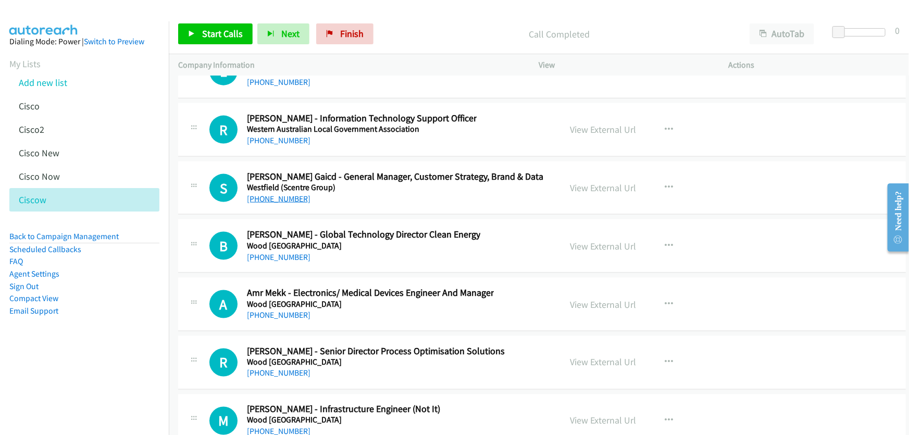
click at [281, 194] on link "+61 412 496 565" at bounding box center [279, 199] width 64 height 10
click at [603, 182] on link "View External Url" at bounding box center [604, 188] width 66 height 12
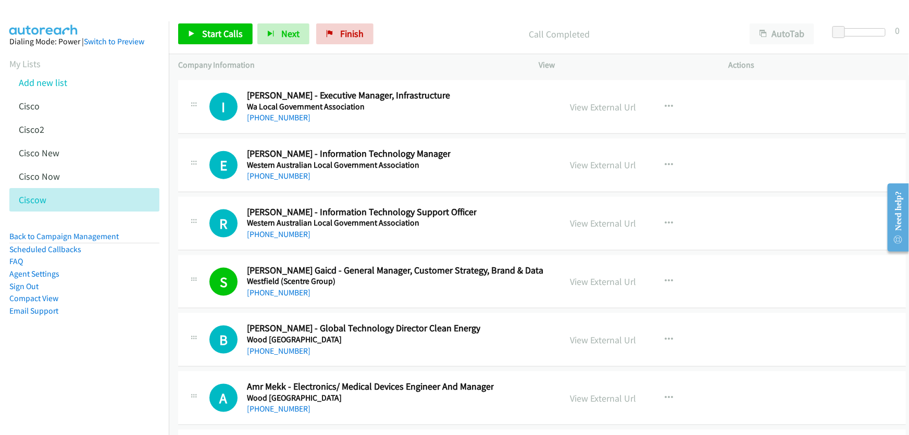
scroll to position [24639, 0]
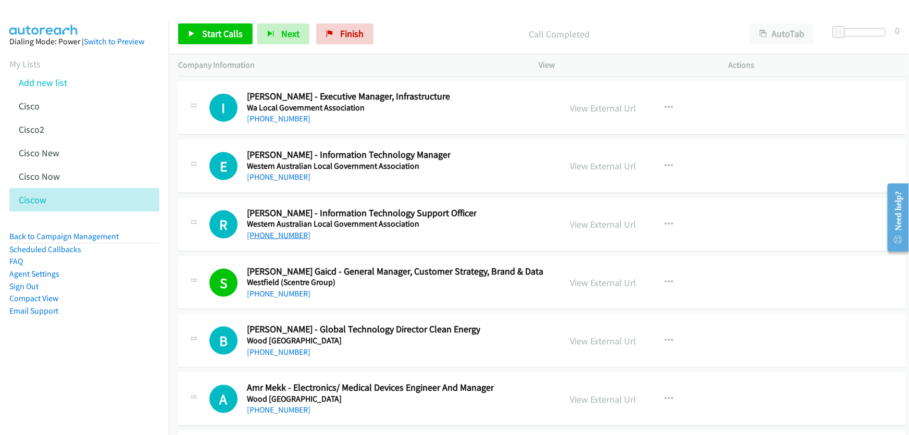
click at [273, 230] on link "+61 449 893 567" at bounding box center [279, 235] width 64 height 10
click at [599, 218] on link "View External Url" at bounding box center [604, 224] width 66 height 12
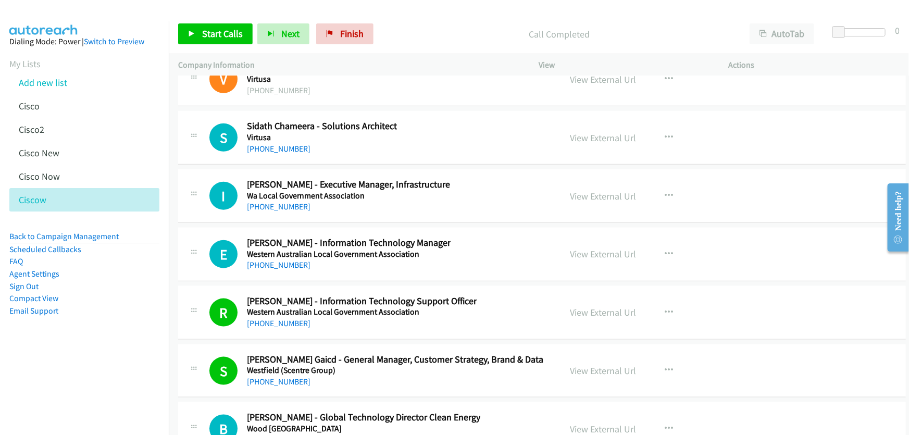
scroll to position [24545, 0]
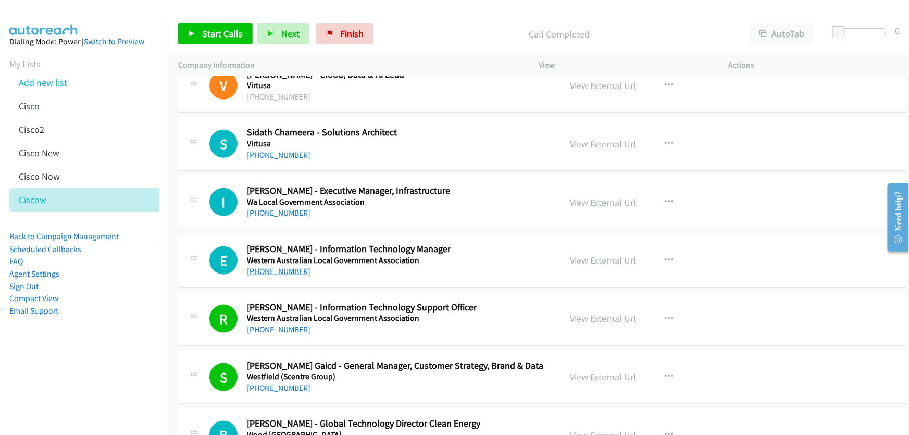
click at [276, 266] on link "+61 417 987 363" at bounding box center [279, 271] width 64 height 10
click at [613, 254] on link "View External Url" at bounding box center [604, 260] width 66 height 12
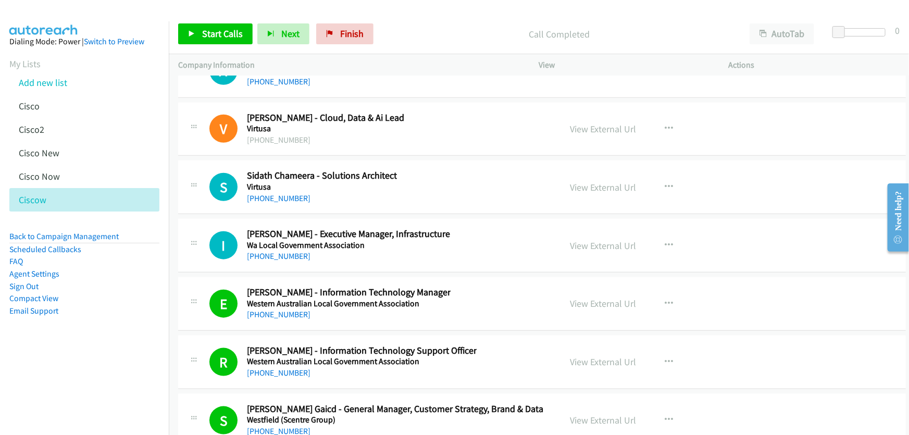
scroll to position [24450, 0]
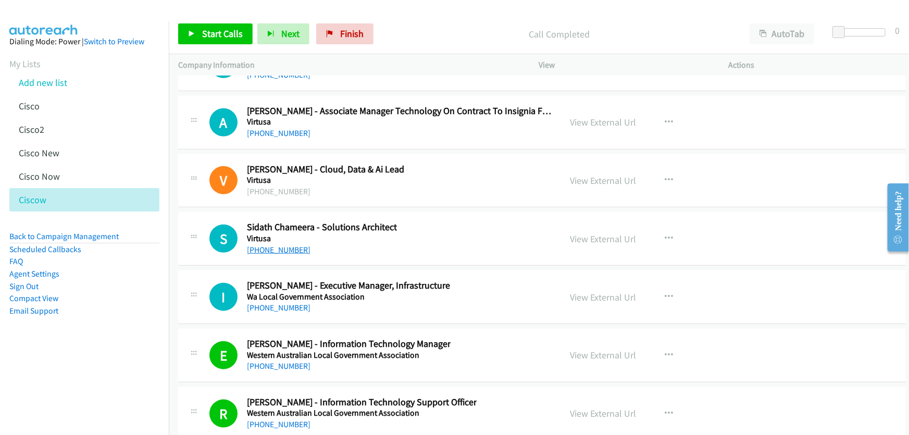
click at [286, 245] on link "+61 7 1422 8729" at bounding box center [279, 250] width 64 height 10
click at [600, 233] on link "View External Url" at bounding box center [604, 239] width 66 height 12
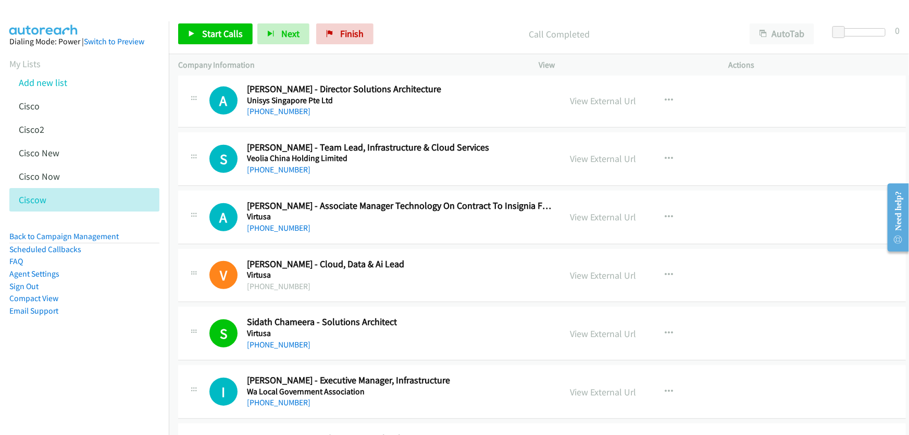
scroll to position [24308, 0]
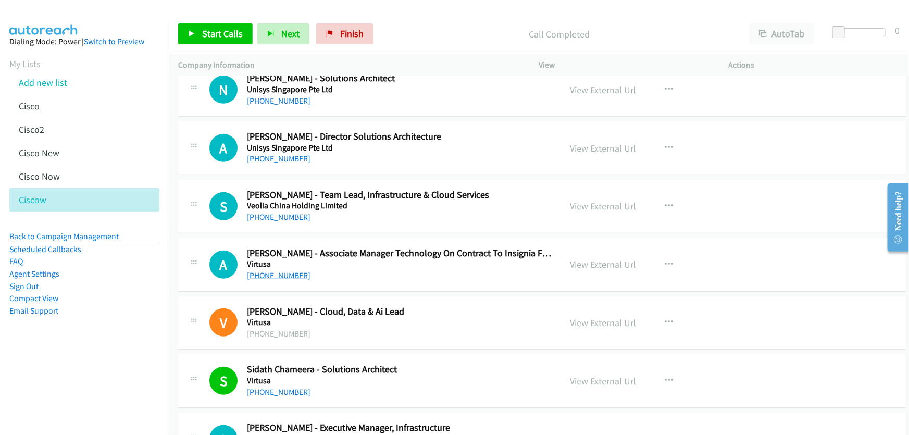
click at [277, 270] on link "+61 450 013 269" at bounding box center [279, 275] width 64 height 10
drag, startPoint x: 292, startPoint y: 187, endPoint x: 333, endPoint y: 189, distance: 41.7
click at [292, 212] on link "+61 2 9642 6977" at bounding box center [279, 217] width 64 height 10
click at [594, 200] on link "View External Url" at bounding box center [604, 206] width 66 height 12
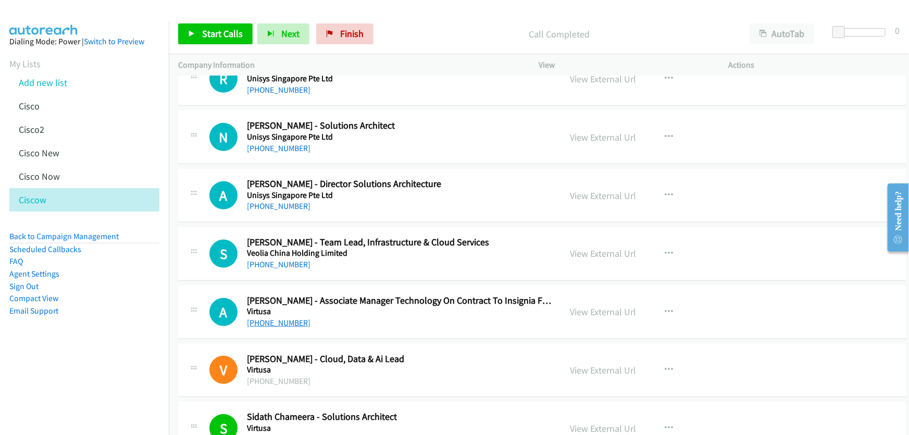
click at [274, 318] on link "+61 450 013 269" at bounding box center [279, 323] width 64 height 10
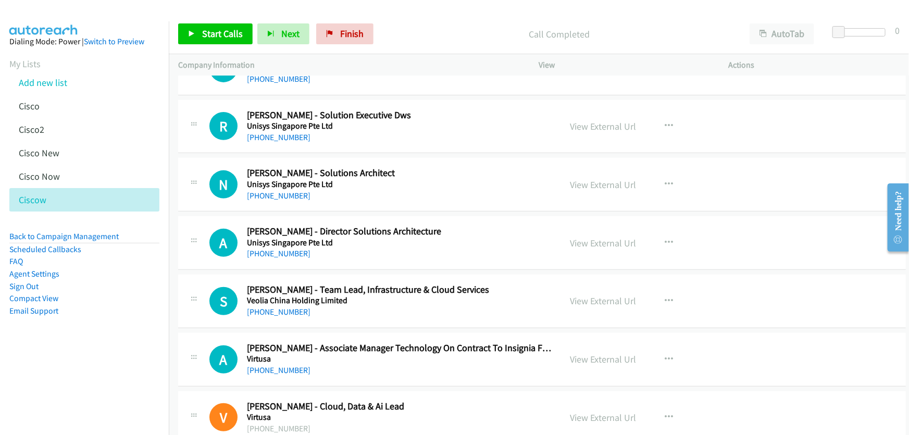
drag, startPoint x: 283, startPoint y: 223, endPoint x: 465, endPoint y: 231, distance: 182.0
click at [283, 249] on link "+61 469 546 343" at bounding box center [279, 254] width 64 height 10
click at [582, 237] on link "View External Url" at bounding box center [604, 243] width 66 height 12
